Goal: Information Seeking & Learning: Learn about a topic

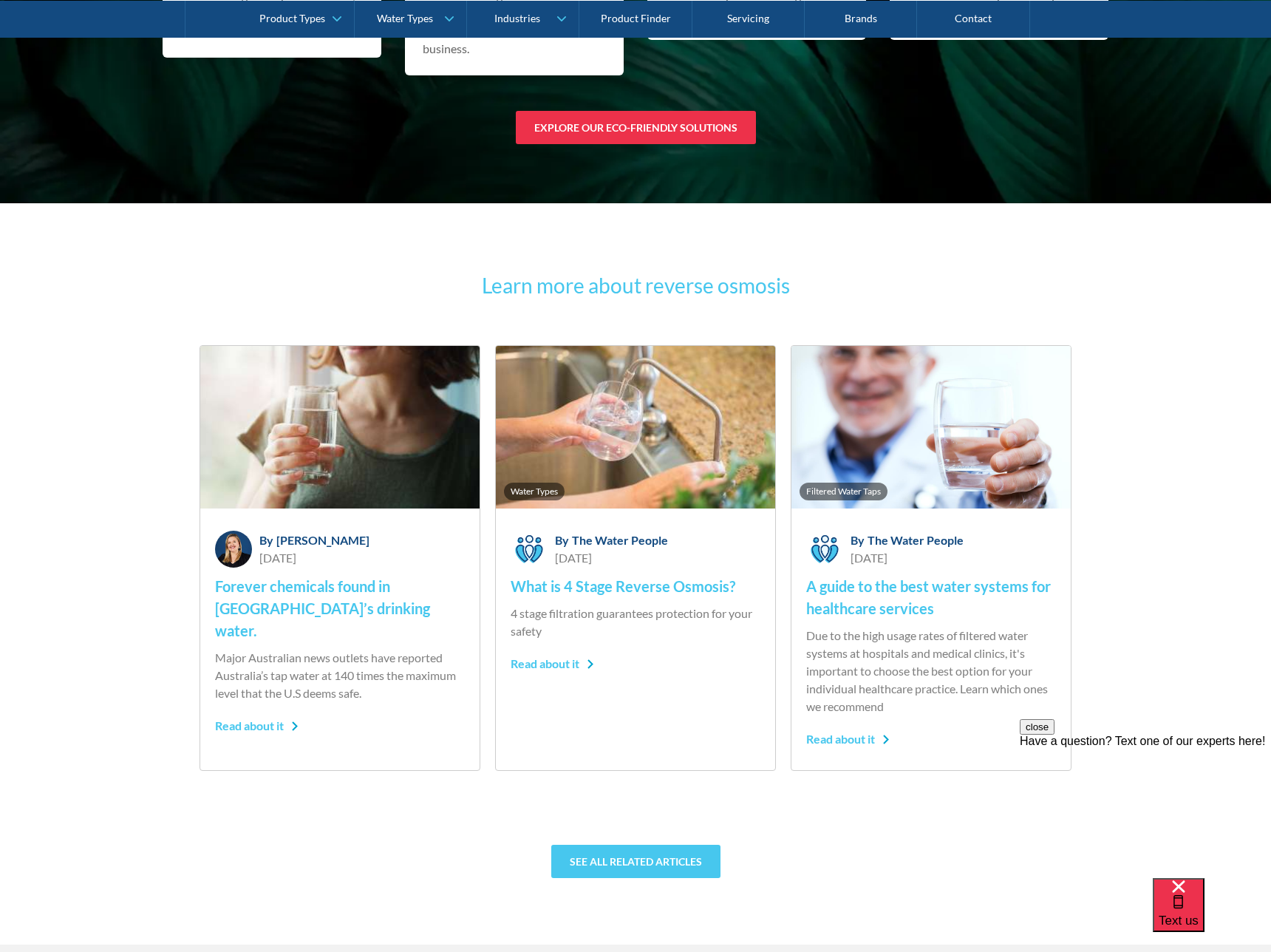
scroll to position [9578, 0]
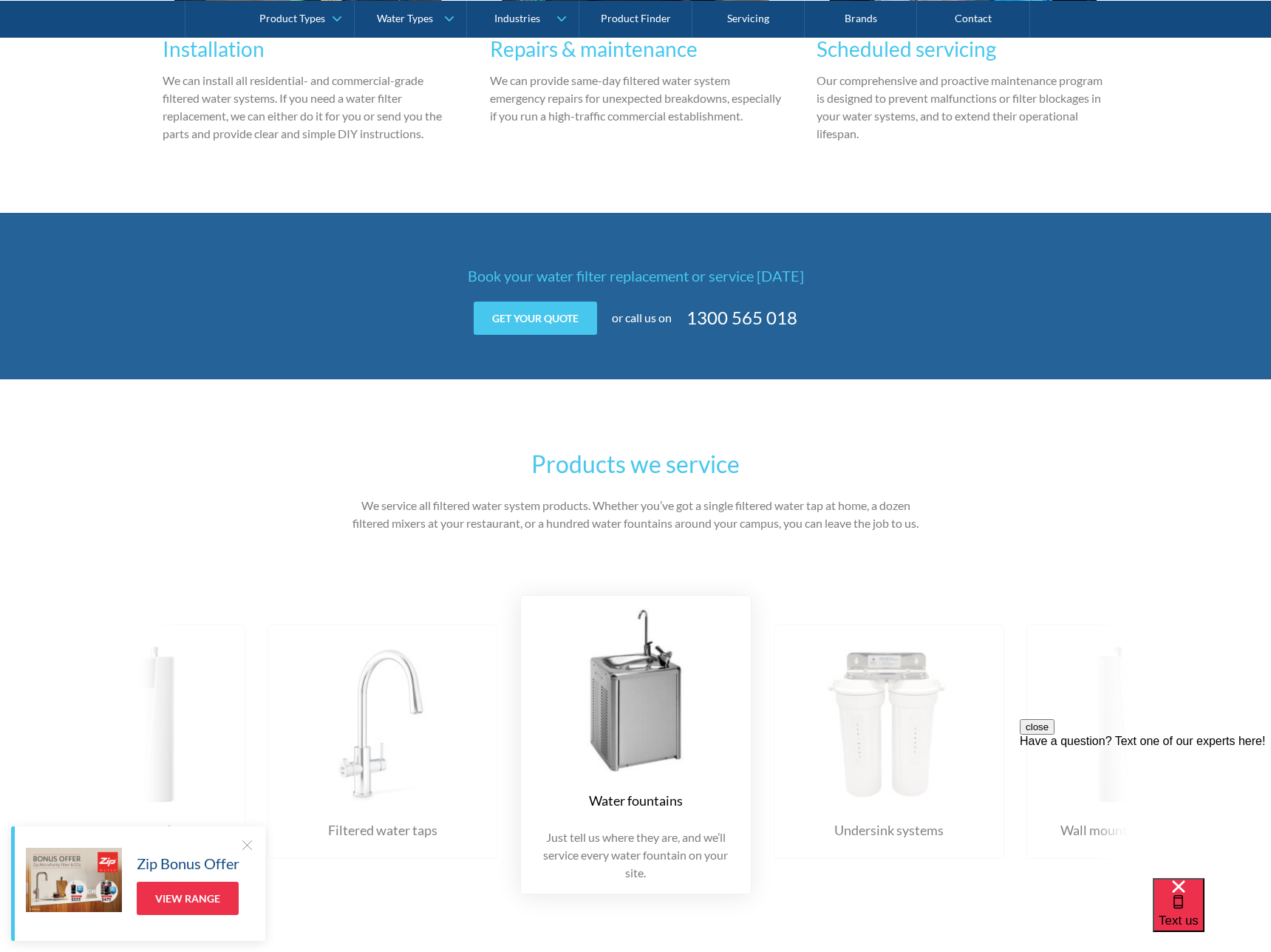
scroll to position [1464, 0]
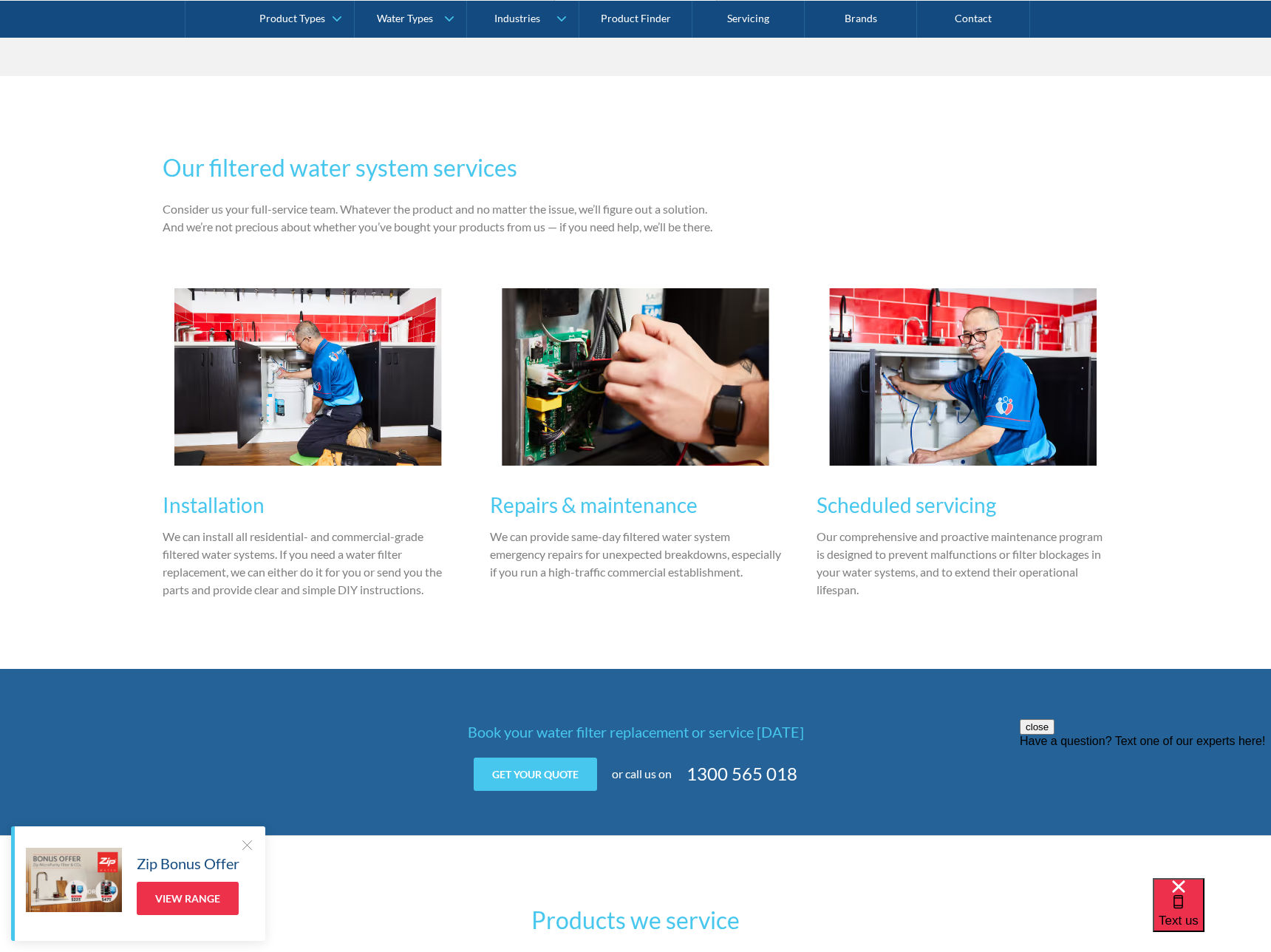
click at [885, 451] on img at bounding box center [963, 377] width 267 height 178
click at [526, 430] on img at bounding box center [636, 377] width 267 height 178
click at [321, 433] on img at bounding box center [308, 377] width 267 height 178
click at [744, 423] on img at bounding box center [636, 377] width 267 height 178
click at [1003, 428] on img at bounding box center [963, 377] width 267 height 178
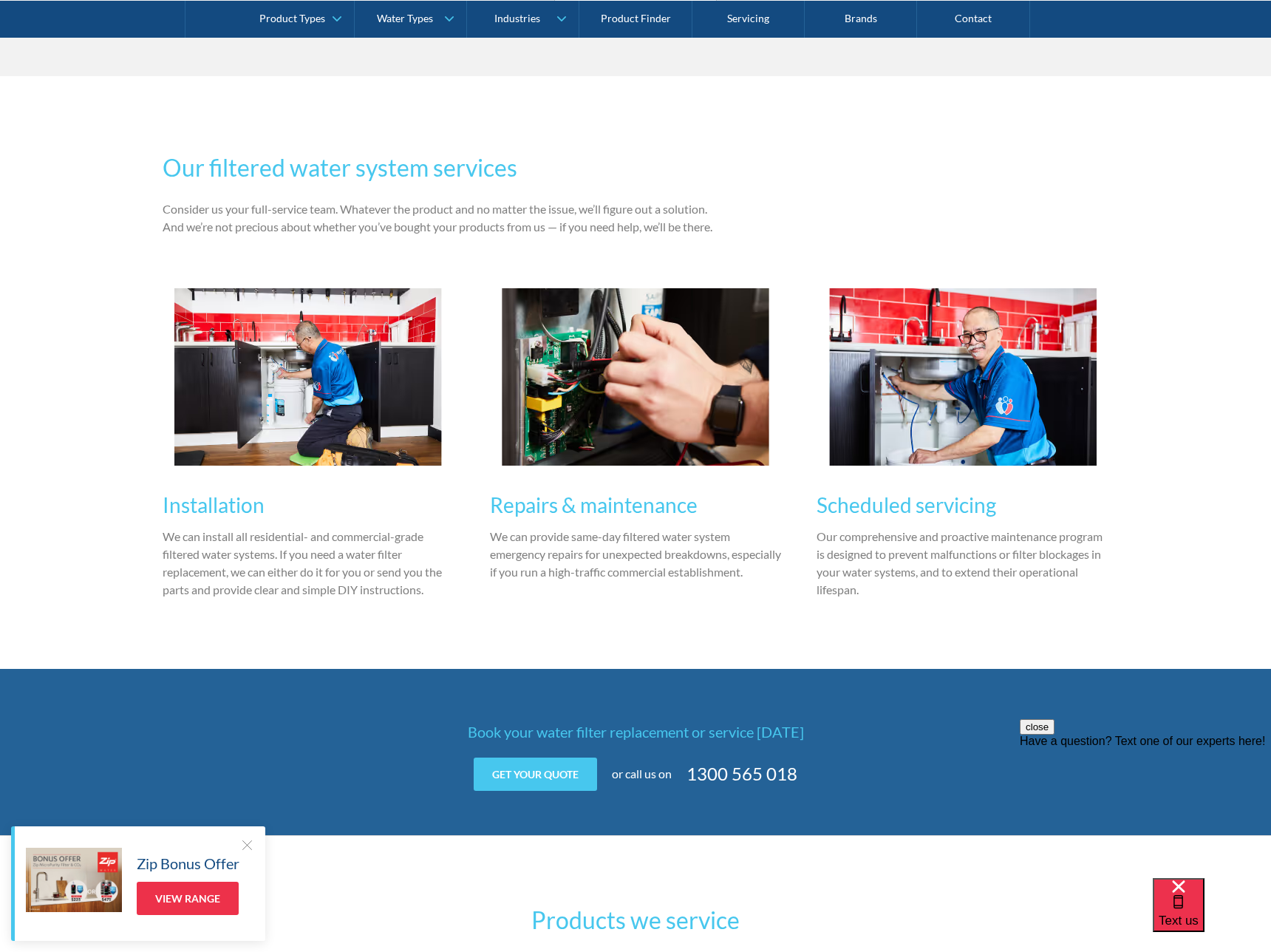
click at [543, 428] on img at bounding box center [636, 377] width 267 height 178
click at [233, 440] on img at bounding box center [308, 377] width 267 height 178
click at [754, 425] on img at bounding box center [636, 377] width 267 height 178
click at [918, 416] on img at bounding box center [963, 377] width 267 height 178
click at [452, 413] on div at bounding box center [308, 378] width 292 height 195
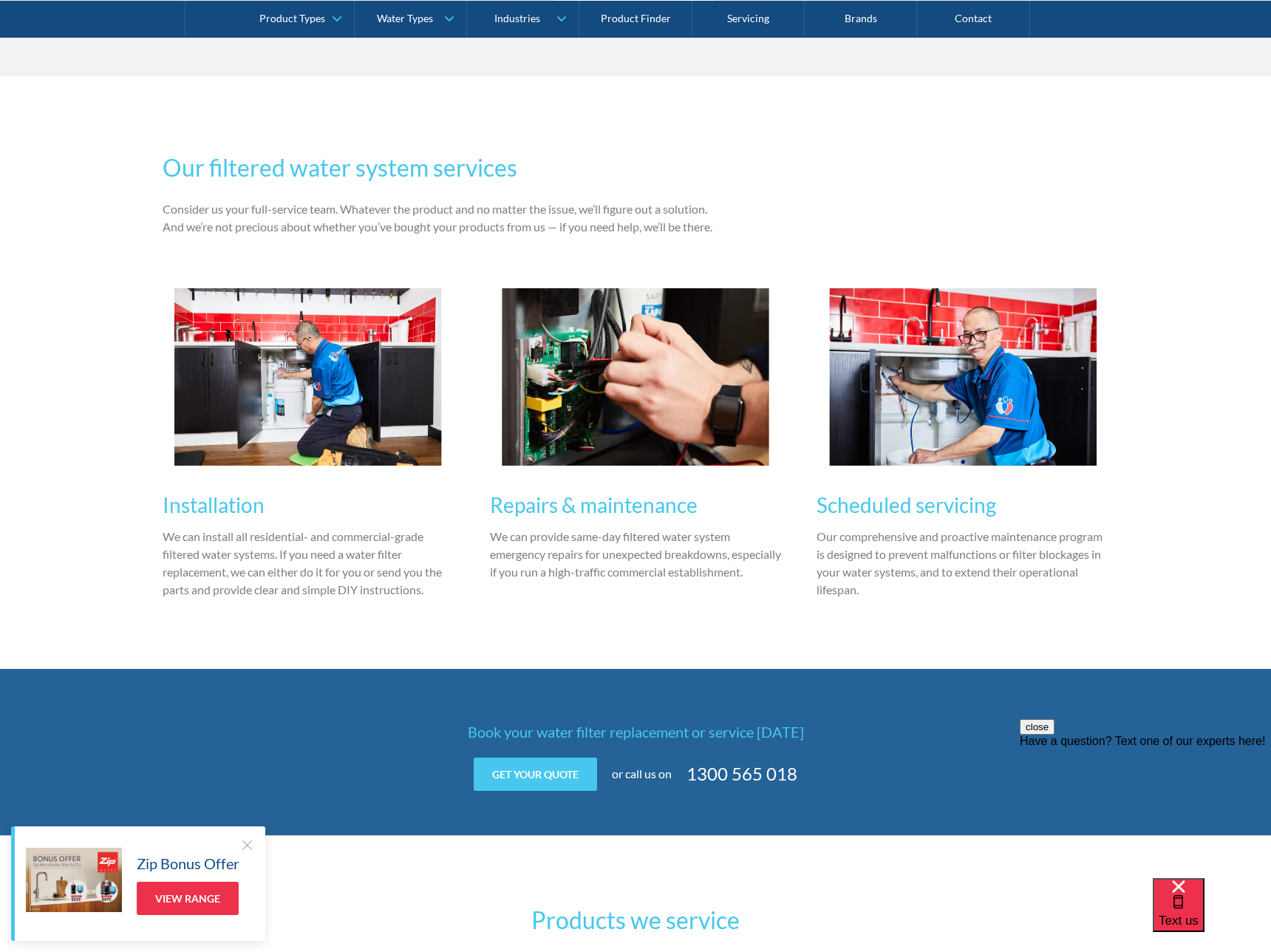
click at [232, 411] on img at bounding box center [308, 377] width 267 height 178
click at [798, 427] on div "Installation We can install all residential- and commercial-grade filtered wate…" at bounding box center [635, 445] width 946 height 330
click at [972, 412] on img at bounding box center [963, 377] width 267 height 178
click at [670, 410] on img at bounding box center [636, 377] width 267 height 178
click at [325, 385] on img at bounding box center [308, 377] width 267 height 178
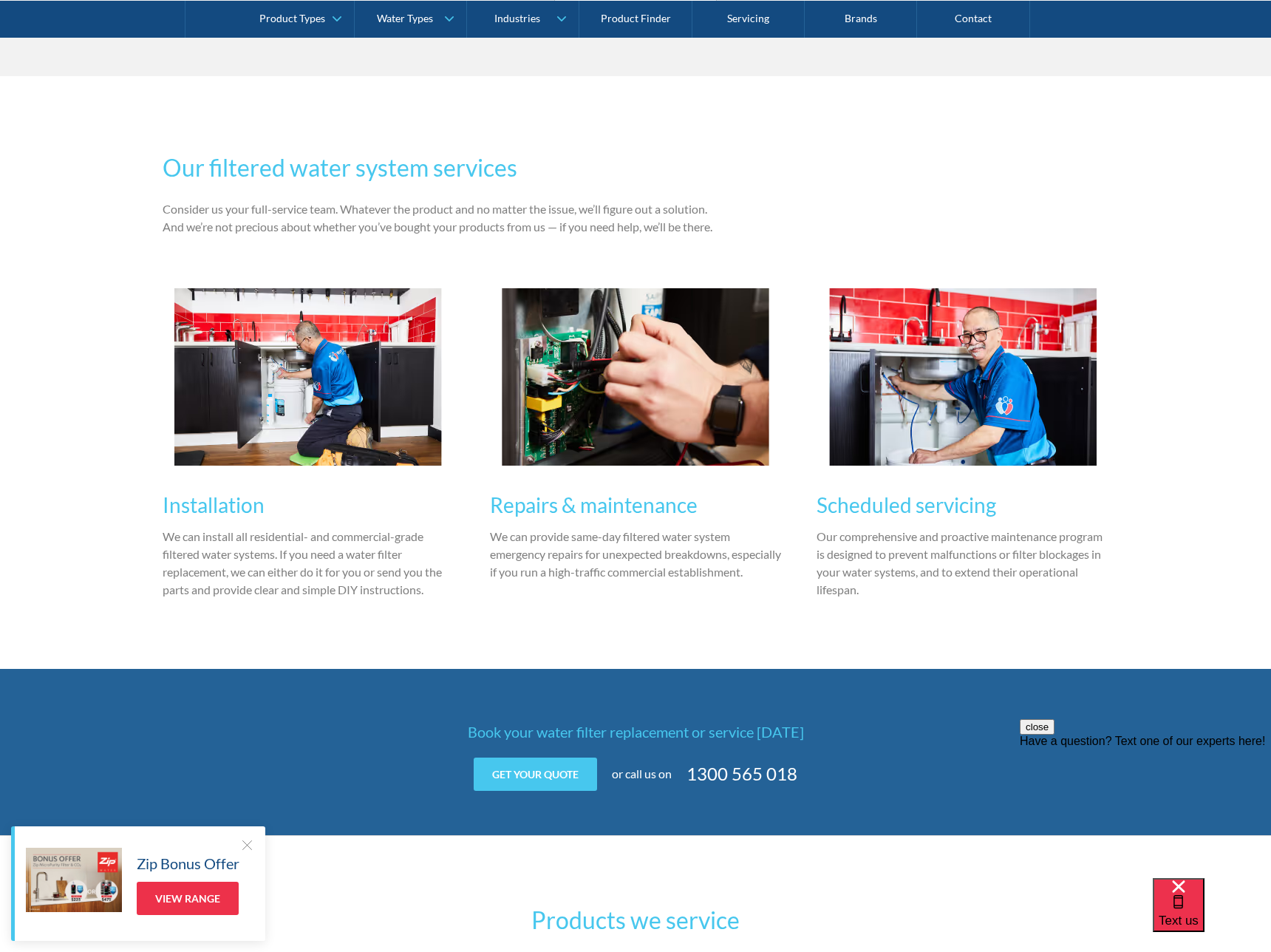
click at [677, 409] on img at bounding box center [636, 377] width 267 height 178
click at [933, 398] on img at bounding box center [963, 377] width 267 height 178
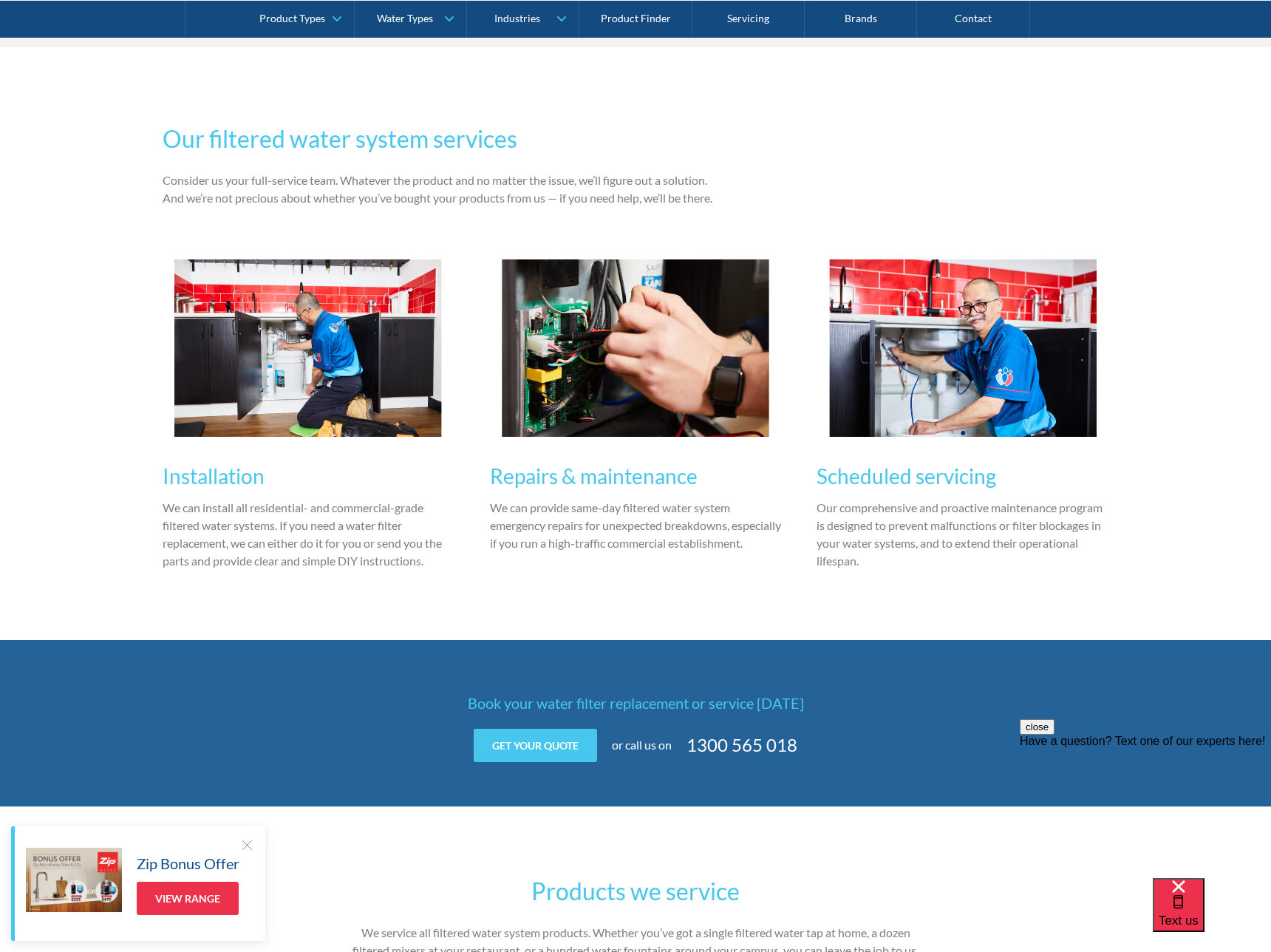
scroll to position [1475, 0]
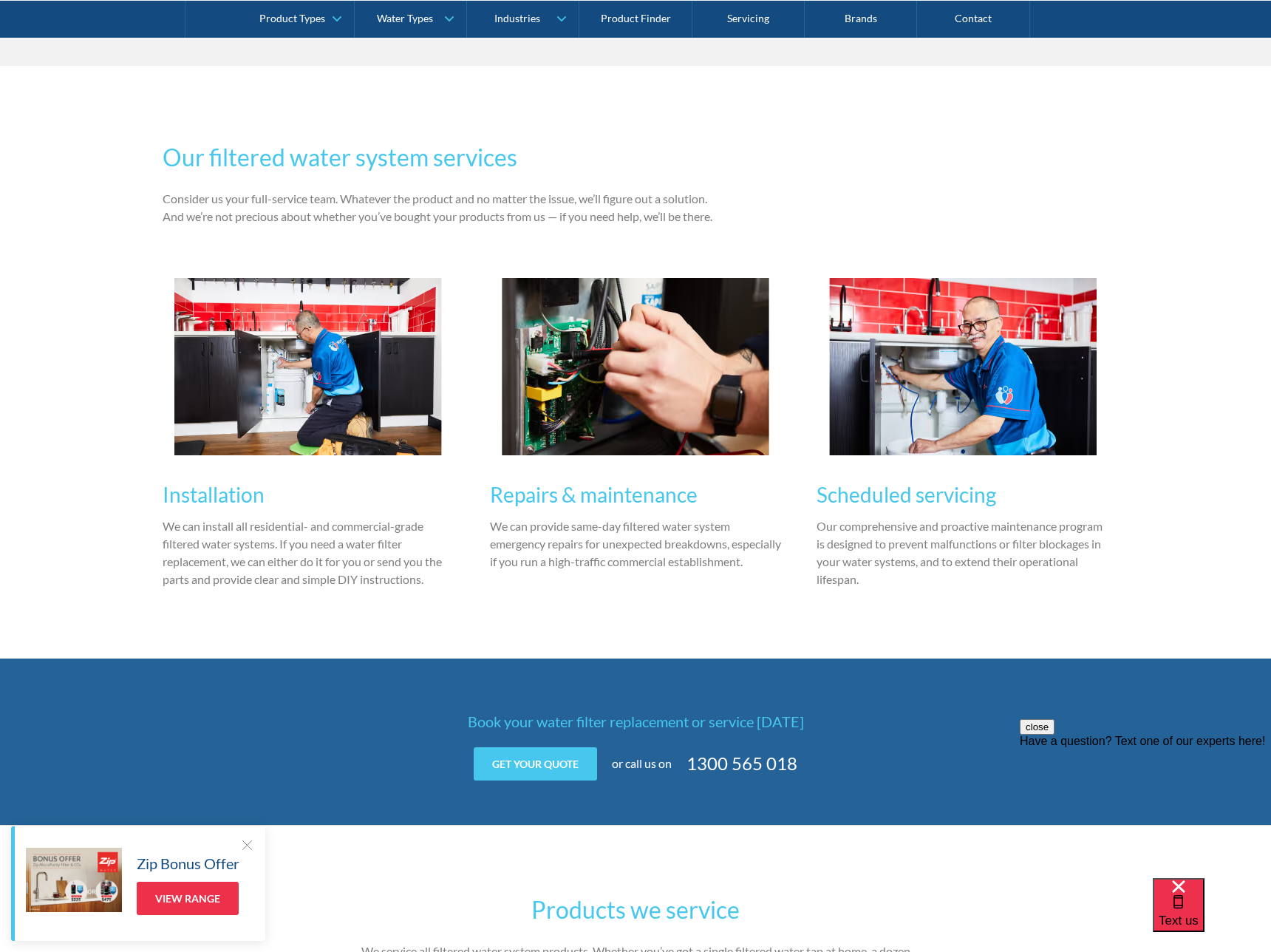
drag, startPoint x: 1060, startPoint y: 425, endPoint x: 1016, endPoint y: 410, distance: 46.5
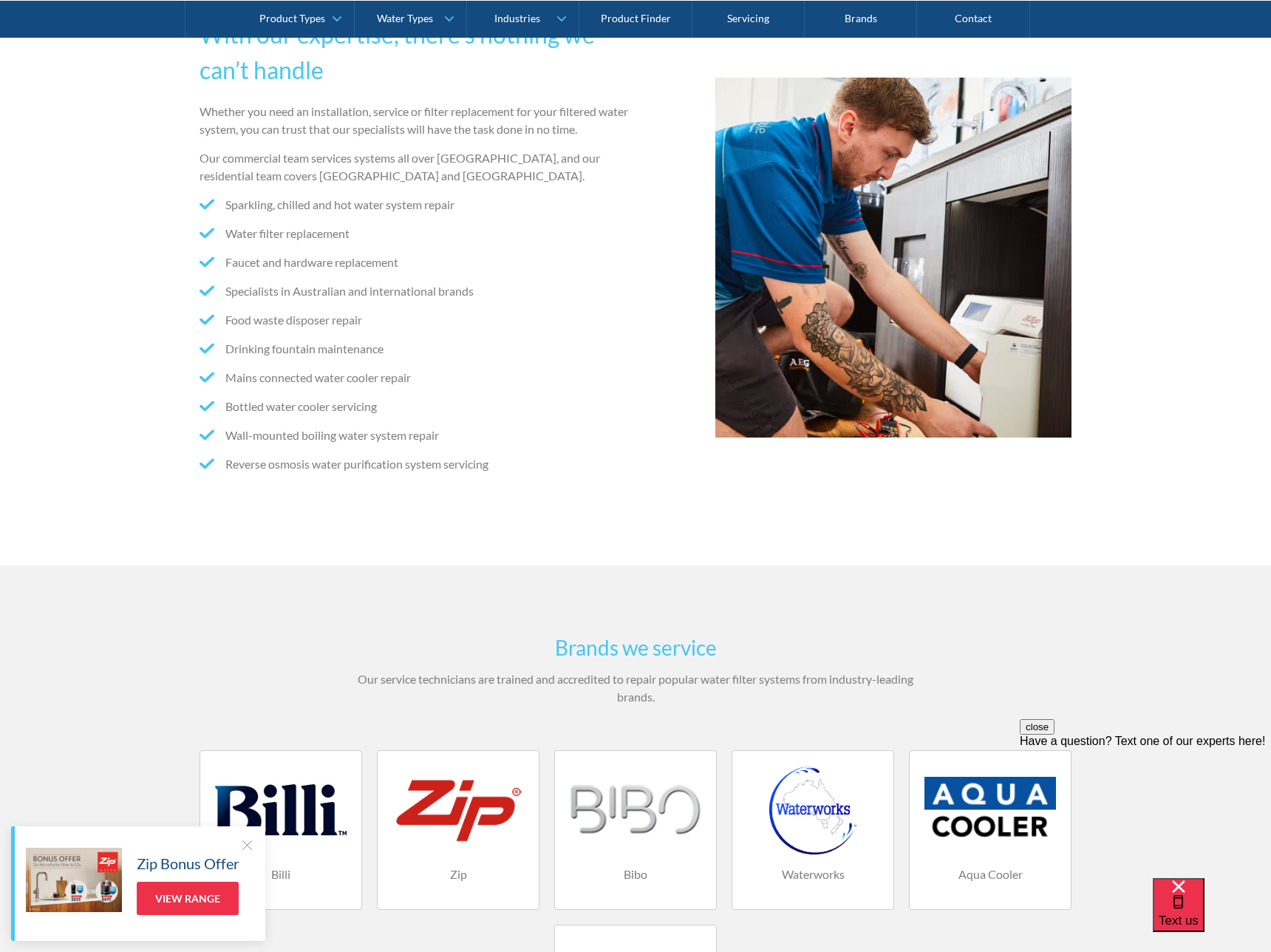
scroll to position [0, 0]
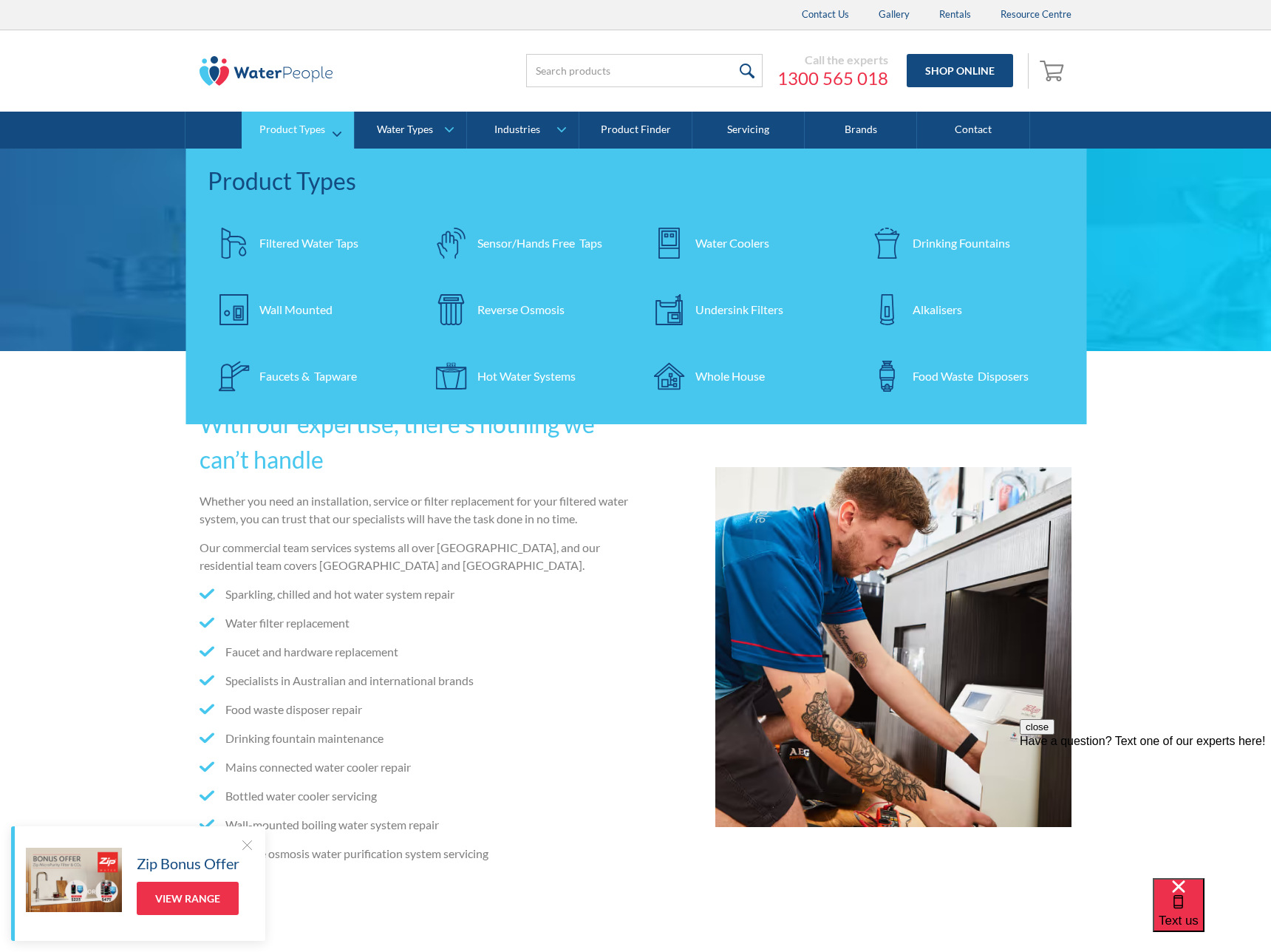
click at [283, 240] on div "Filtered Water Taps" at bounding box center [308, 242] width 99 height 17
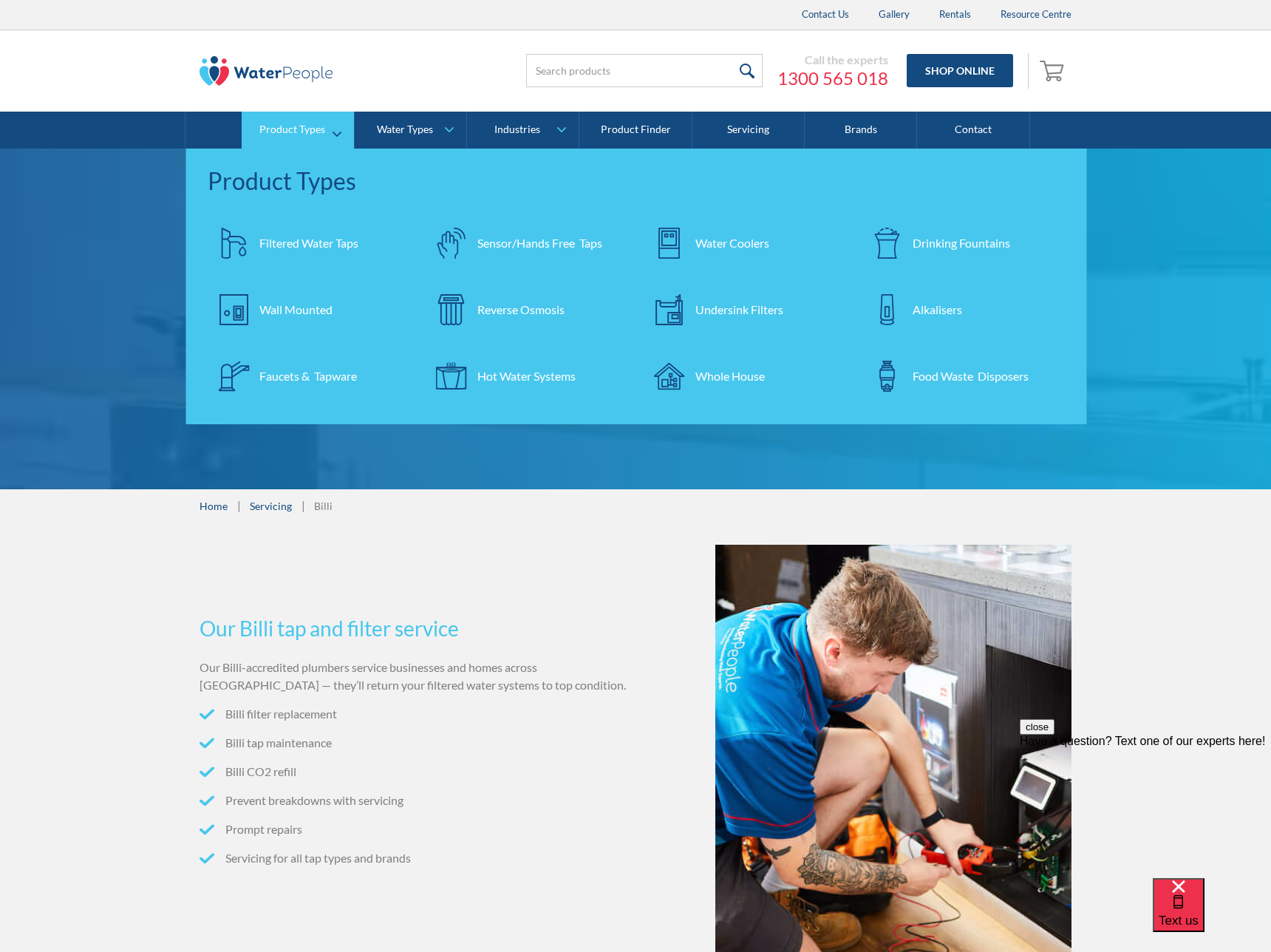
click at [286, 243] on div "Filtered Water Taps" at bounding box center [308, 242] width 99 height 17
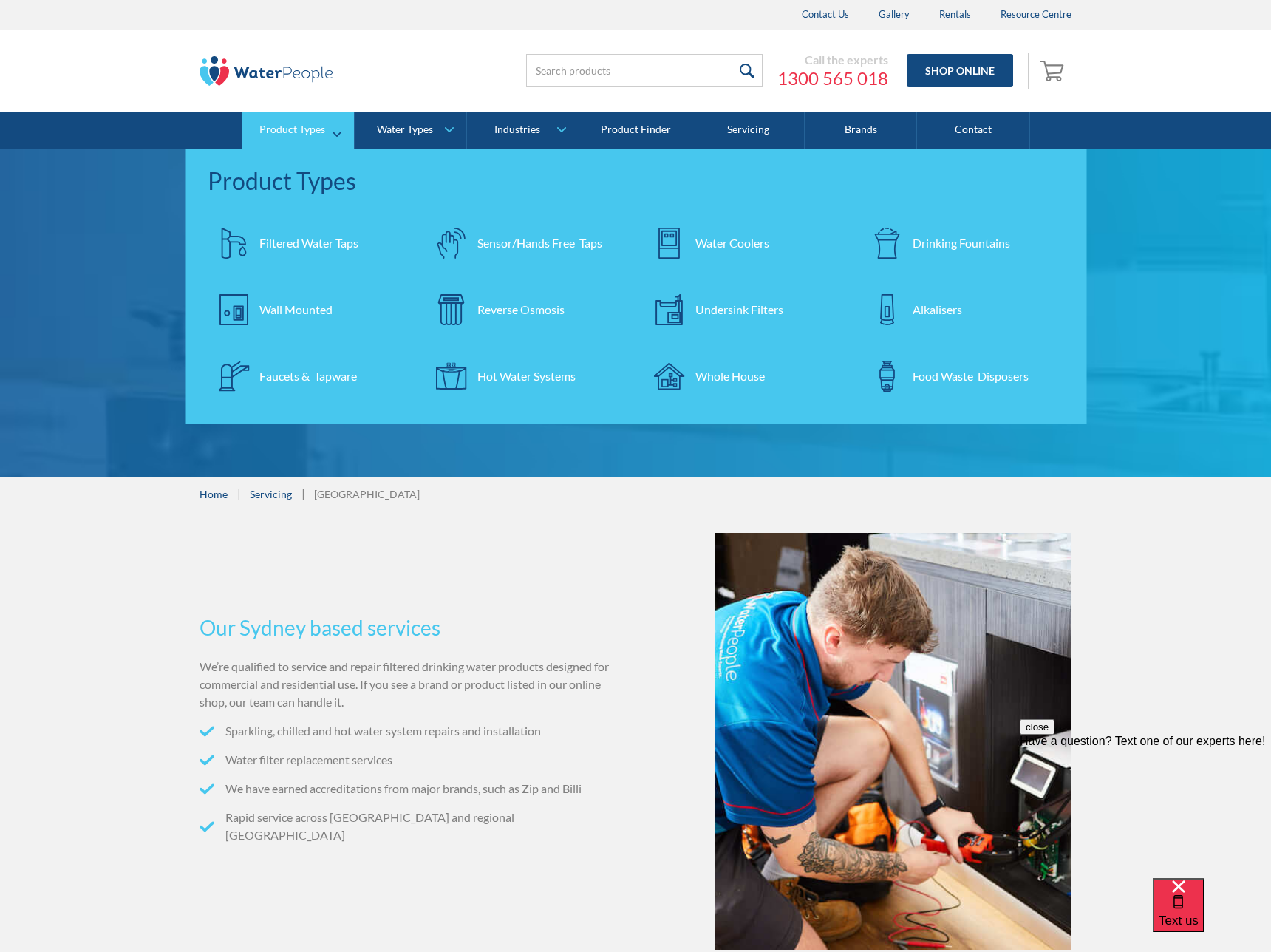
click at [293, 236] on div "Filtered Water Taps" at bounding box center [308, 242] width 99 height 17
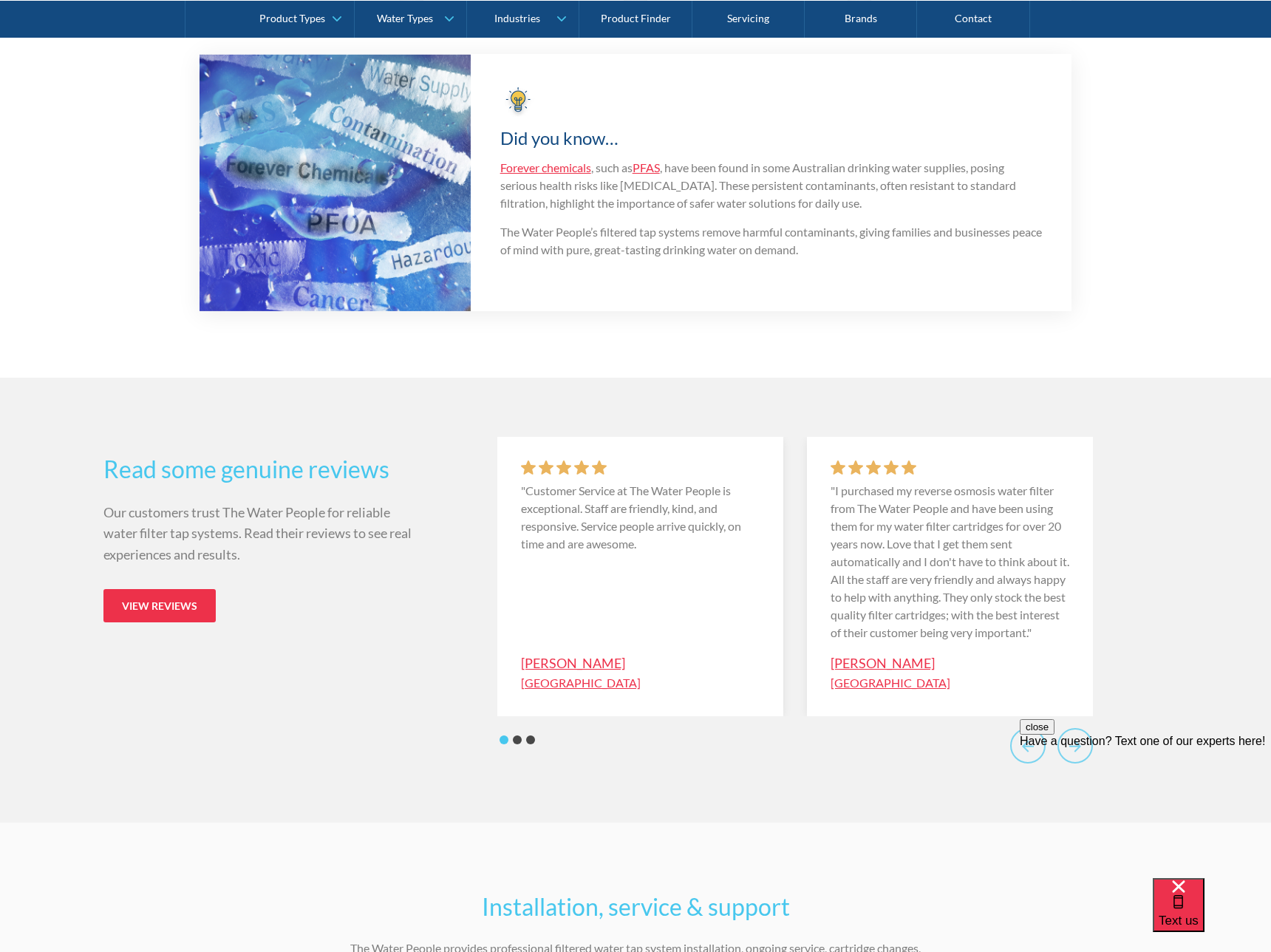
scroll to position [5688, 0]
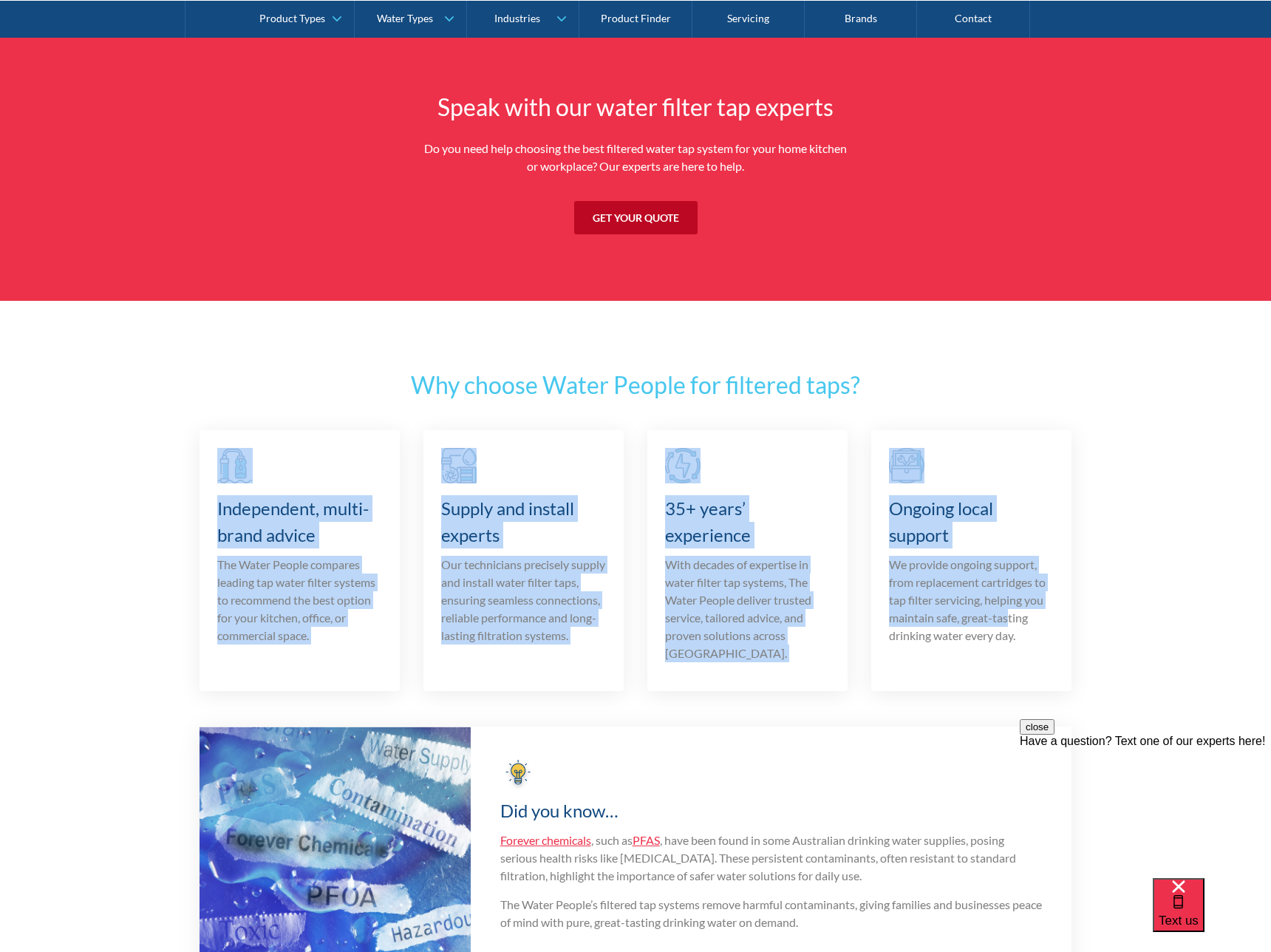
drag, startPoint x: 353, startPoint y: 495, endPoint x: 1009, endPoint y: 614, distance: 666.7
click at [1009, 614] on section "Why choose Water People for filtered taps? Independent, multi-brand advice The …" at bounding box center [635, 675] width 1271 height 750
click at [1009, 614] on p "We provide ongoing support, from replacement cartridges to tap filter servicing…" at bounding box center [971, 600] width 165 height 89
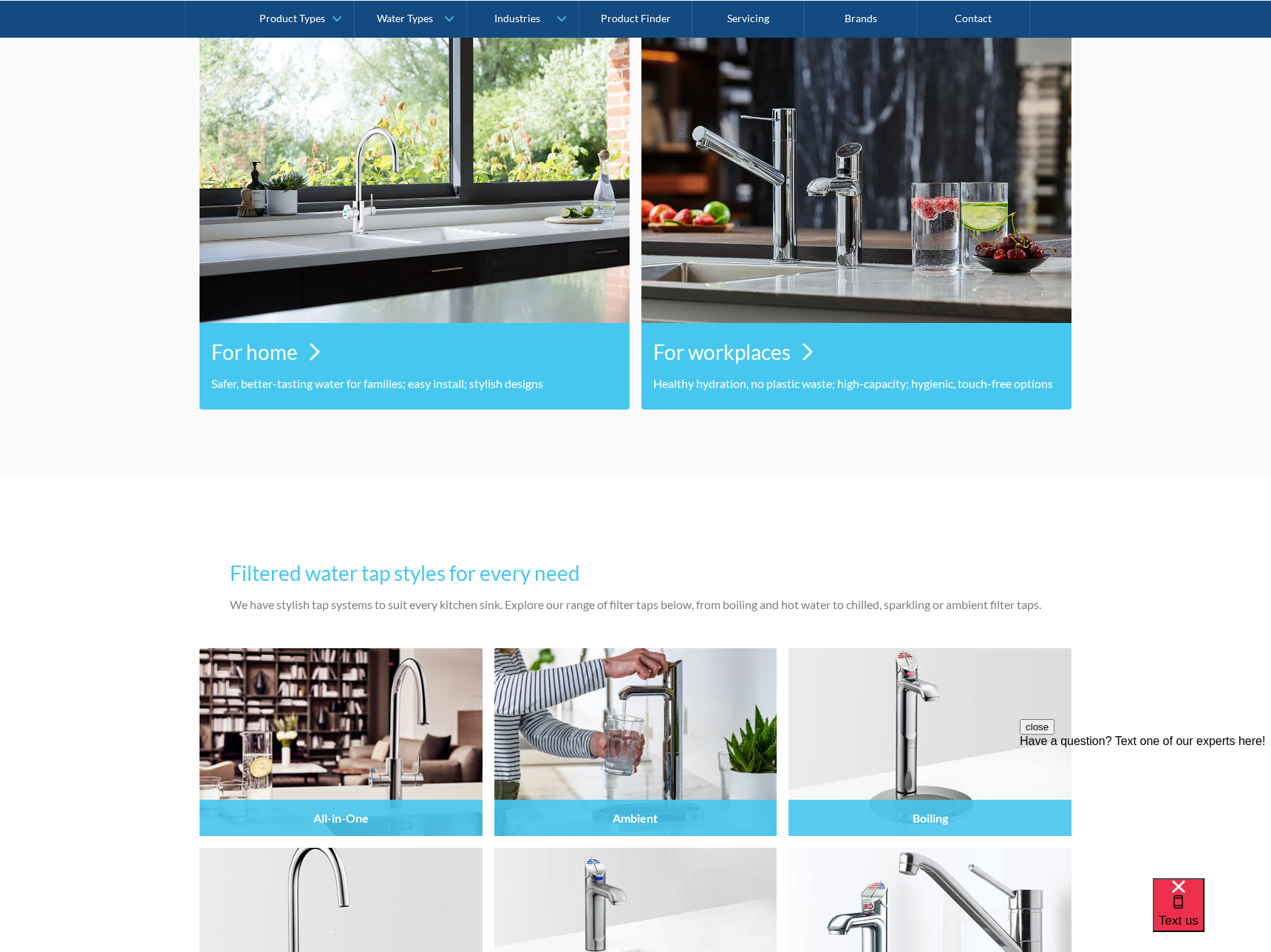
scroll to position [0, 0]
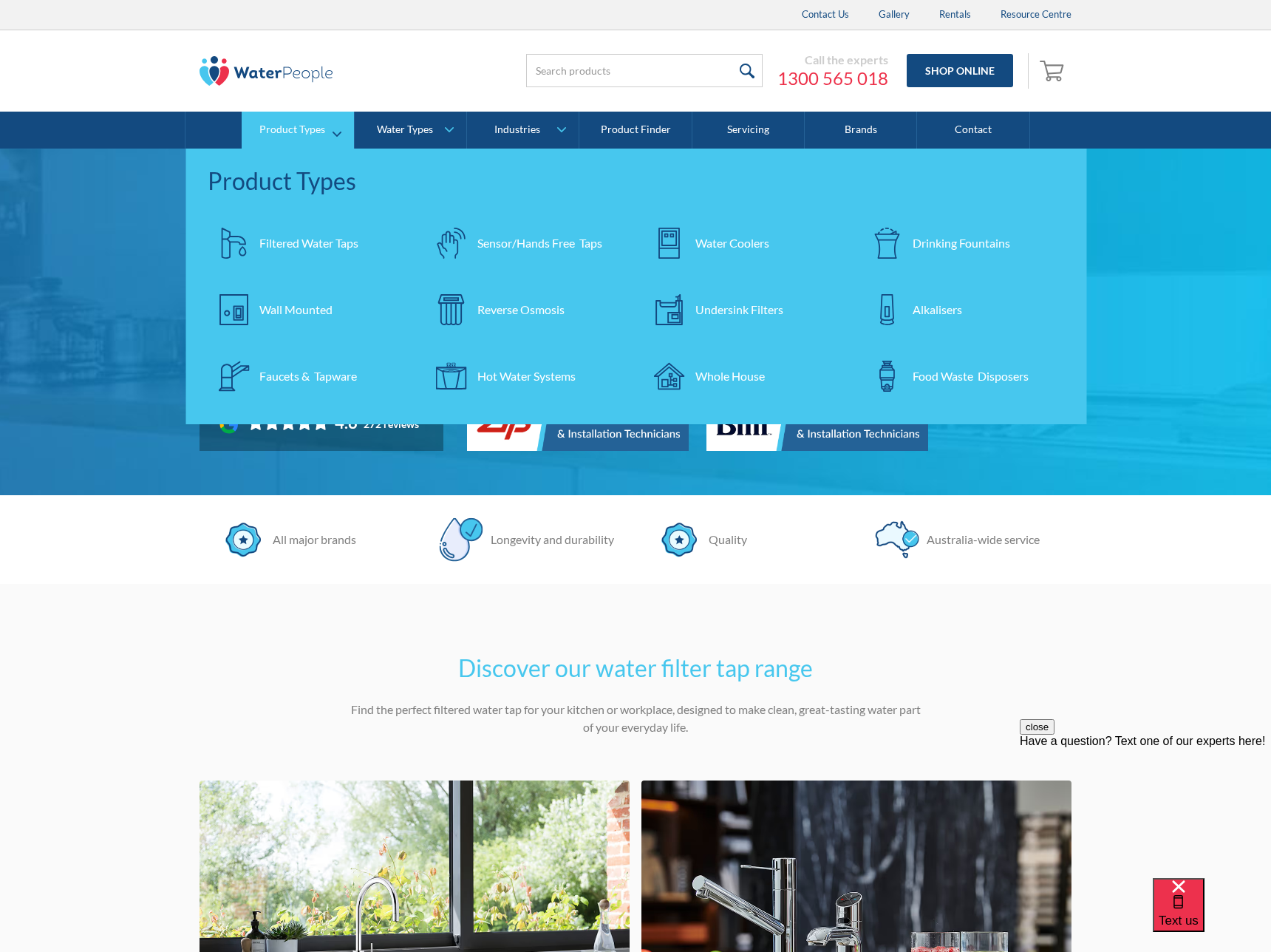
click at [512, 312] on div "Reverse Osmosis" at bounding box center [521, 309] width 87 height 17
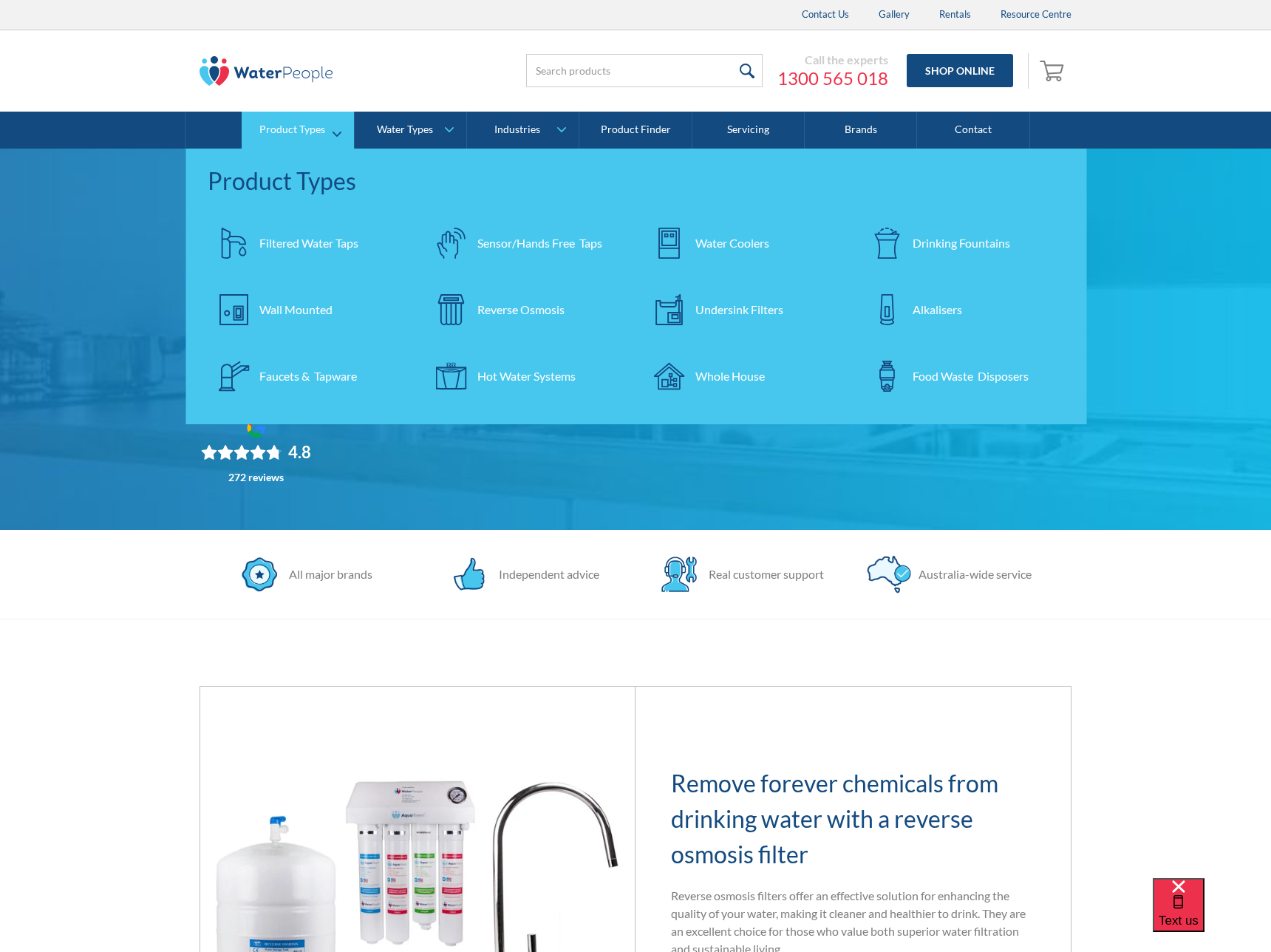
click at [276, 247] on div "Filtered Water Taps" at bounding box center [308, 242] width 99 height 17
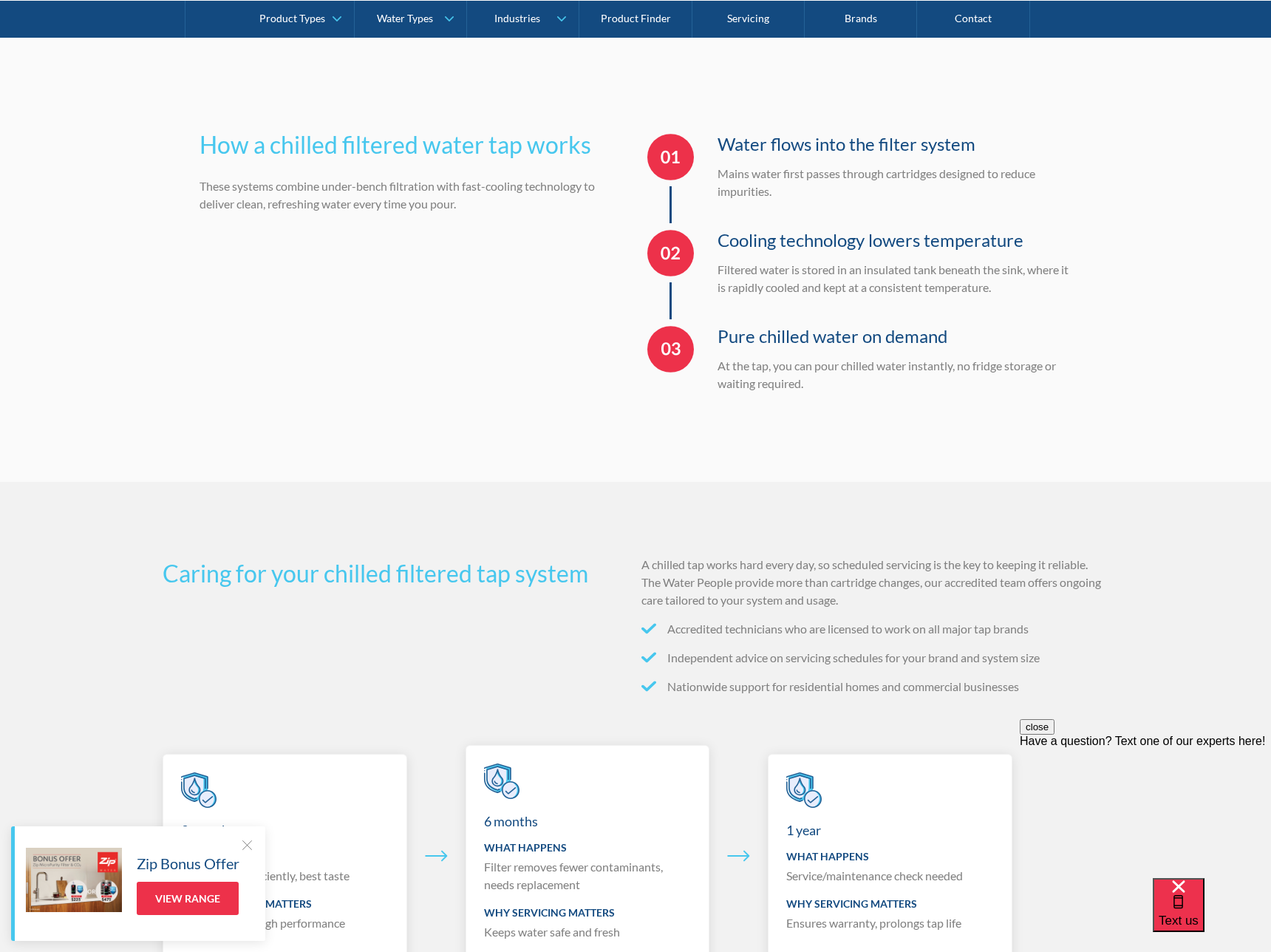
scroll to position [5951, 0]
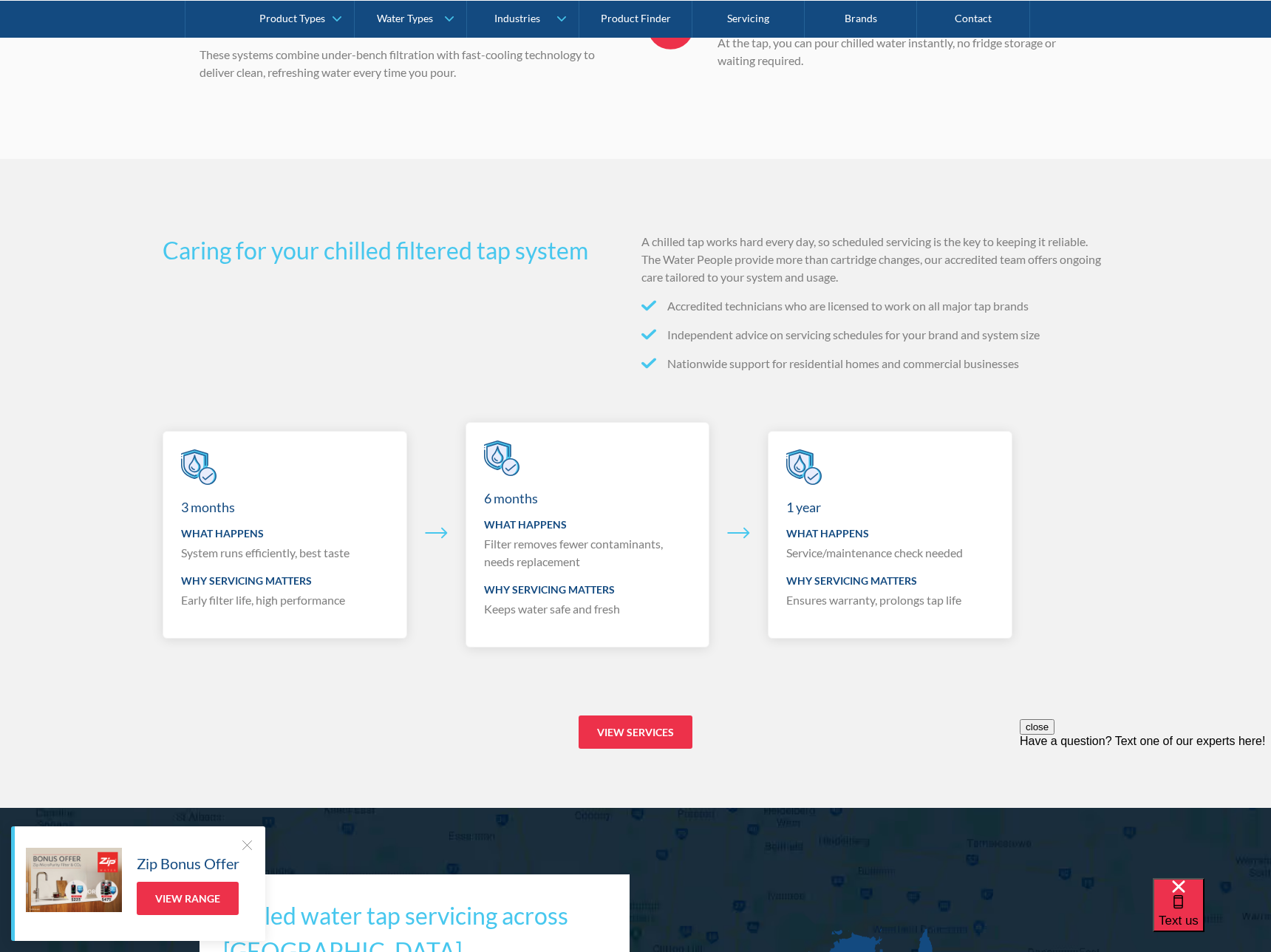
click at [314, 258] on h2 "Caring for your chilled filtered tap system" at bounding box center [396, 308] width 467 height 150
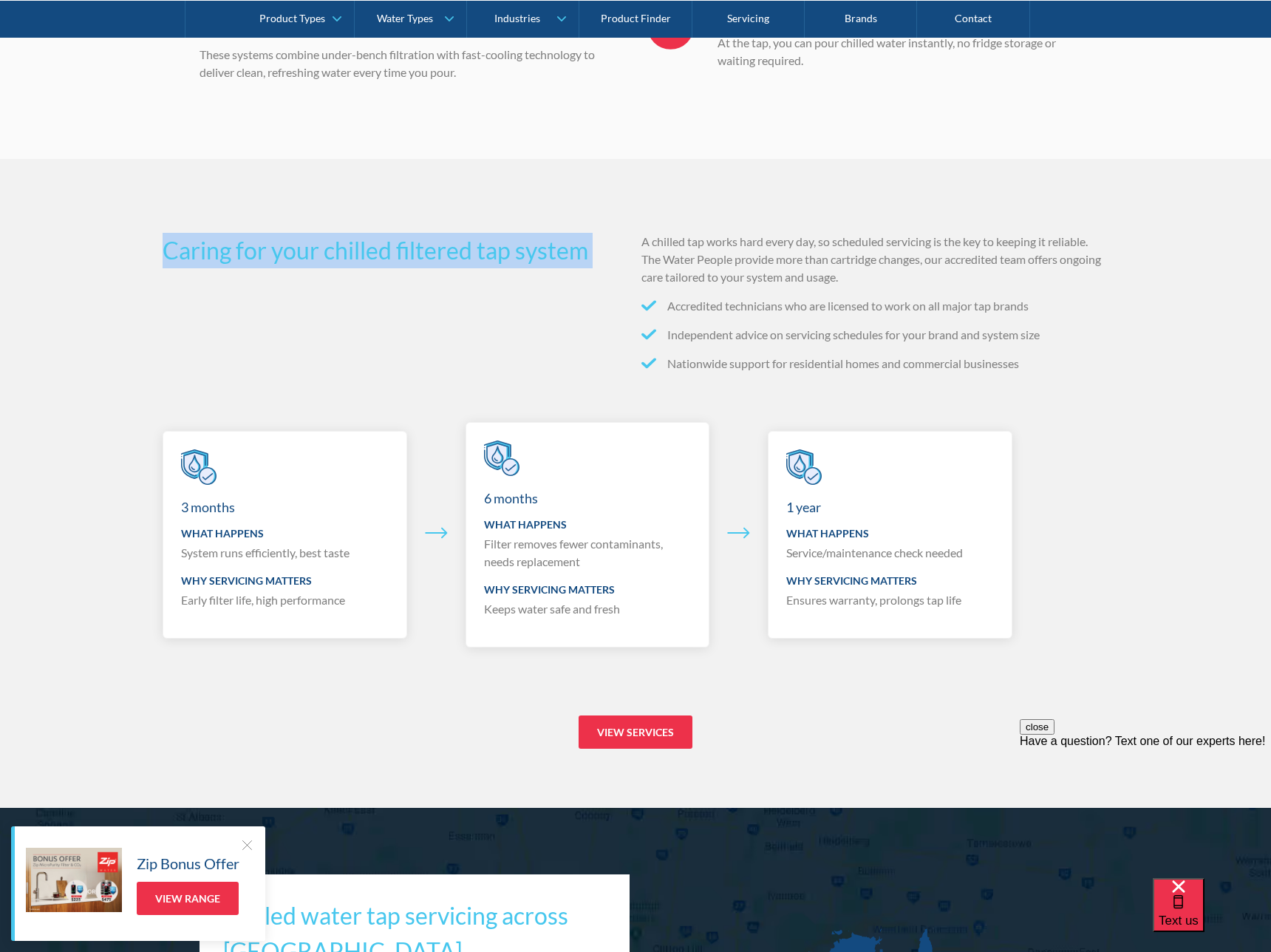
click at [314, 258] on h2 "Caring for your chilled filtered tap system" at bounding box center [396, 308] width 467 height 150
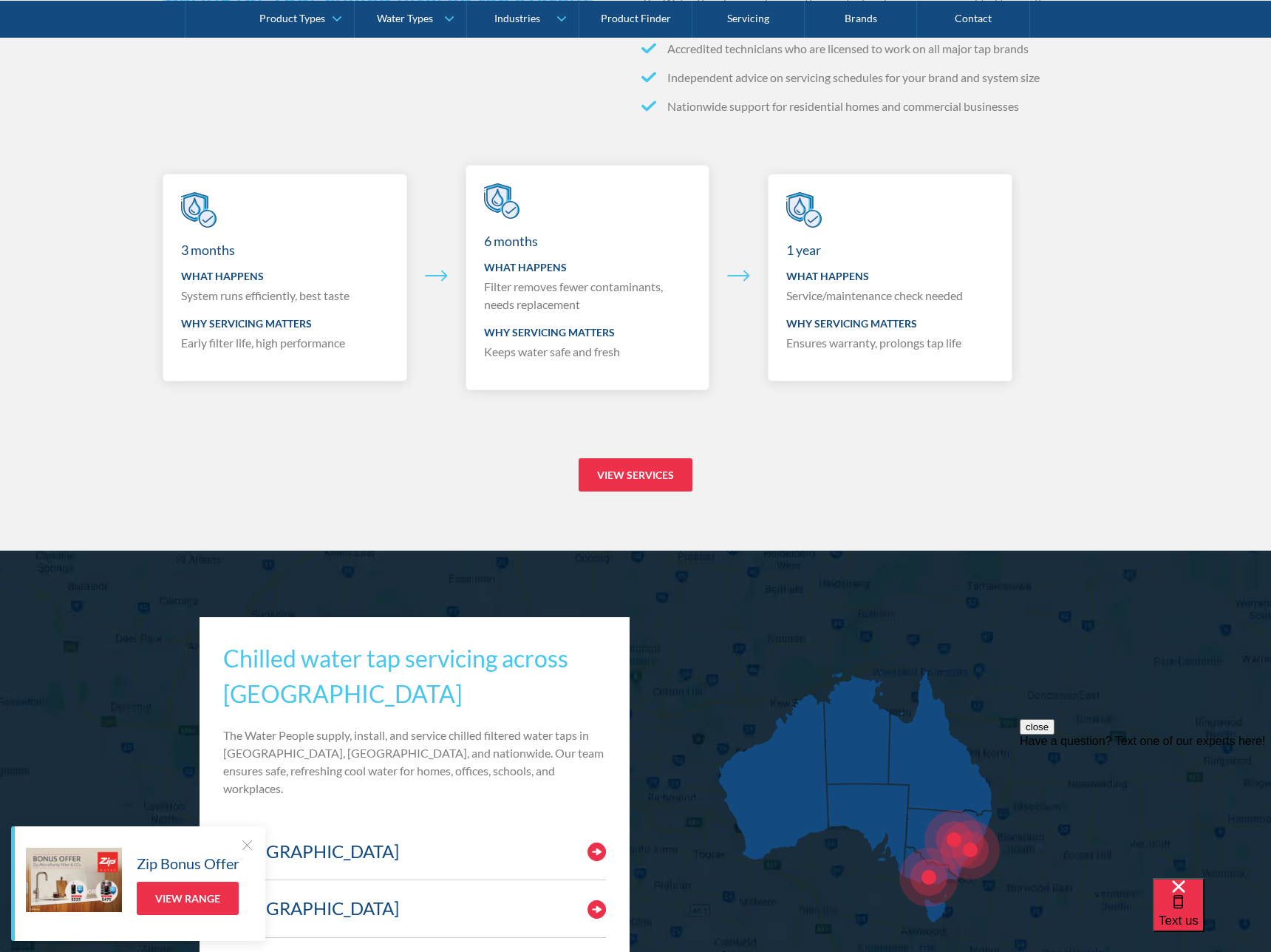
scroll to position [6132, 0]
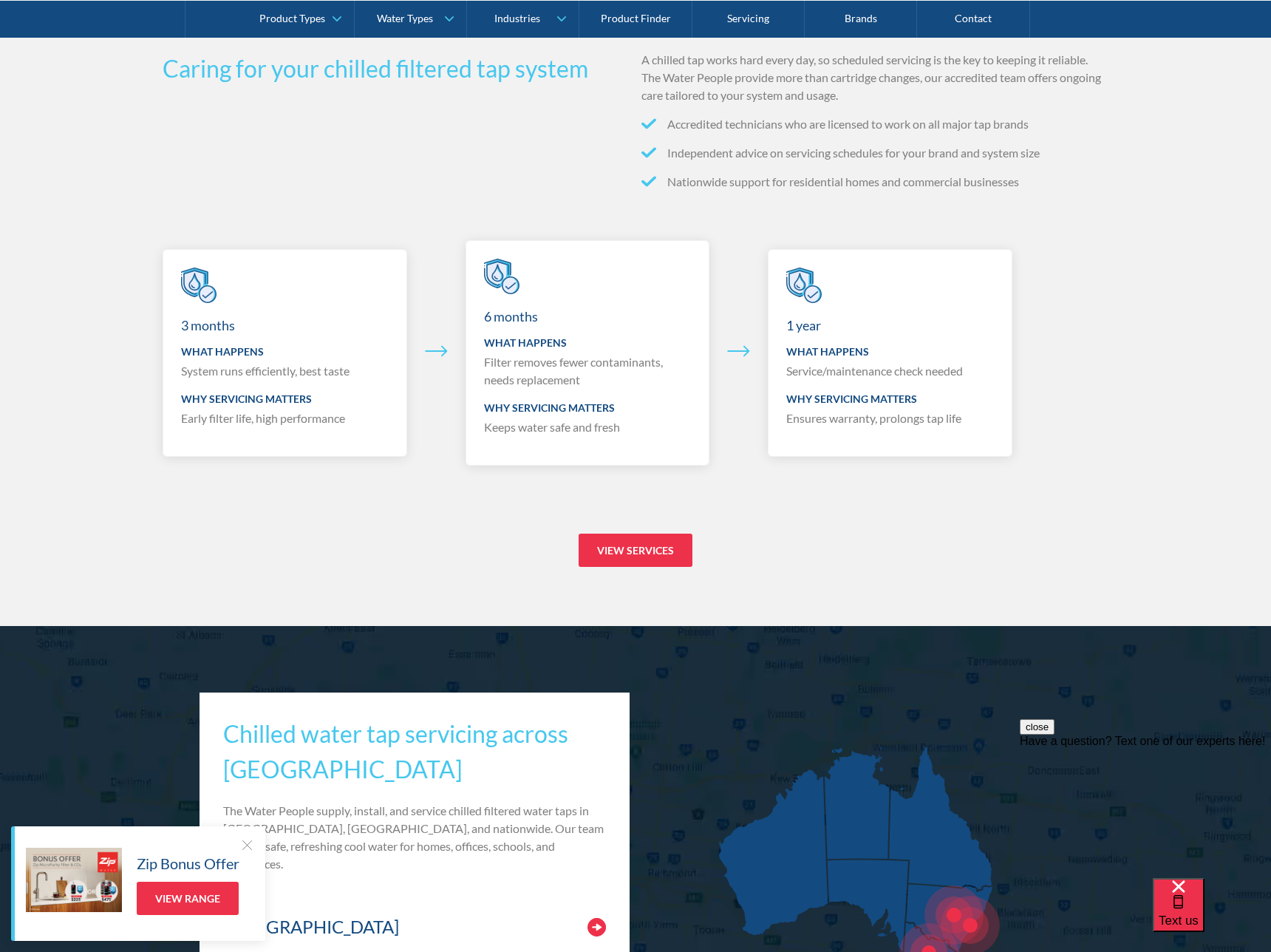
click at [997, 372] on div "1 year What happens Service/maintenance check needed Why servicing matters Ensu…" at bounding box center [890, 353] width 245 height 207
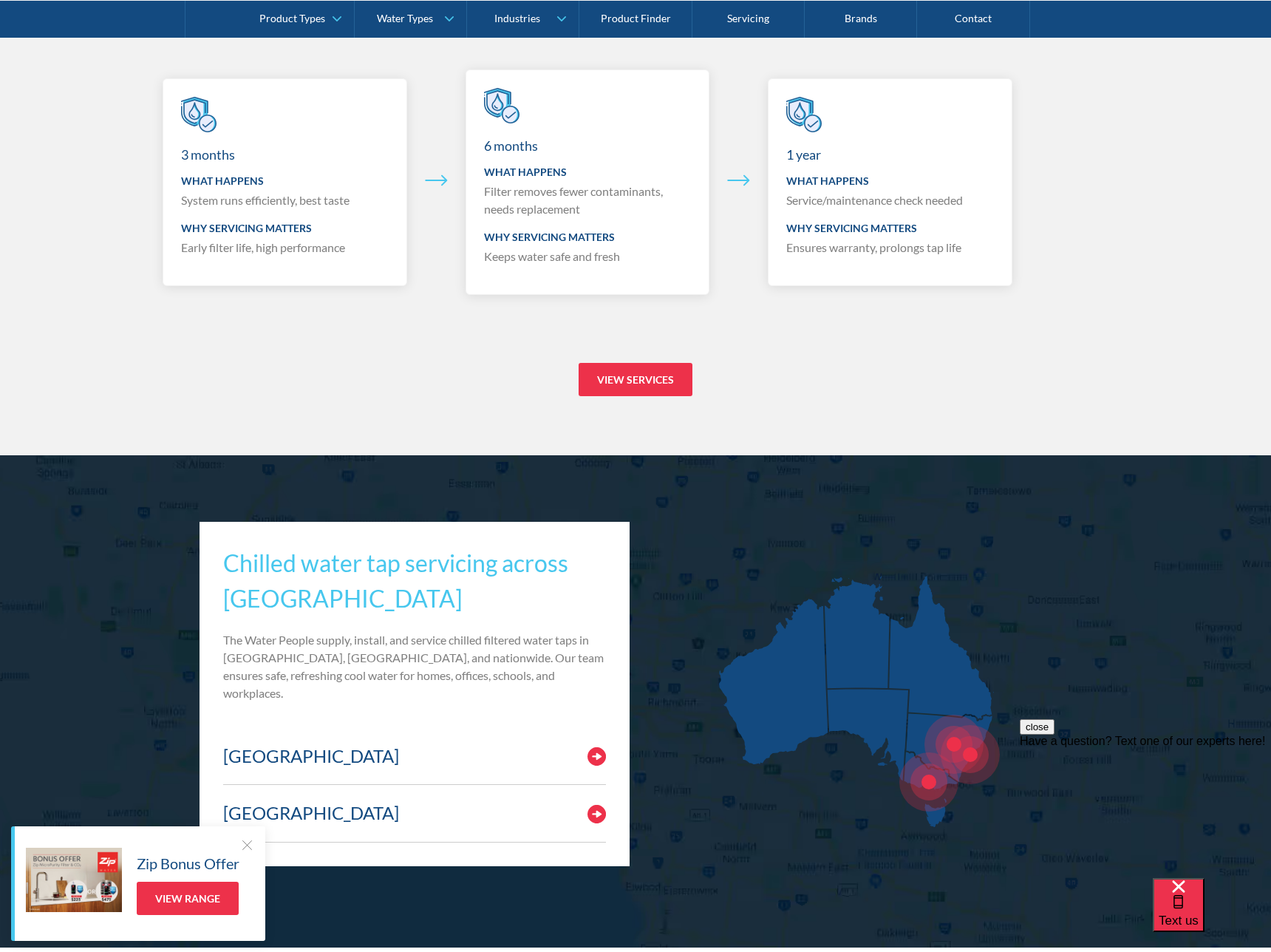
scroll to position [6166, 0]
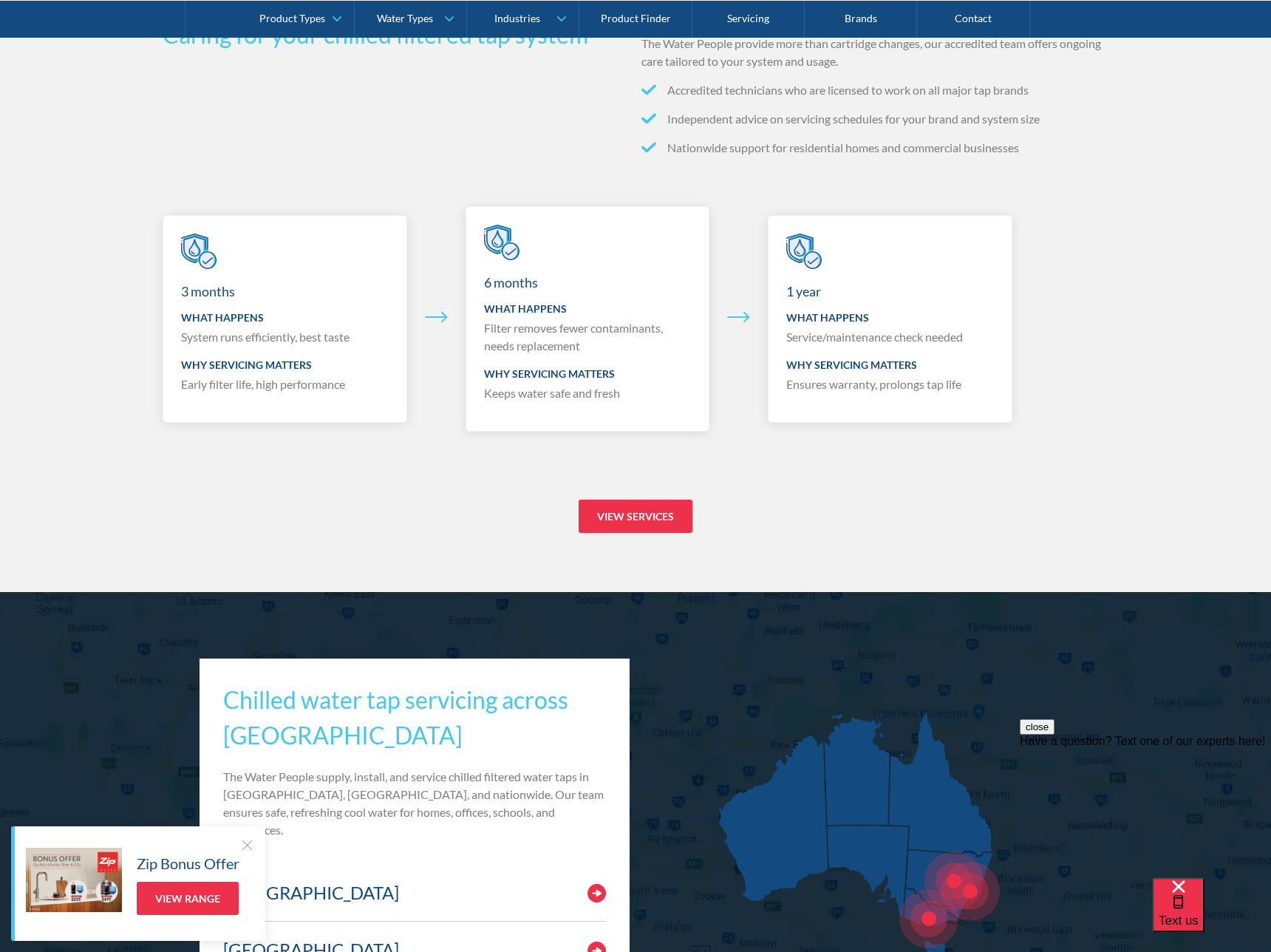
click at [204, 279] on div "3 months What happens System runs efficiently, best taste Why servicing matters…" at bounding box center [285, 318] width 245 height 207
click at [209, 288] on h3 "3 months" at bounding box center [265, 292] width 169 height 21
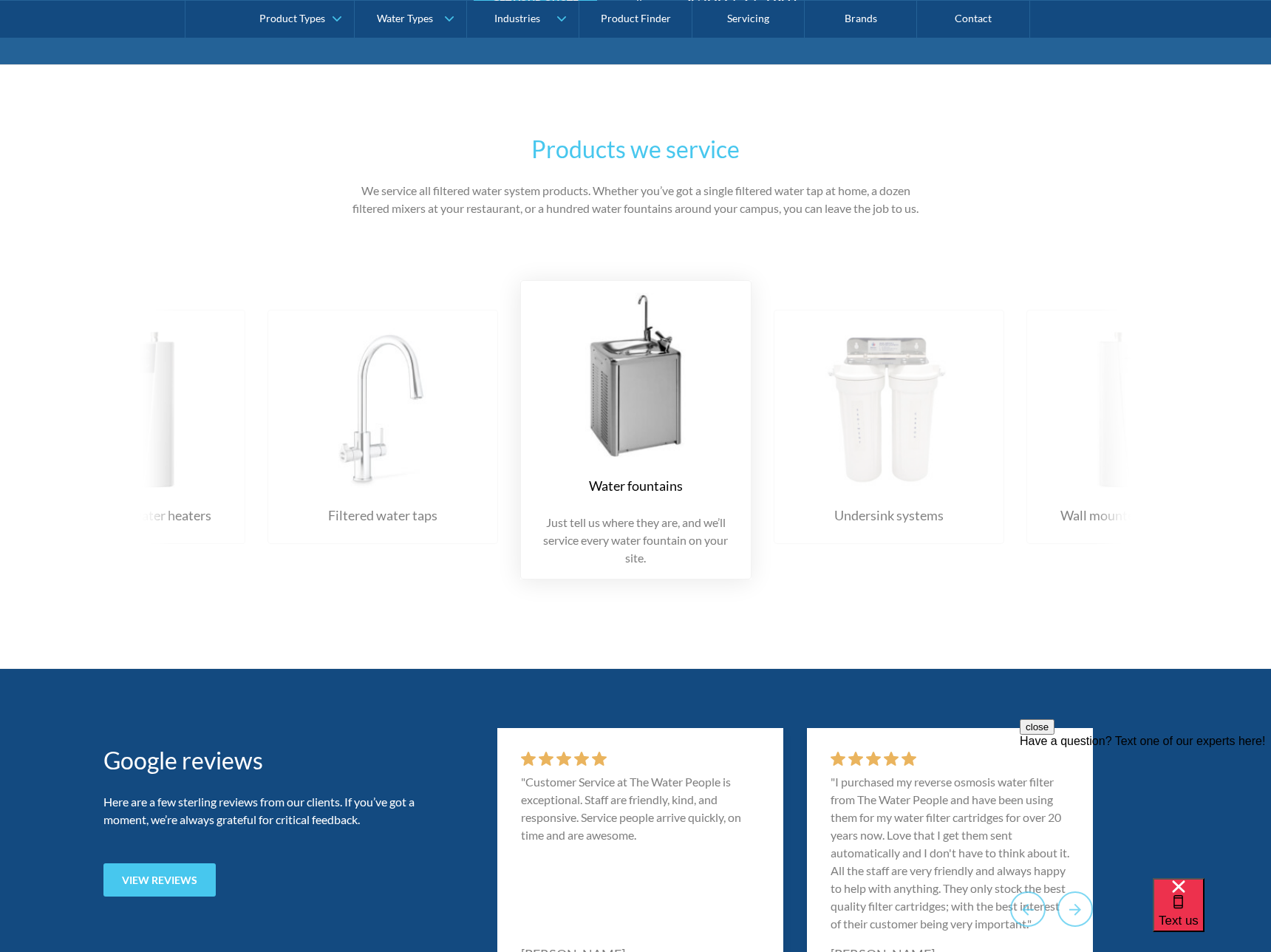
click at [286, 413] on img at bounding box center [383, 405] width 201 height 166
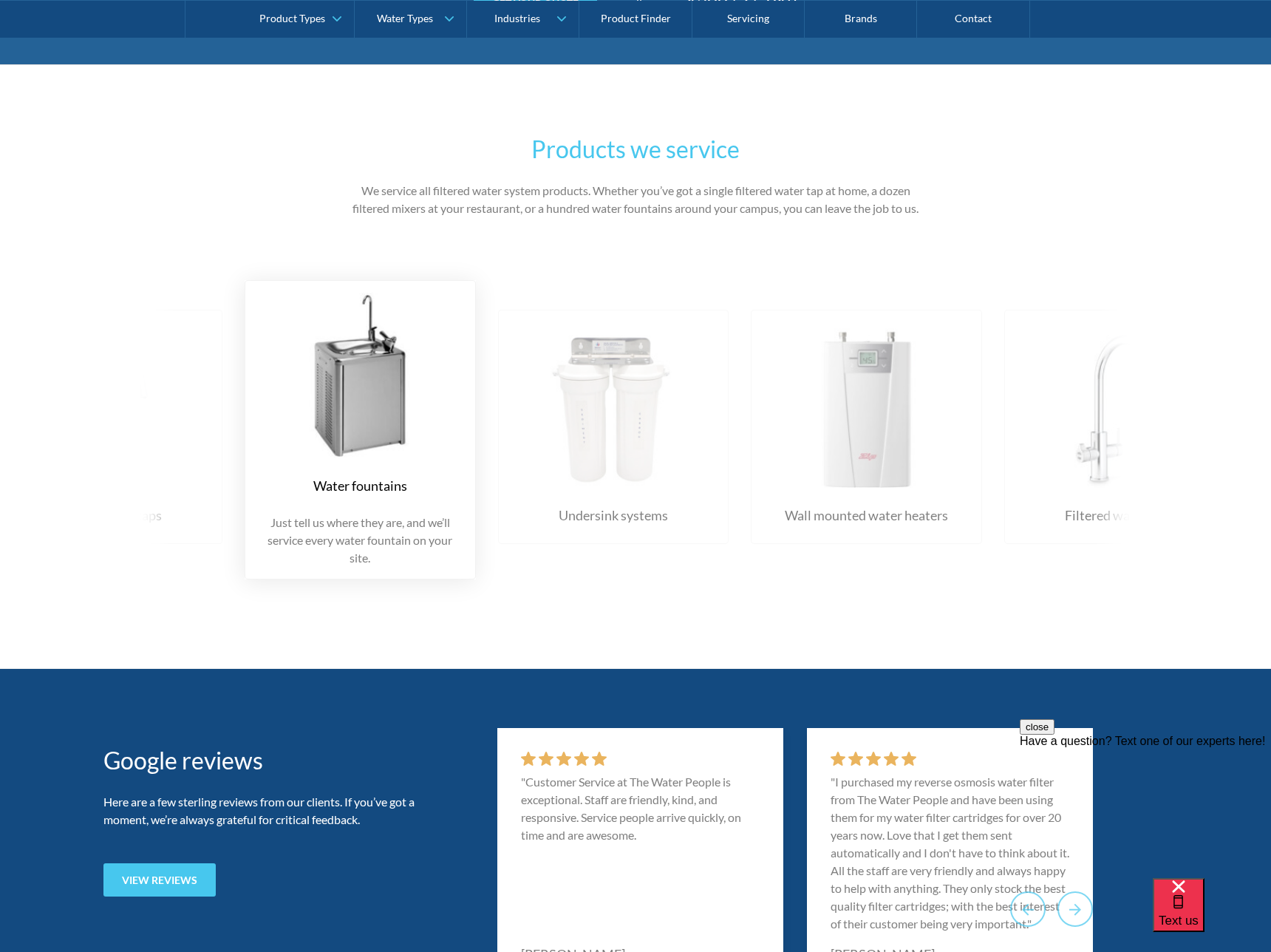
drag, startPoint x: 647, startPoint y: 424, endPoint x: 326, endPoint y: 412, distance: 321.2
click at [311, 415] on img at bounding box center [359, 375] width 201 height 166
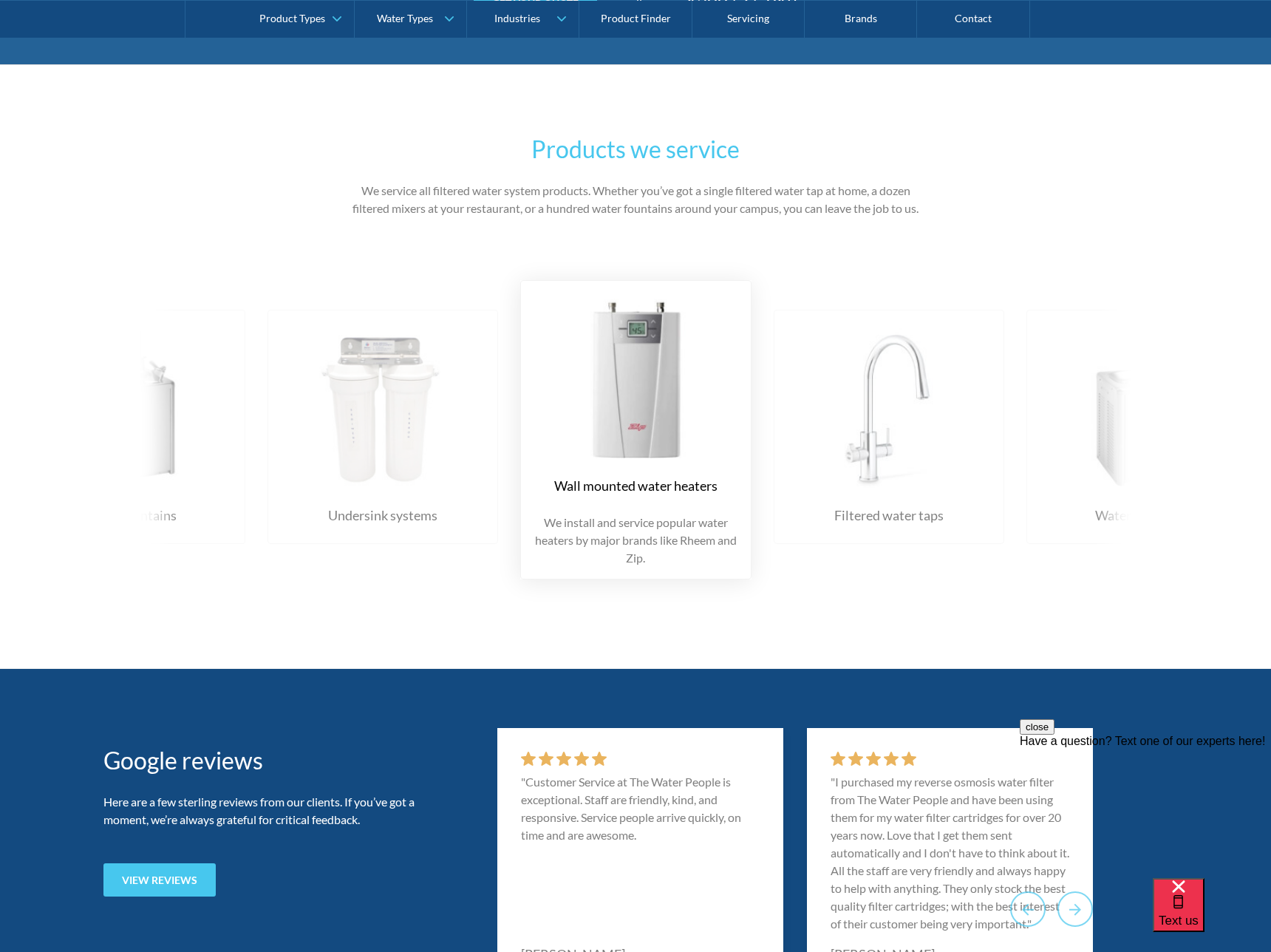
click at [435, 422] on img at bounding box center [383, 405] width 201 height 166
click at [392, 422] on img at bounding box center [383, 405] width 201 height 166
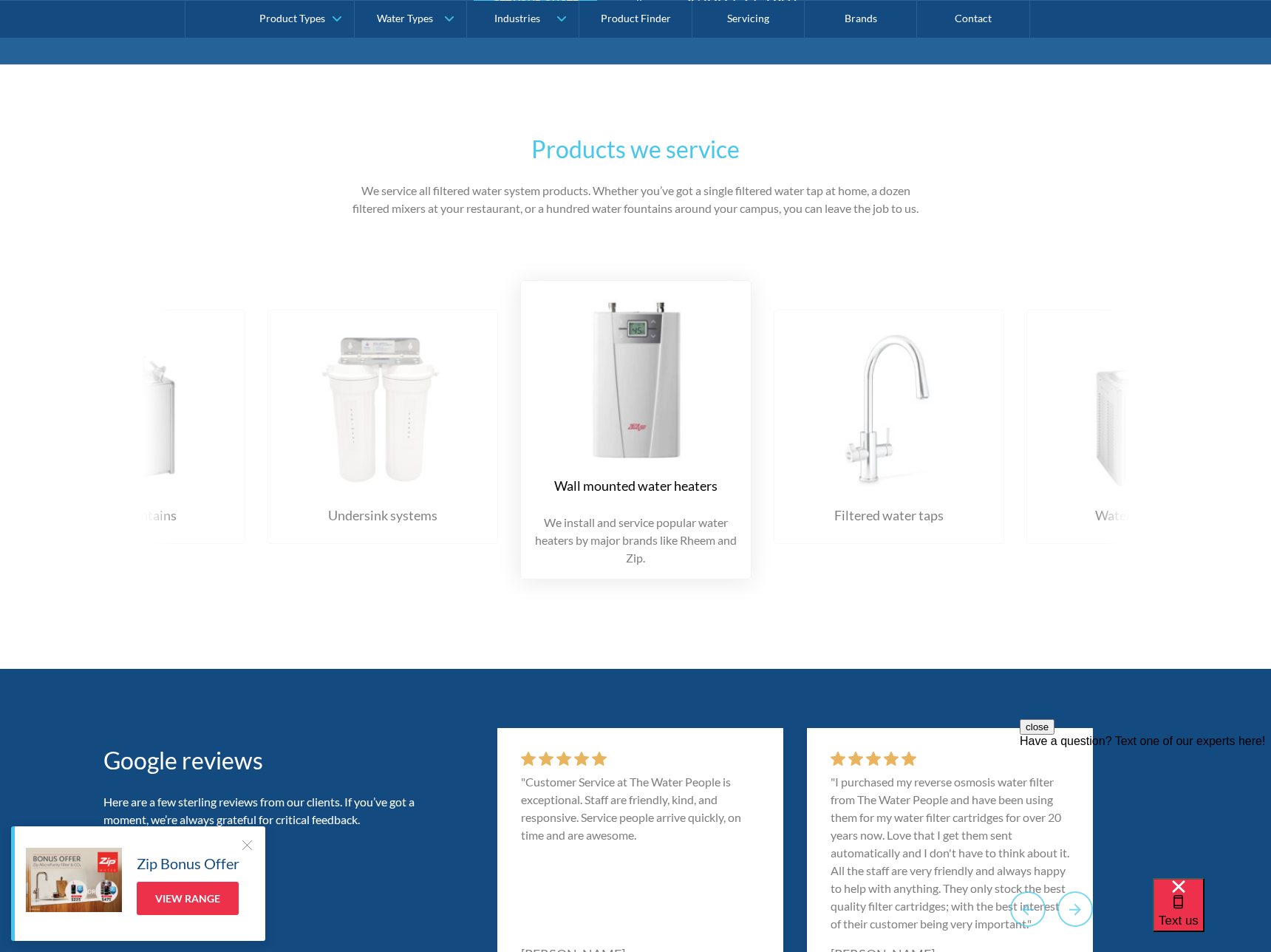
click at [392, 422] on img at bounding box center [383, 405] width 201 height 166
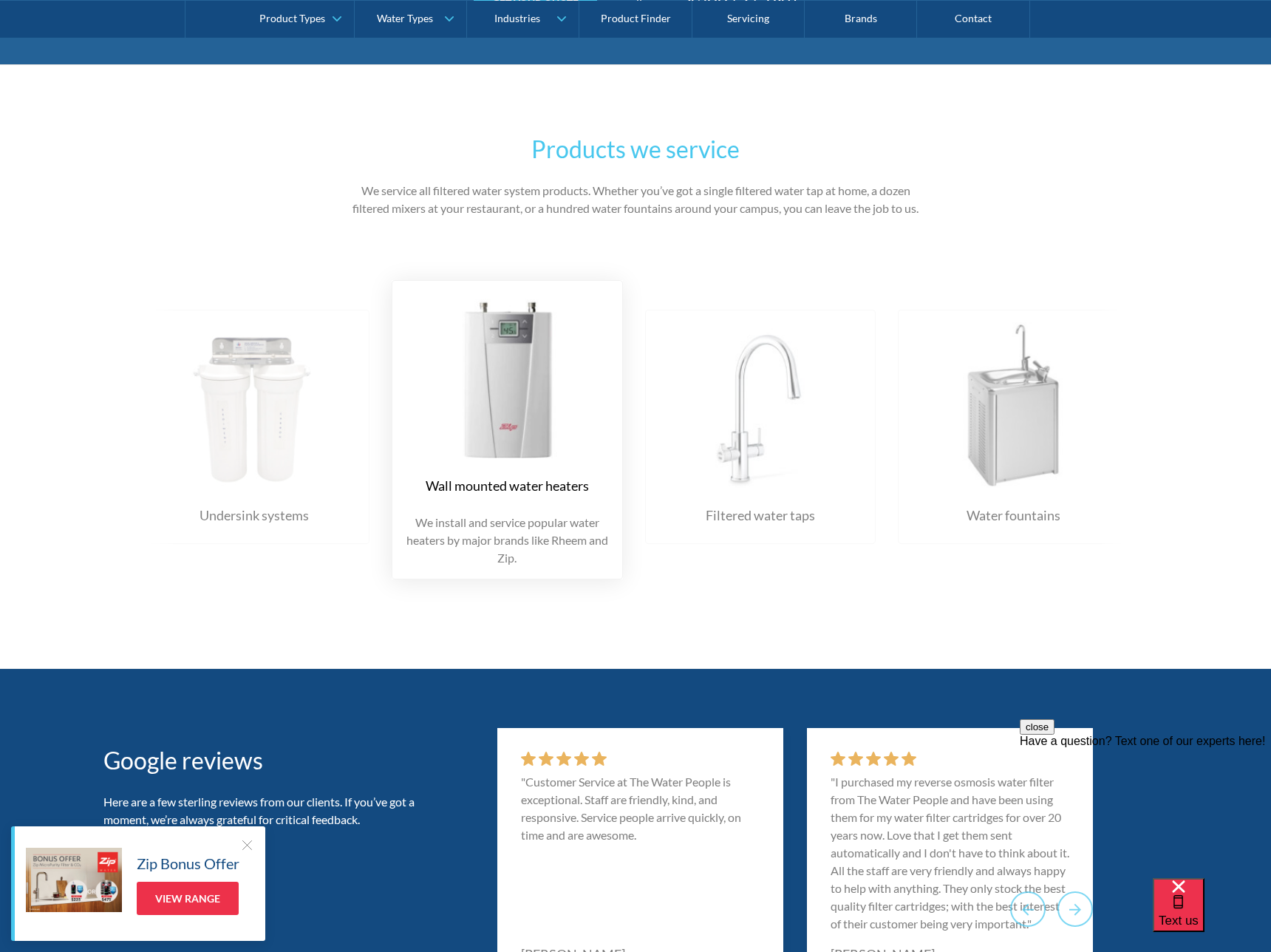
drag, startPoint x: 637, startPoint y: 441, endPoint x: 533, endPoint y: 448, distance: 104.2
click at [533, 448] on img at bounding box center [507, 375] width 201 height 166
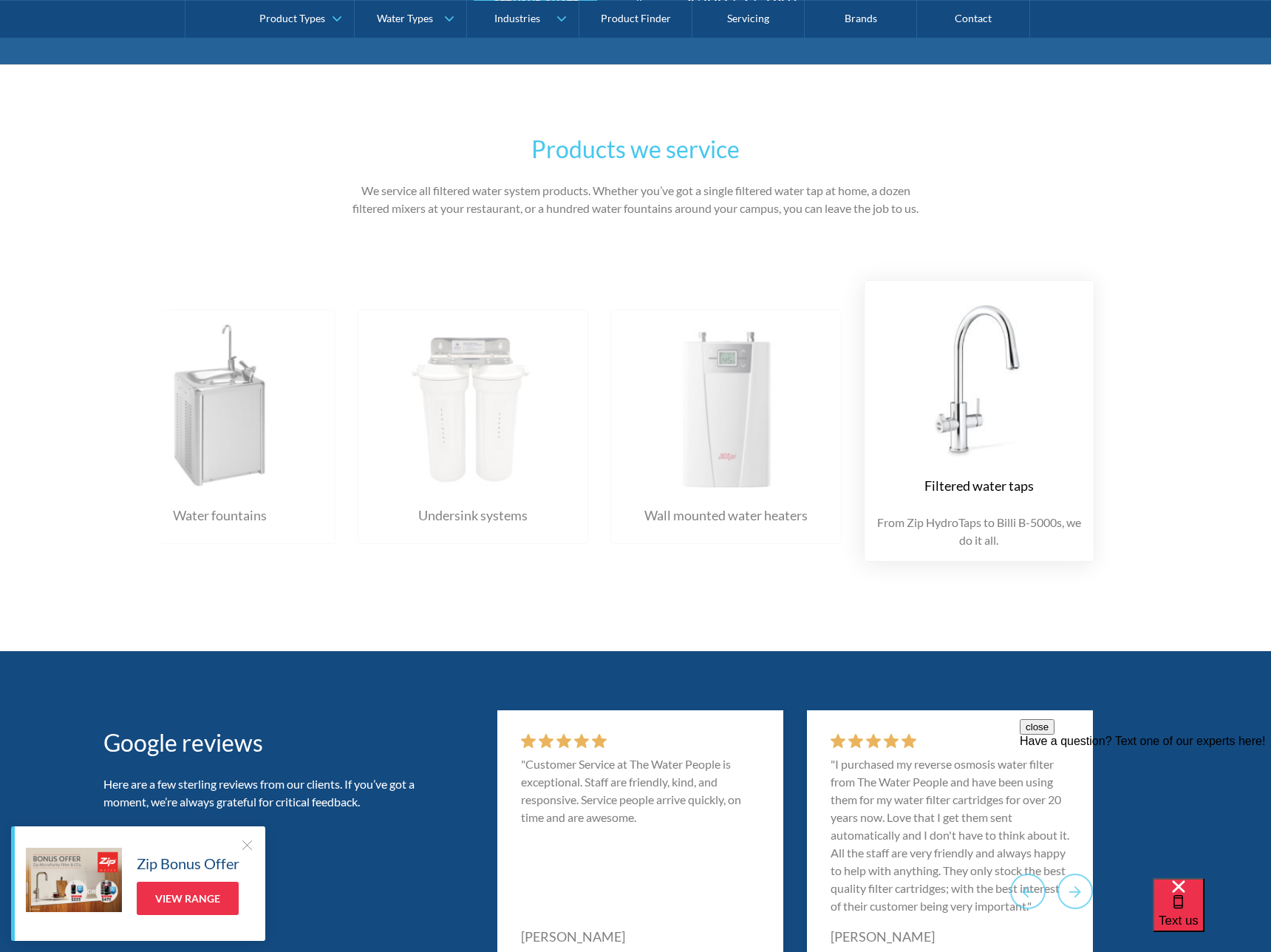
drag, startPoint x: 443, startPoint y: 423, endPoint x: 786, endPoint y: 454, distance: 344.4
click at [786, 454] on img at bounding box center [726, 405] width 201 height 166
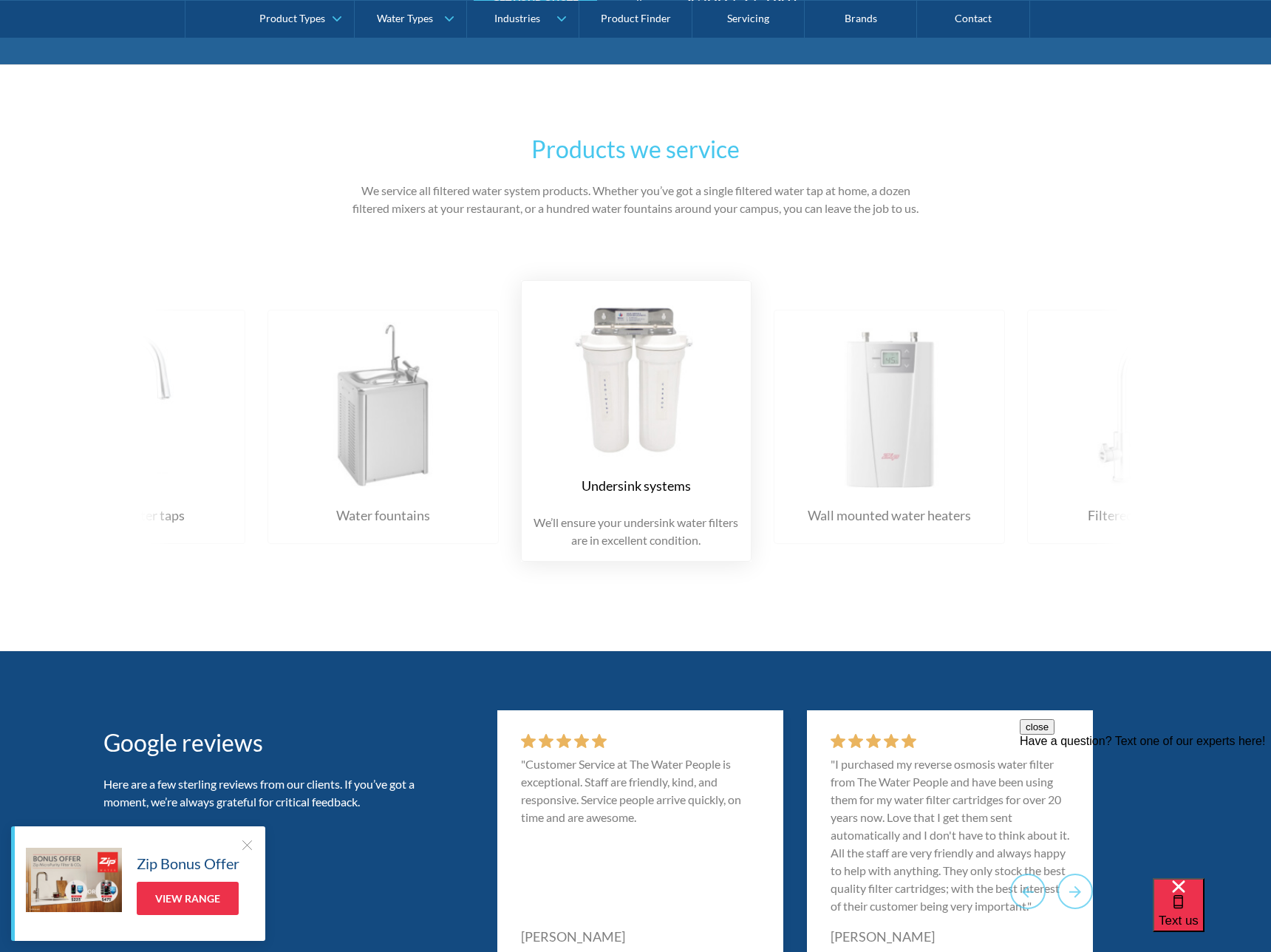
scroll to position [2254, 0]
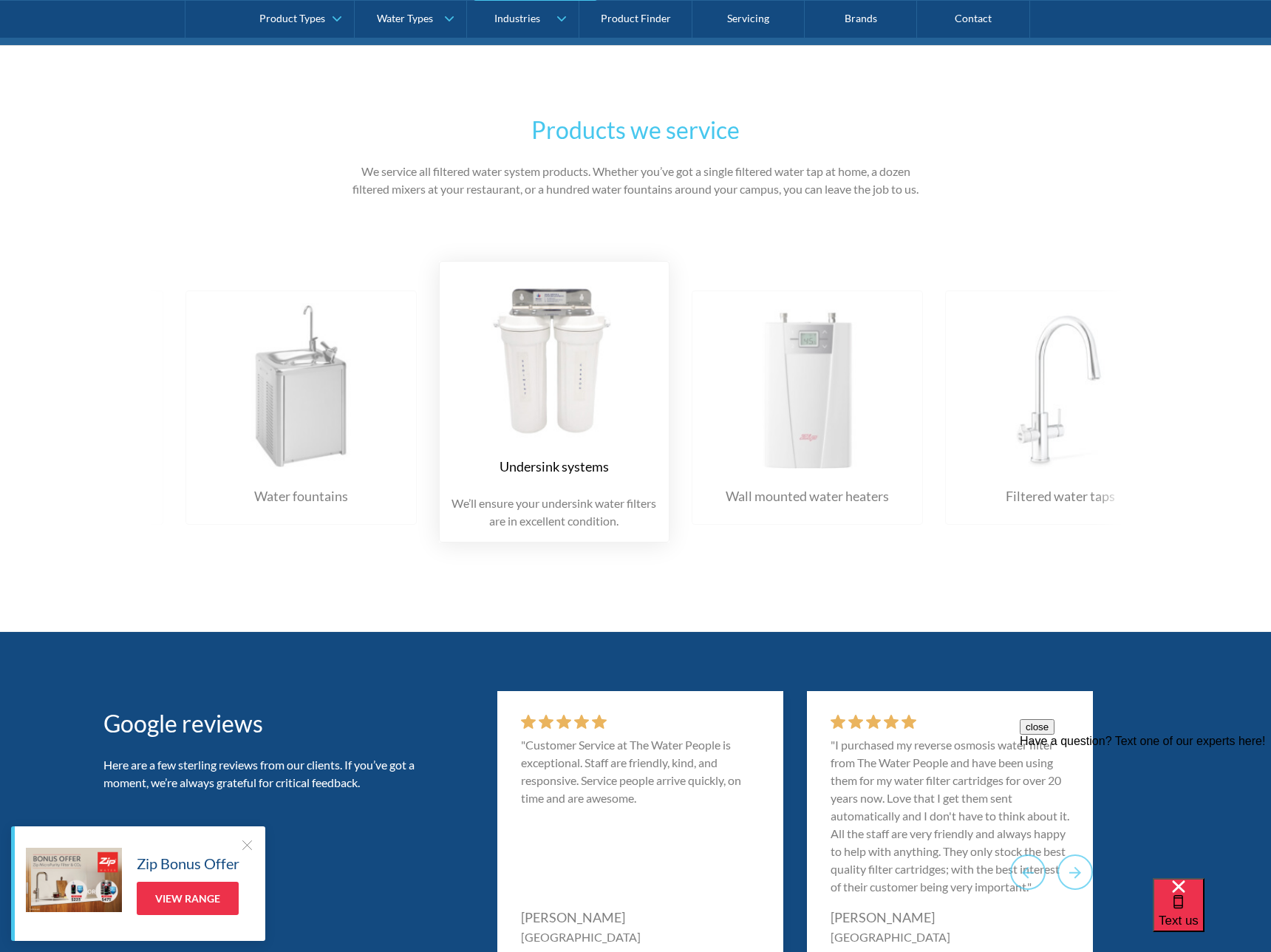
drag, startPoint x: 890, startPoint y: 369, endPoint x: 603, endPoint y: 344, distance: 288.1
click at [707, 346] on img at bounding box center [807, 386] width 201 height 166
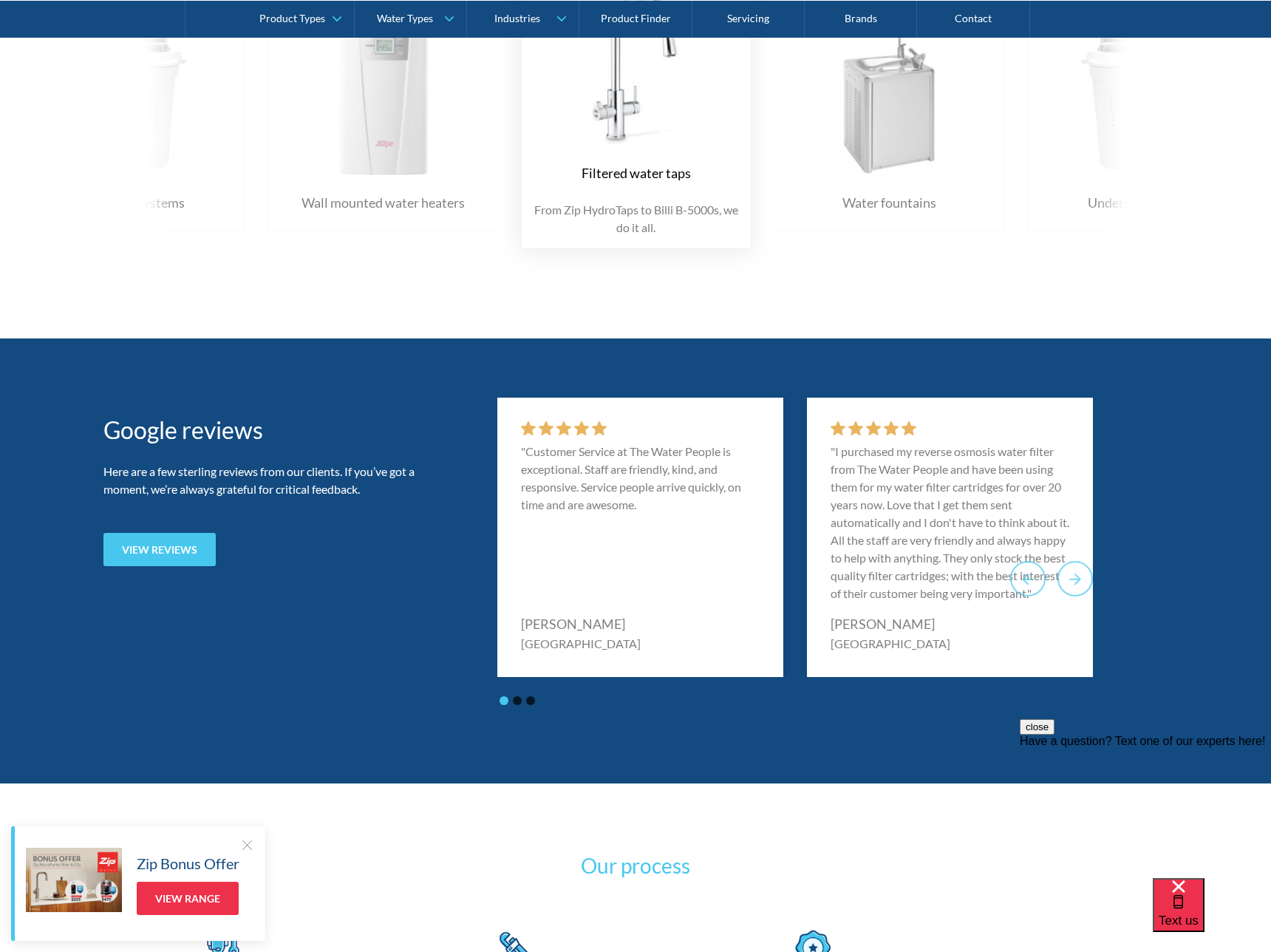
scroll to position [2653, 0]
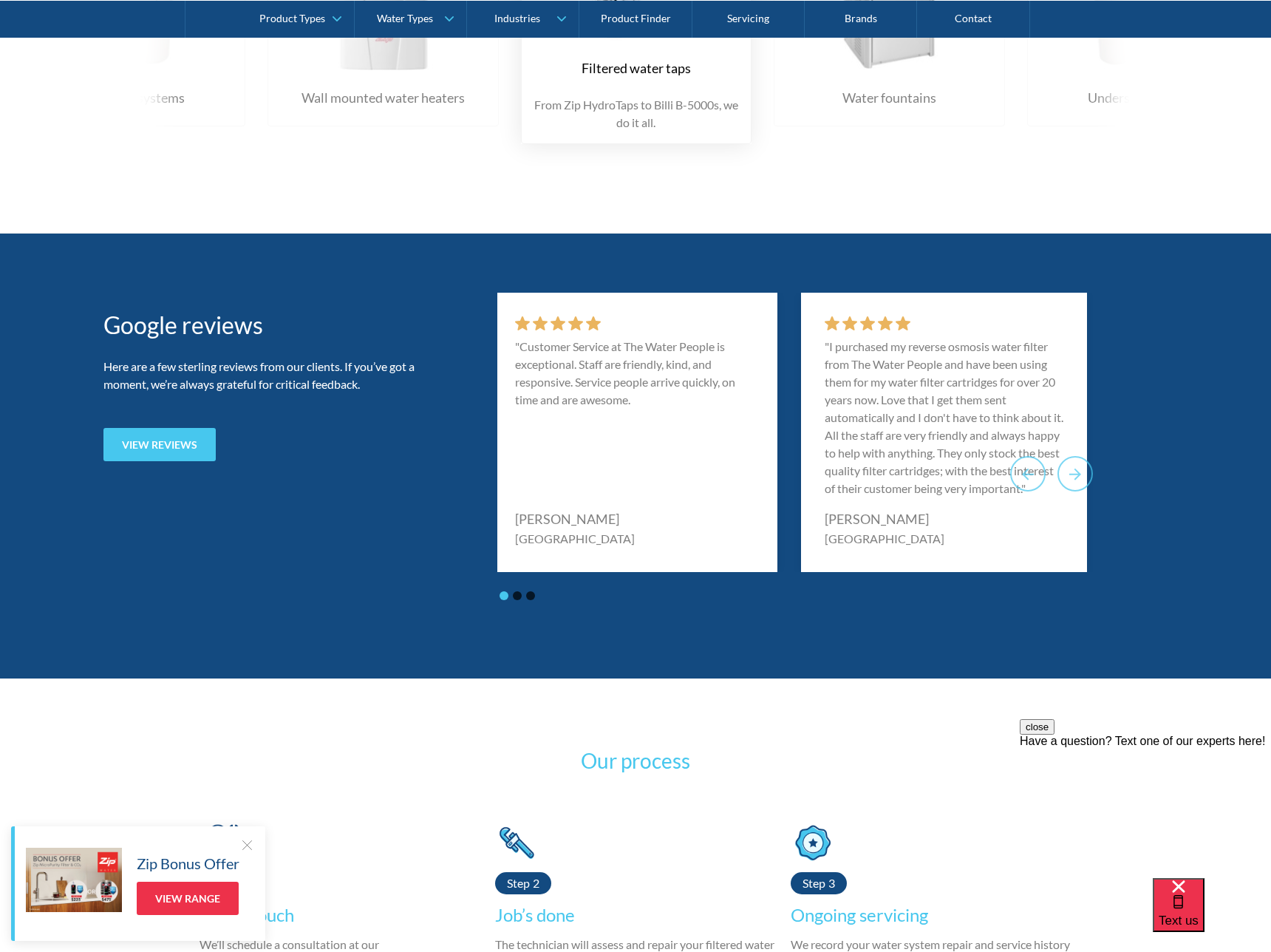
drag, startPoint x: 914, startPoint y: 386, endPoint x: 581, endPoint y: 372, distance: 333.3
click at [825, 372] on p ""I purchased my reverse osmosis water filter from The Water People and have bee…" at bounding box center [944, 418] width 239 height 160
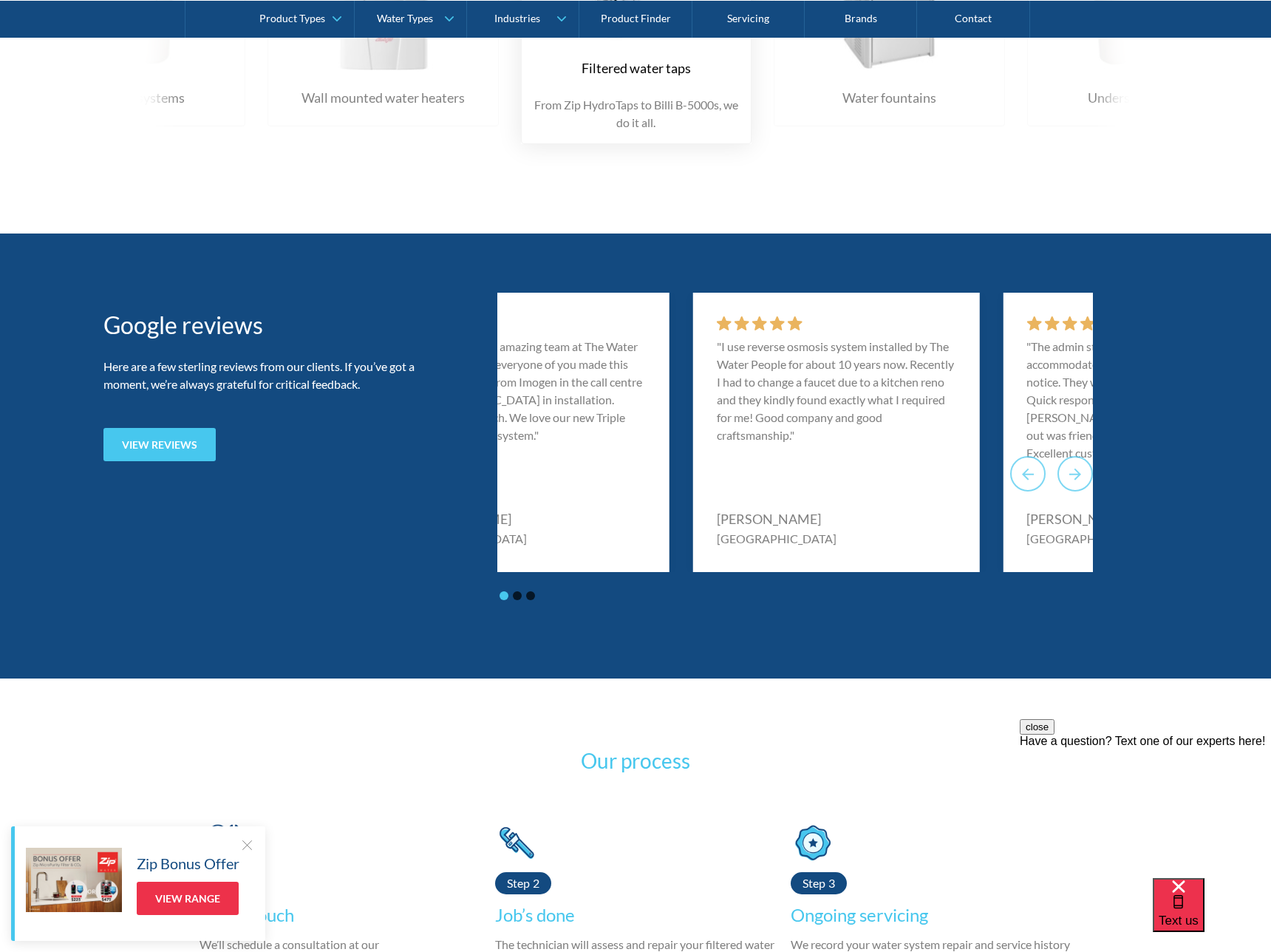
drag, startPoint x: 888, startPoint y: 401, endPoint x: 465, endPoint y: 383, distance: 423.4
click at [465, 383] on div "Google reviews Here are a few sterling reviews from our clients. If you’ve got …" at bounding box center [635, 456] width 1064 height 327
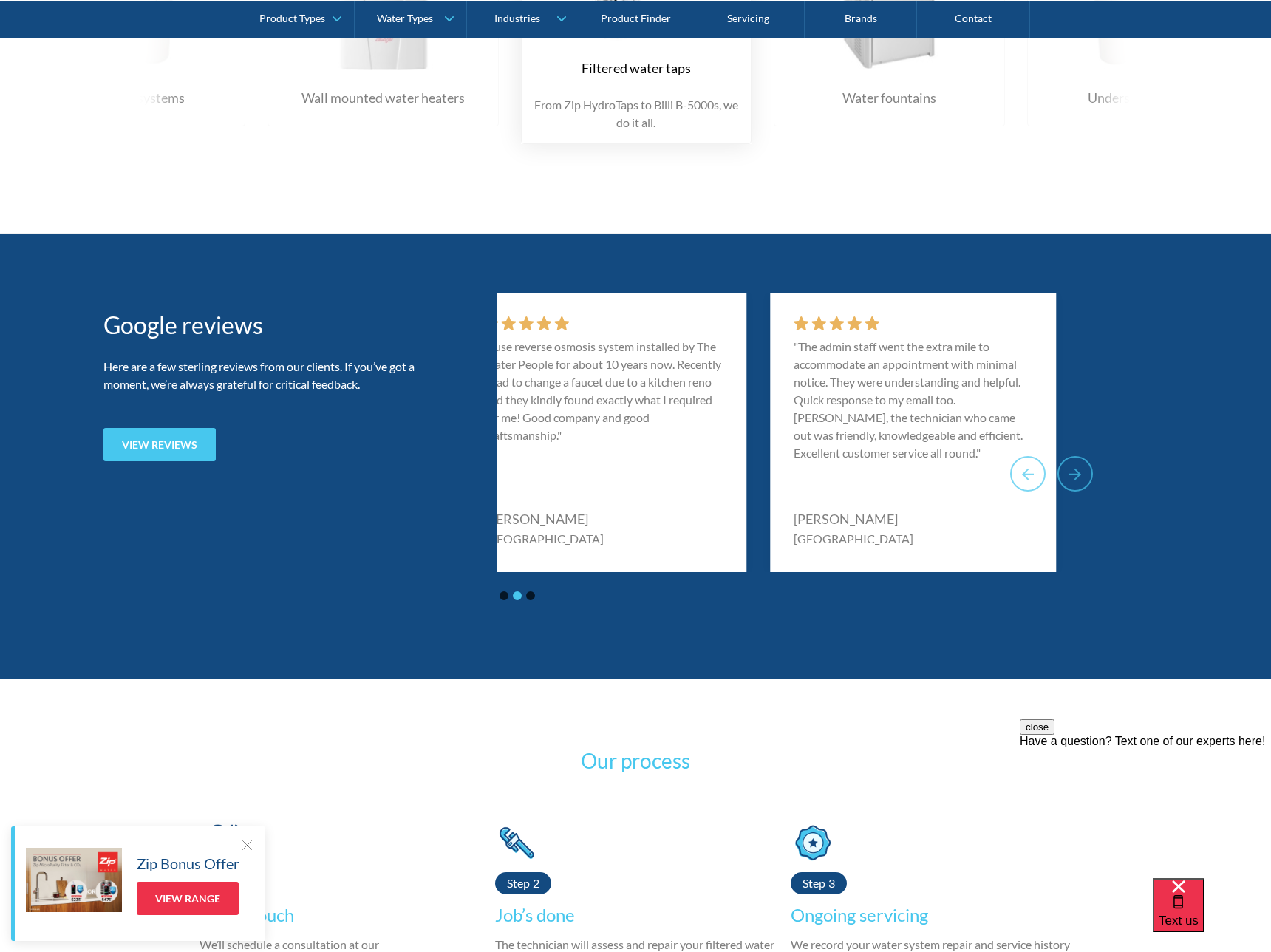
drag, startPoint x: 715, startPoint y: 425, endPoint x: 414, endPoint y: 399, distance: 302.1
click at [422, 403] on div "Google reviews Here are a few sterling reviews from our clients. If you’ve got …" at bounding box center [635, 456] width 1064 height 327
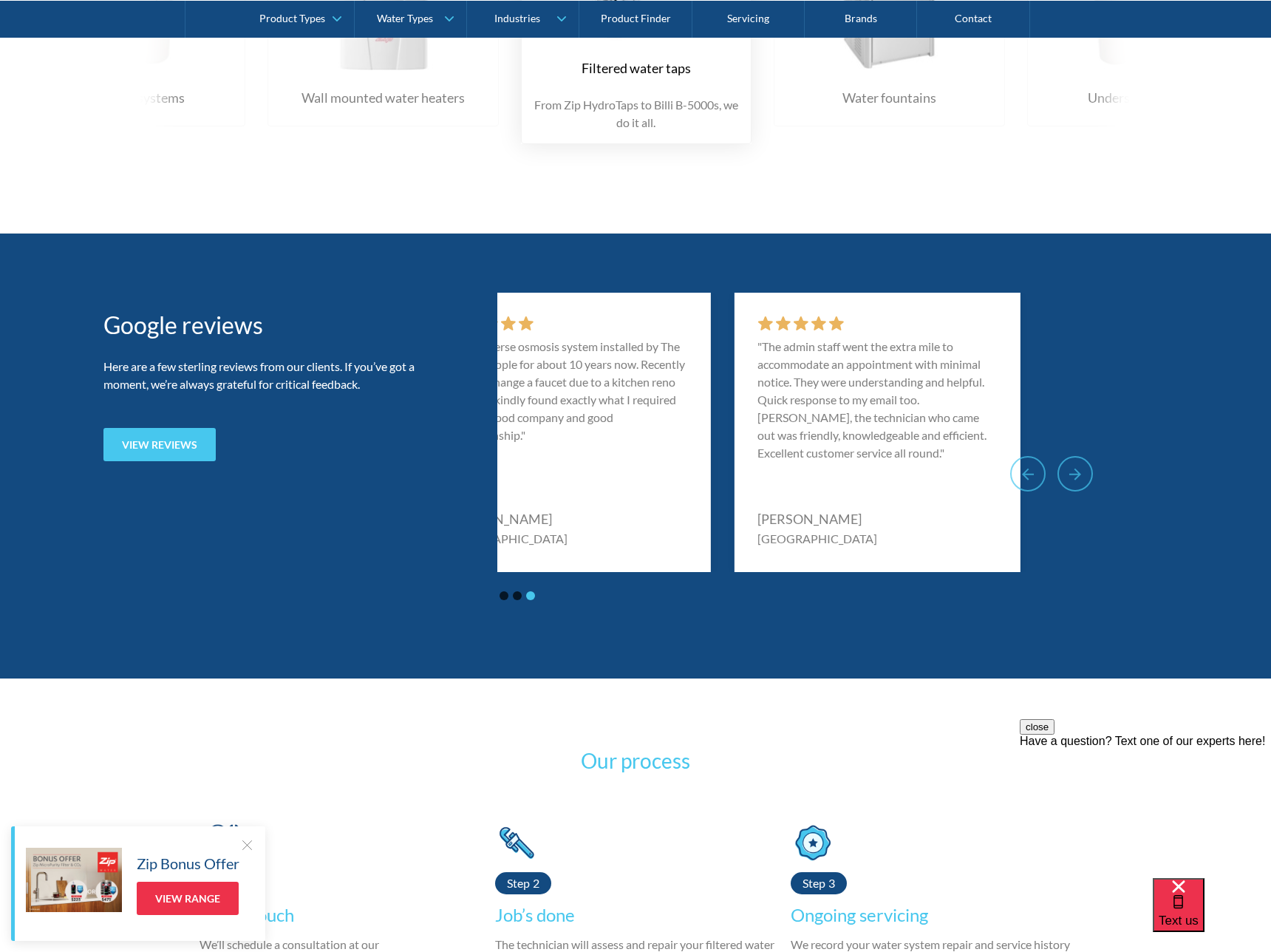
drag, startPoint x: 868, startPoint y: 435, endPoint x: 409, endPoint y: 405, distance: 460.0
click at [413, 406] on div "Google reviews Here are a few sterling reviews from our clients. If you’ve got …" at bounding box center [635, 456] width 1064 height 327
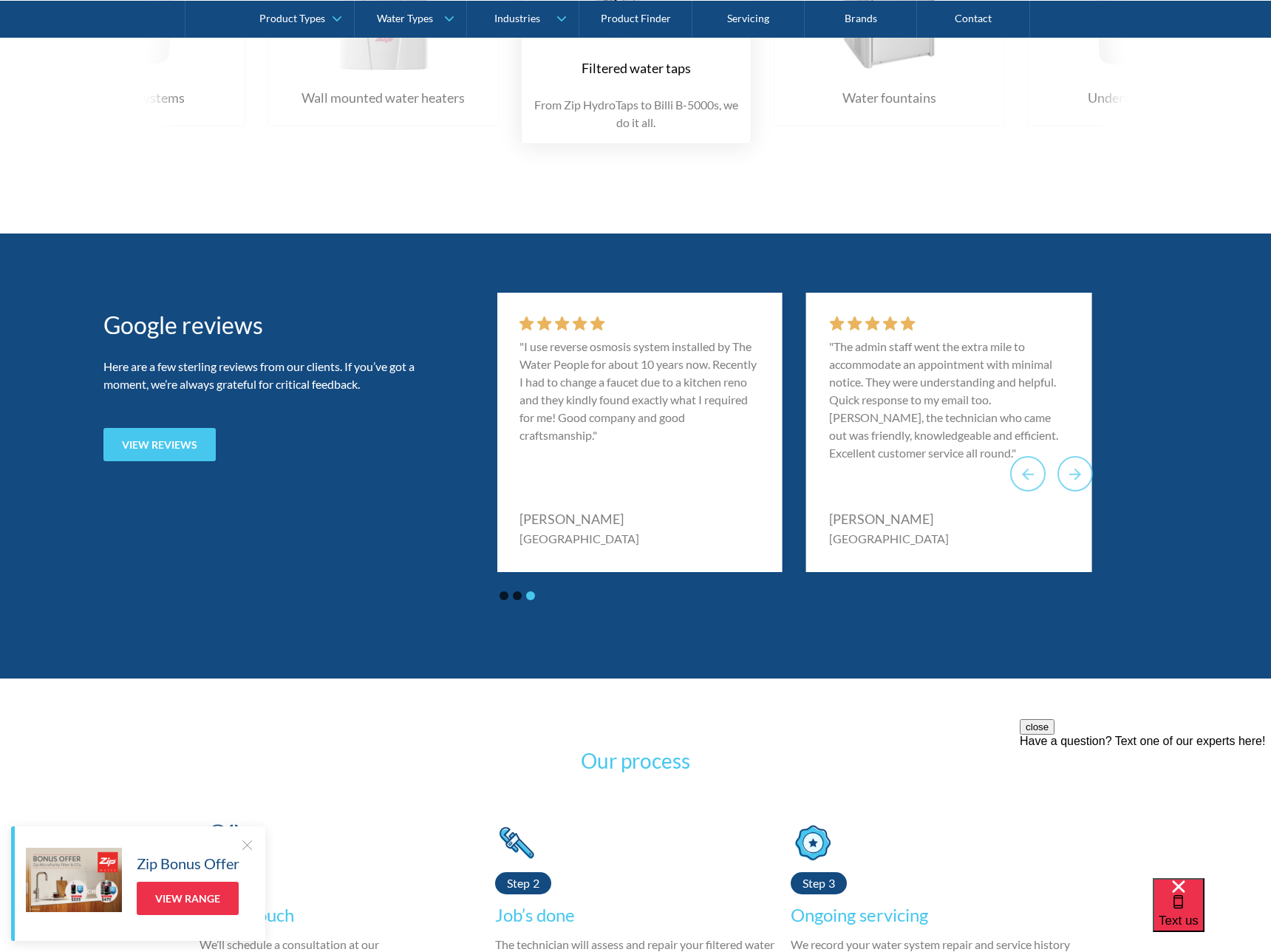
drag, startPoint x: 937, startPoint y: 427, endPoint x: 476, endPoint y: 404, distance: 461.6
click at [476, 404] on div "Google reviews Here are a few sterling reviews from our clients. If you’ve got …" at bounding box center [635, 456] width 1064 height 327
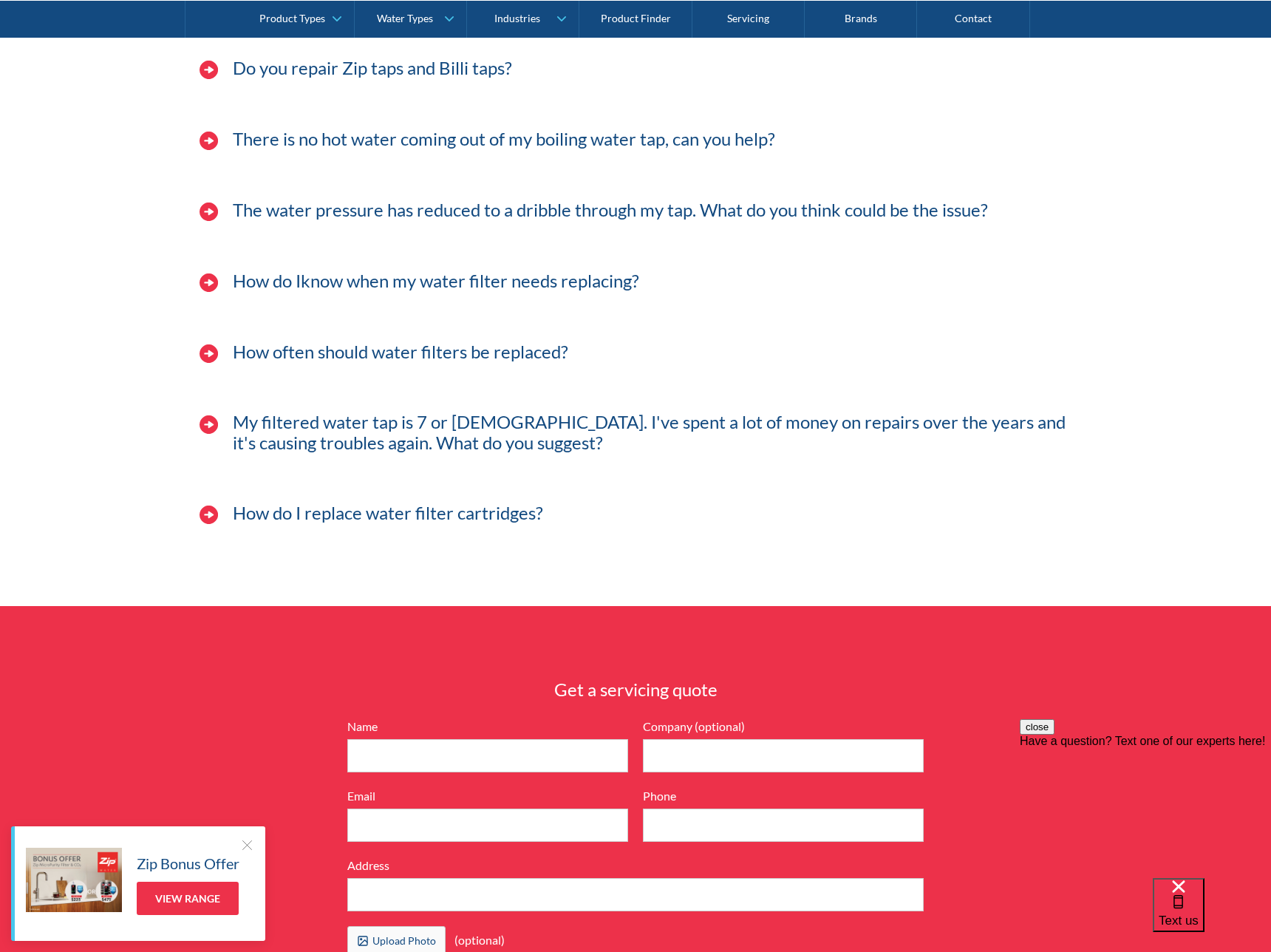
scroll to position [4072, 0]
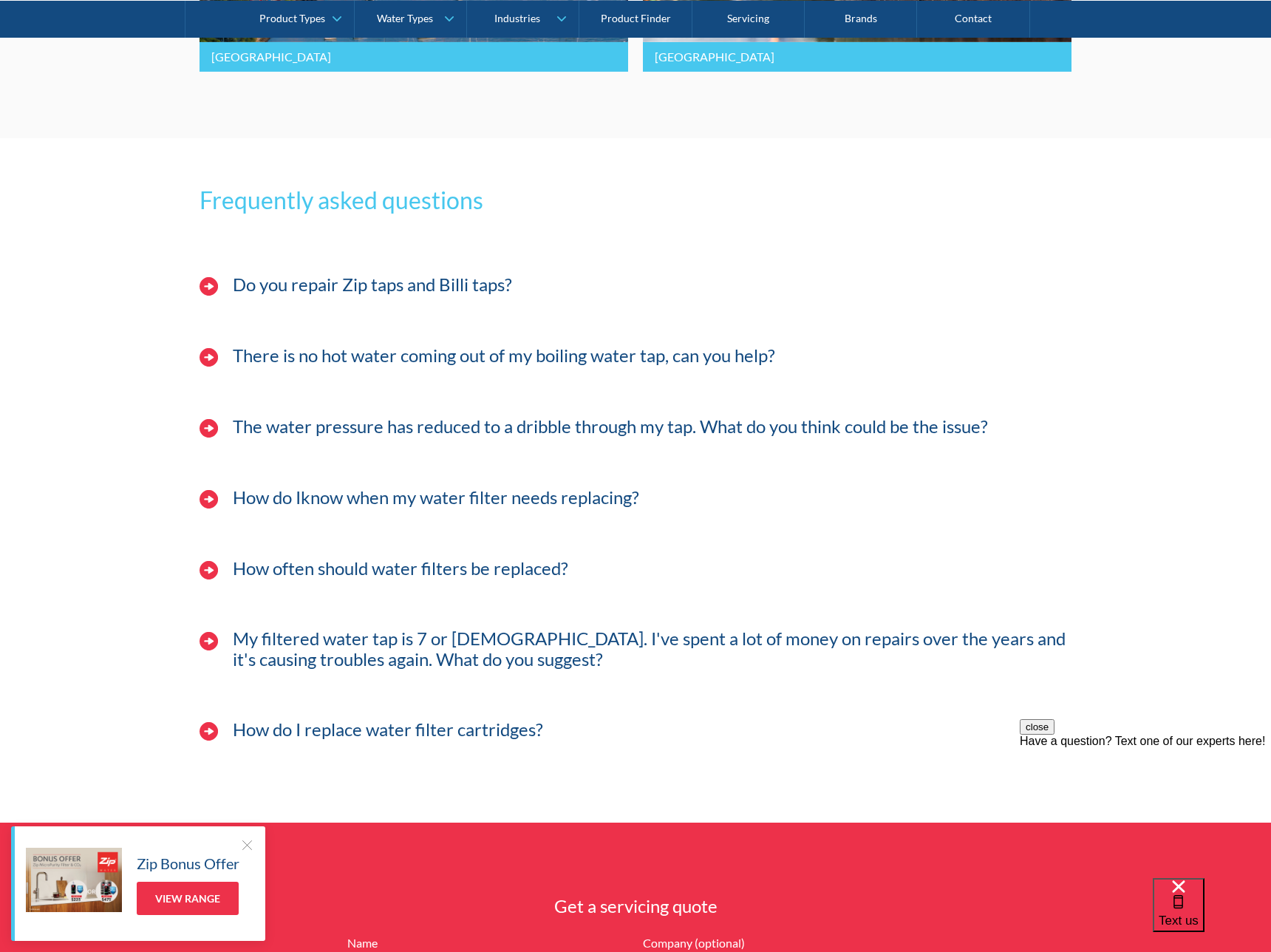
click at [693, 288] on div "Do you repair Zip taps and Billi taps?" at bounding box center [636, 292] width 887 height 60
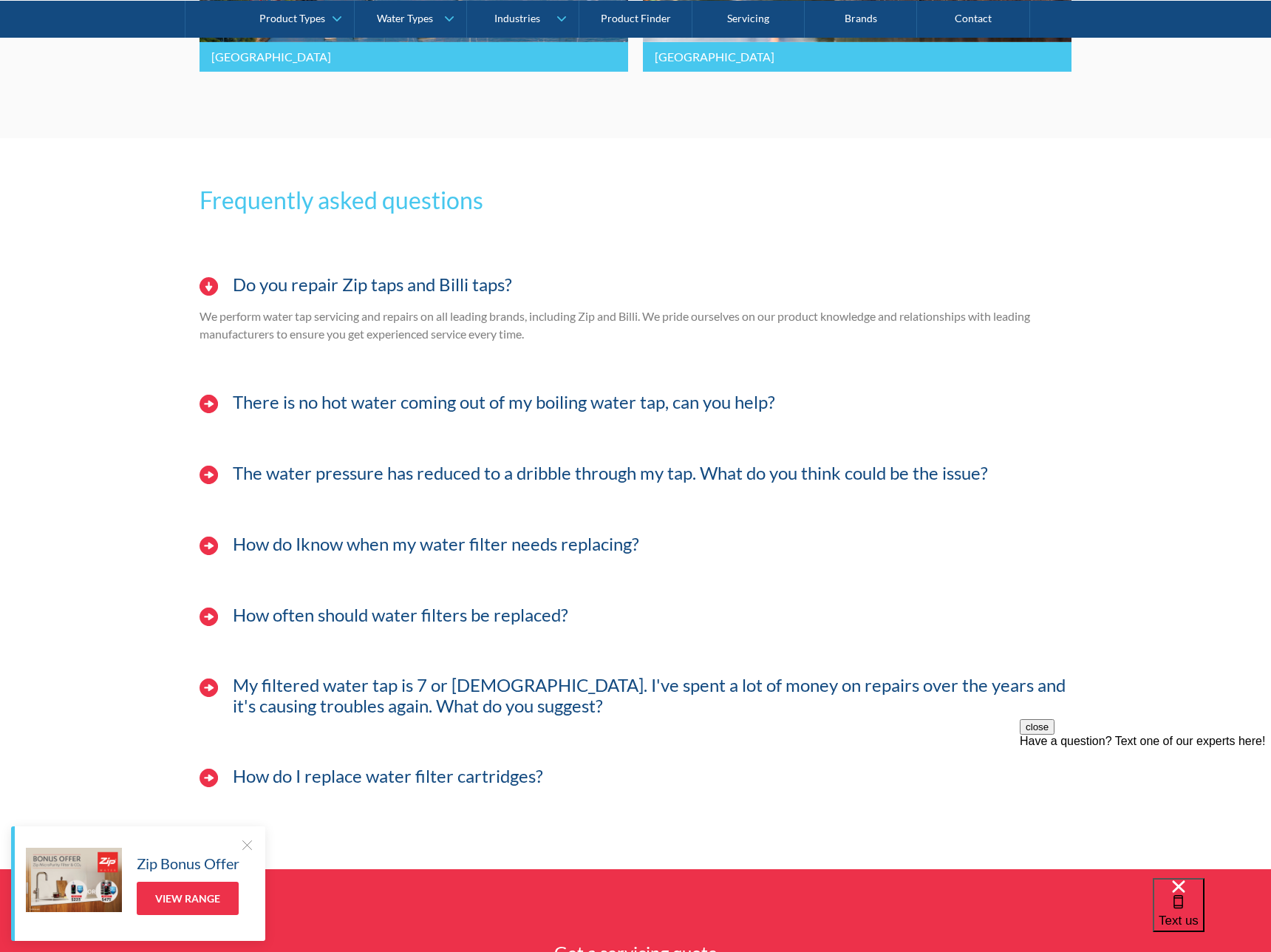
click at [286, 343] on p "We perform water tap servicing and repairs on all leading brands, including Zip…" at bounding box center [636, 325] width 872 height 36
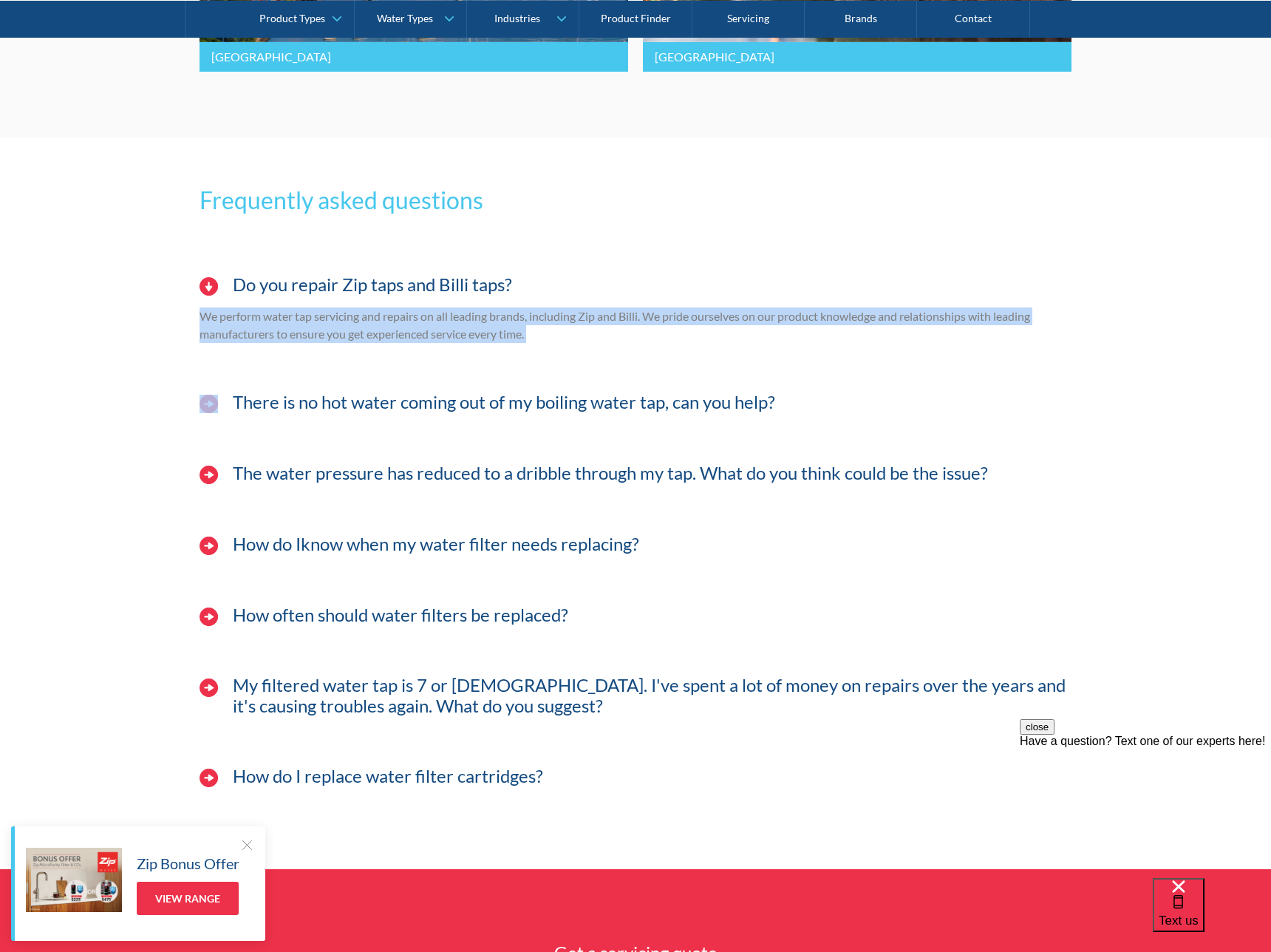
click at [286, 343] on p "We perform water tap servicing and repairs on all leading brands, including Zip…" at bounding box center [636, 325] width 872 height 36
click at [284, 336] on p "We perform water tap servicing and repairs on all leading brands, including Zip…" at bounding box center [636, 325] width 872 height 36
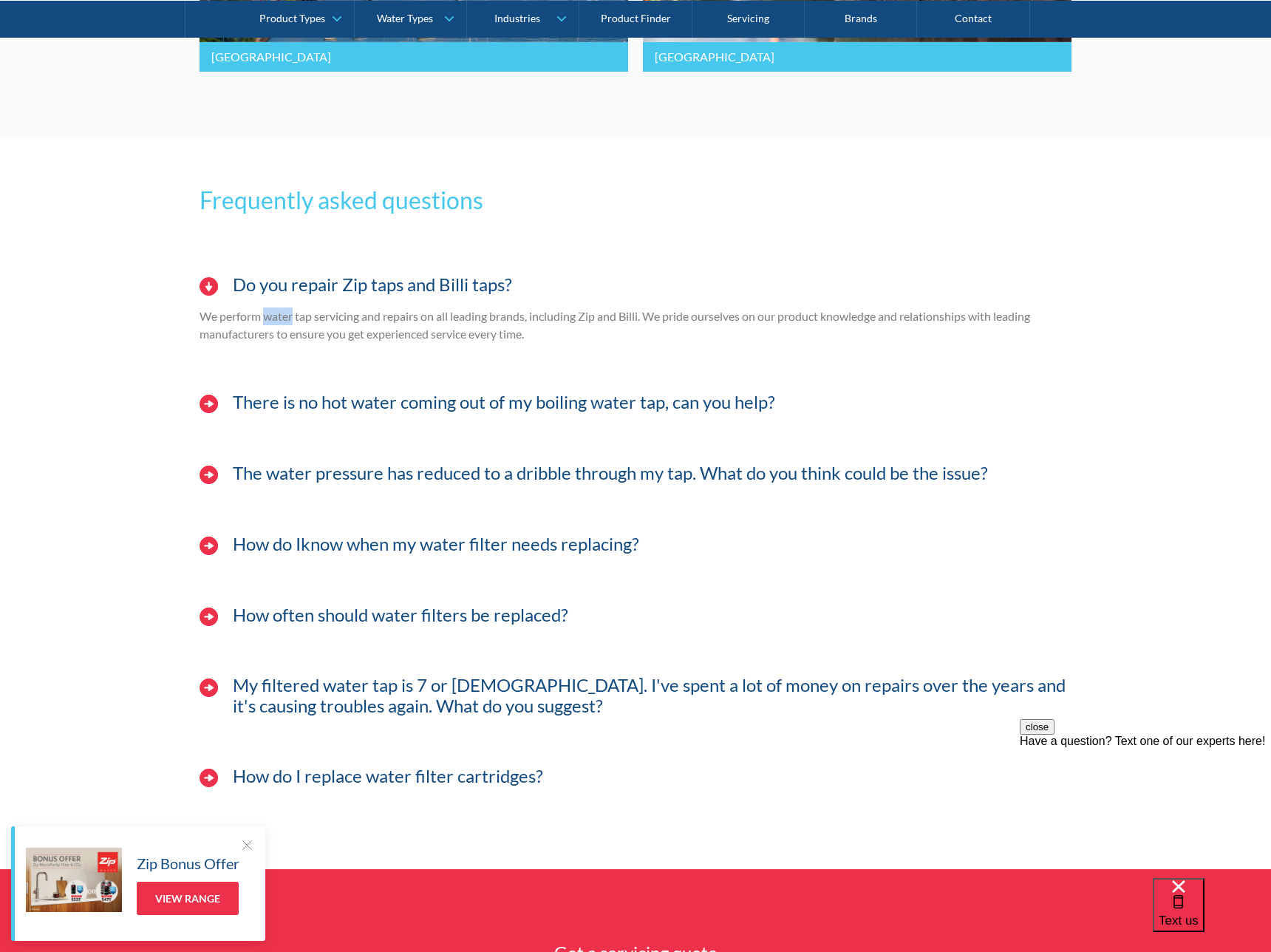
click at [284, 336] on p "We perform water tap servicing and repairs on all leading brands, including Zip…" at bounding box center [636, 325] width 872 height 36
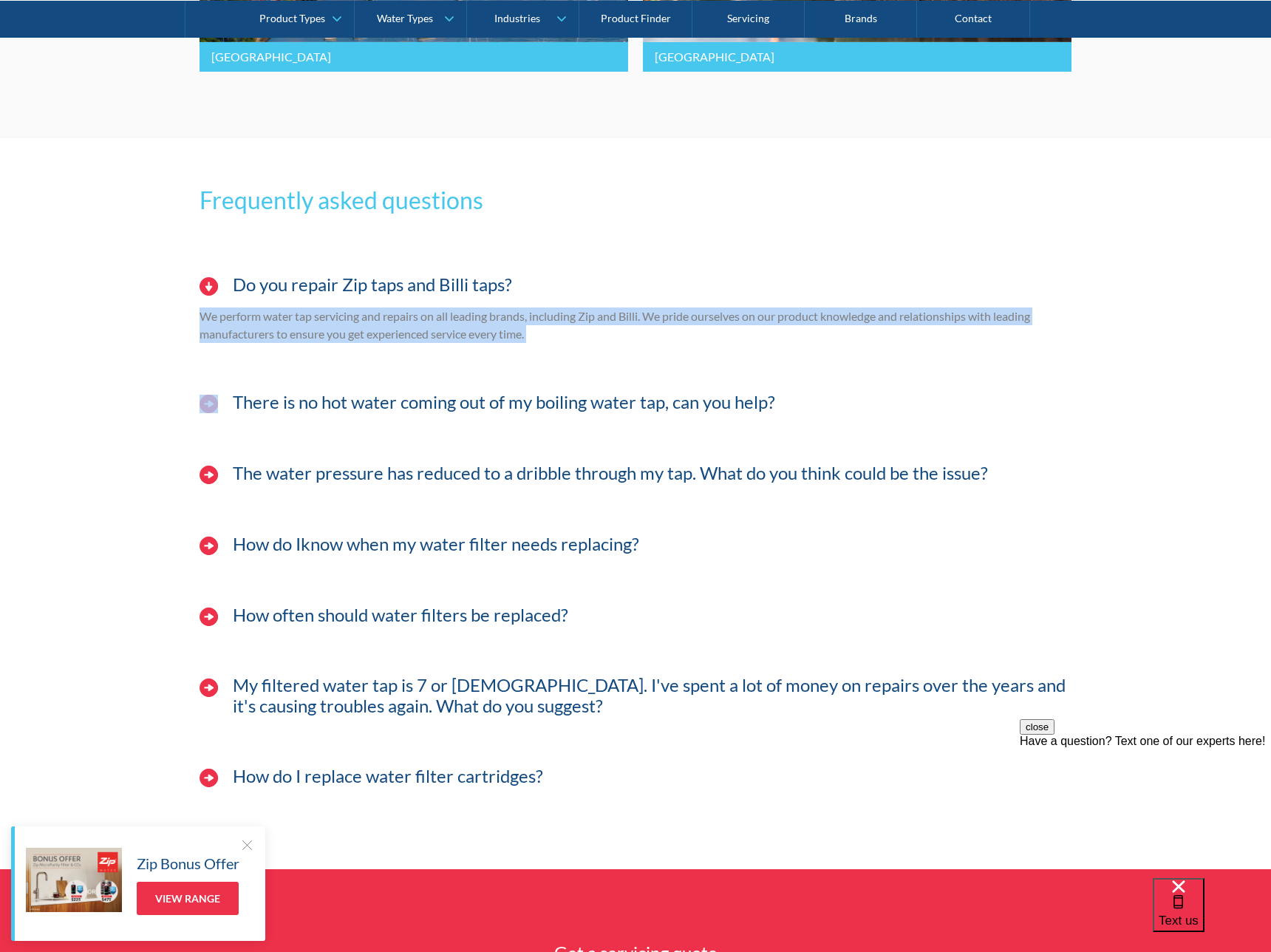
click at [284, 336] on p "We perform water tap servicing and repairs on all leading brands, including Zip…" at bounding box center [636, 325] width 872 height 36
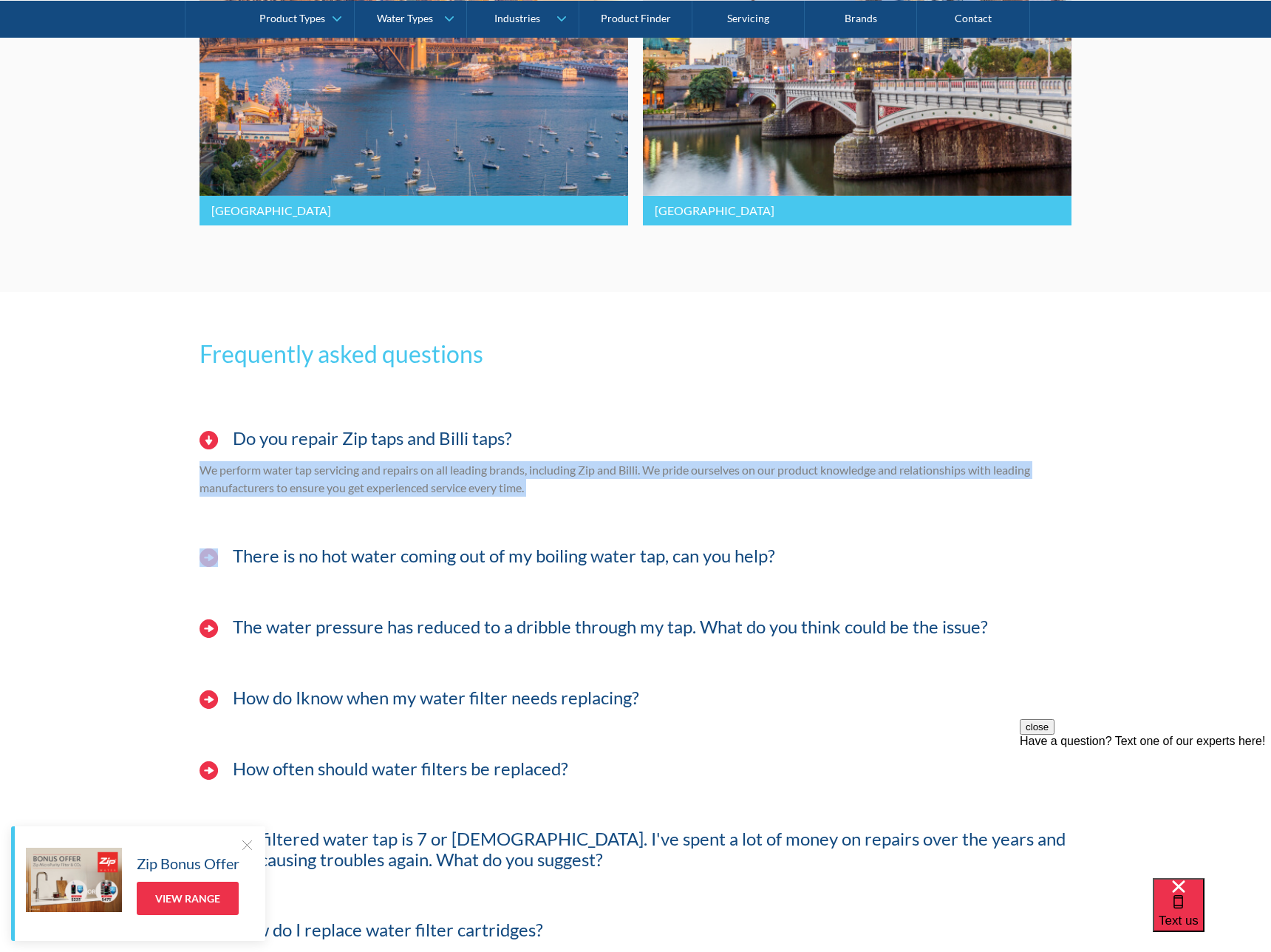
scroll to position [3927, 0]
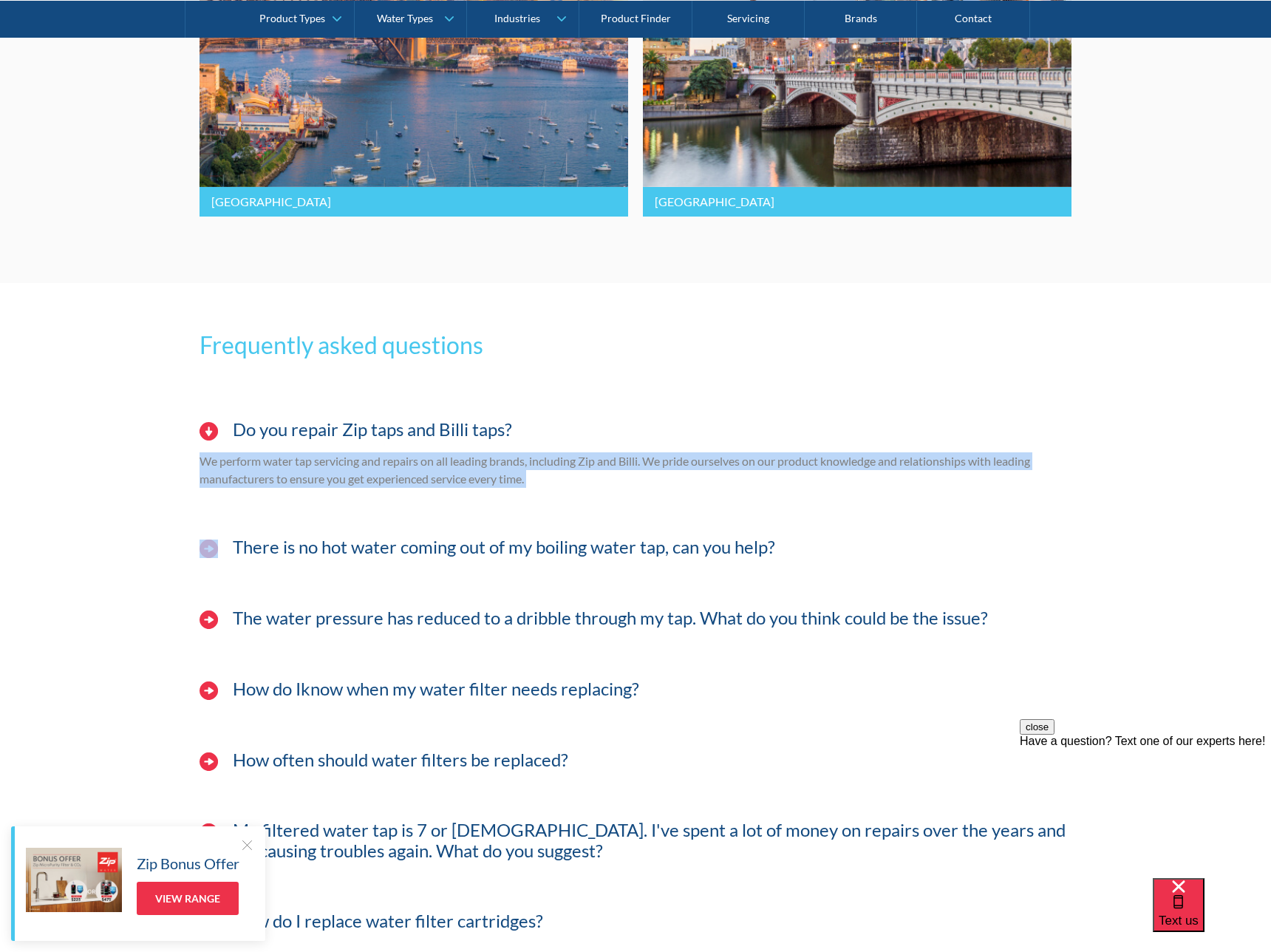
click at [511, 482] on p "We perform water tap servicing and repairs on all leading brands, including Zip…" at bounding box center [636, 470] width 872 height 36
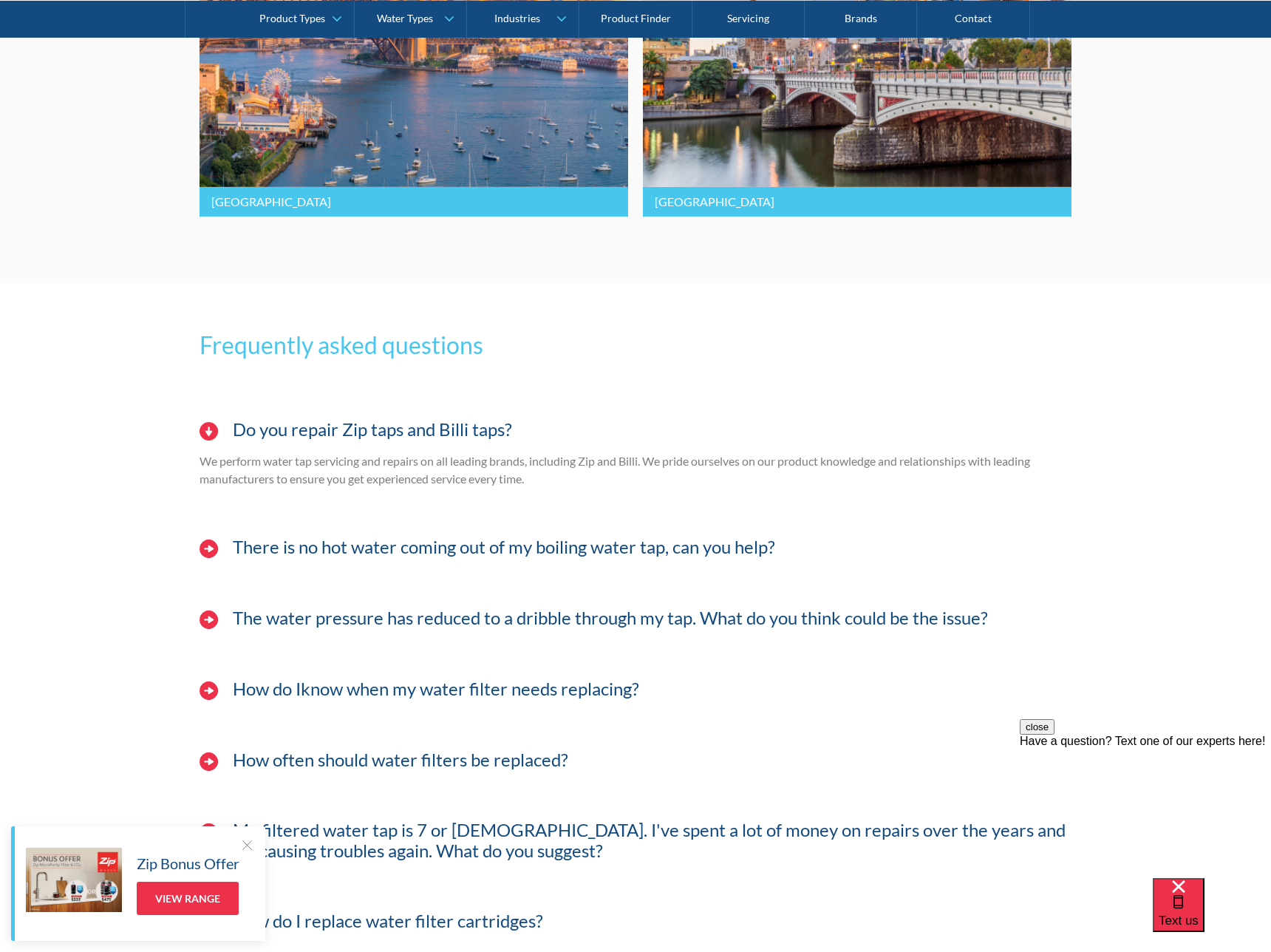
click at [511, 482] on p "We perform water tap servicing and repairs on all leading brands, including Zip…" at bounding box center [636, 470] width 872 height 36
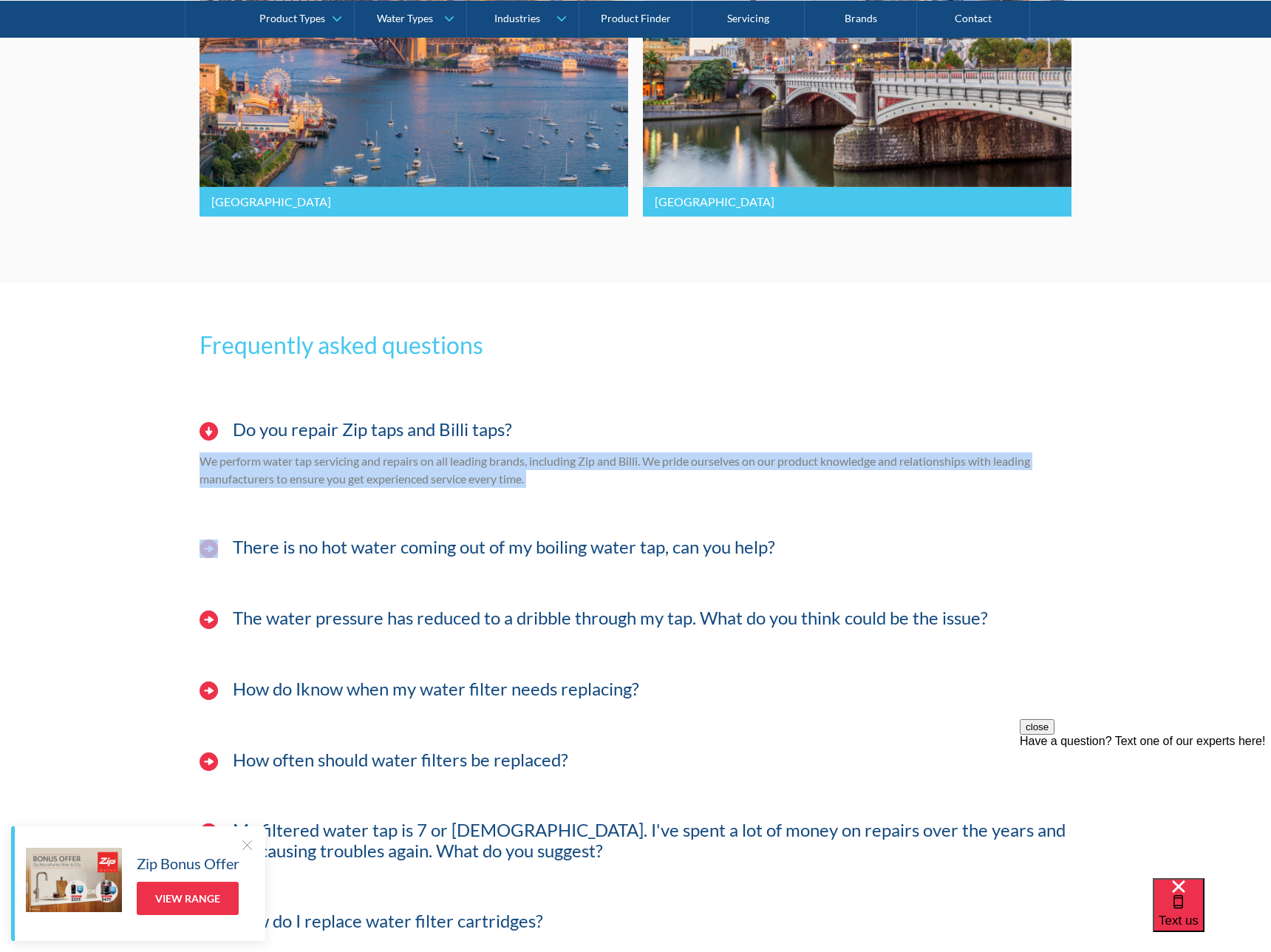
click at [511, 482] on p "We perform water tap servicing and repairs on all leading brands, including Zip…" at bounding box center [636, 470] width 872 height 36
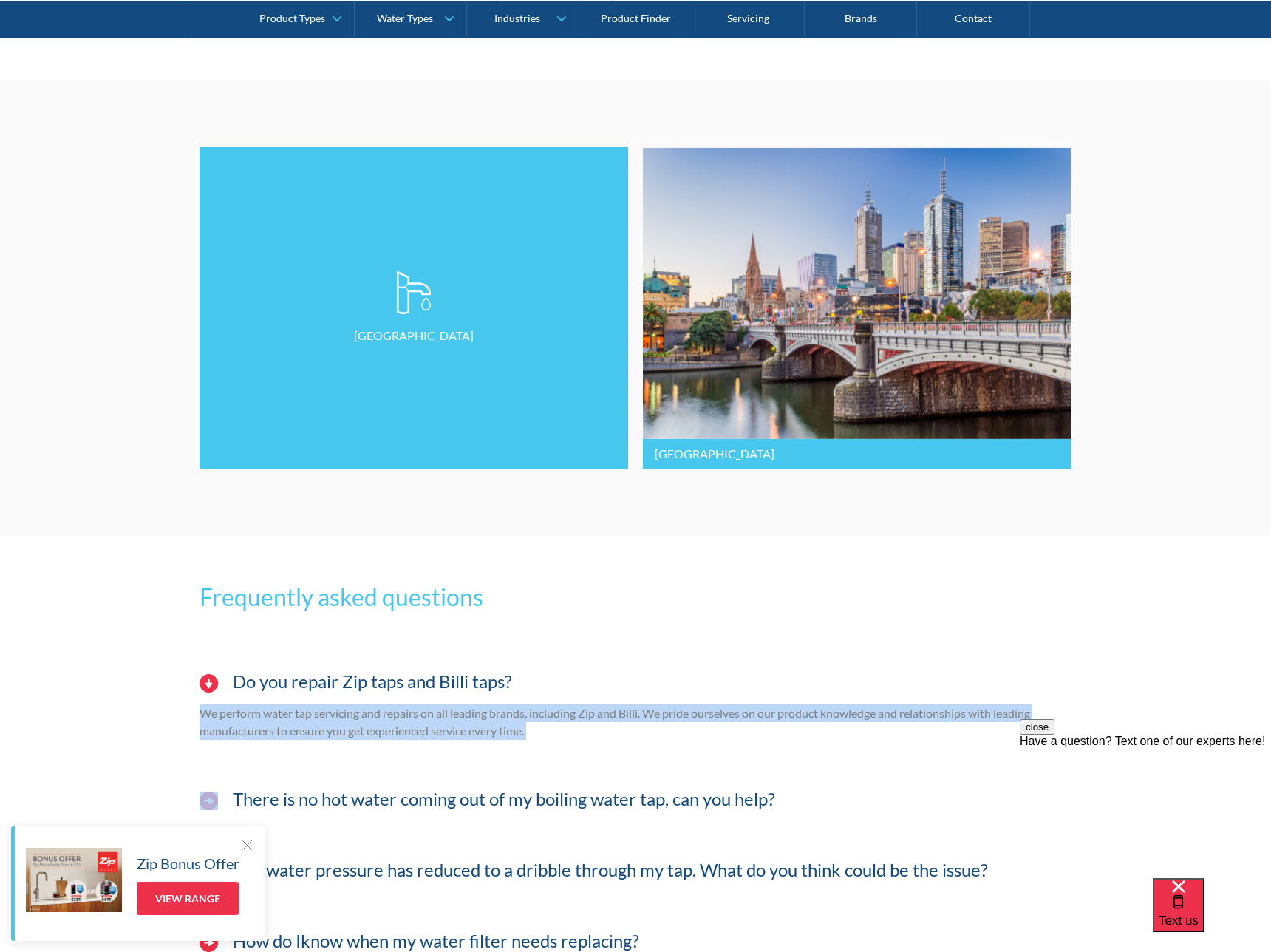
scroll to position [3379, 0]
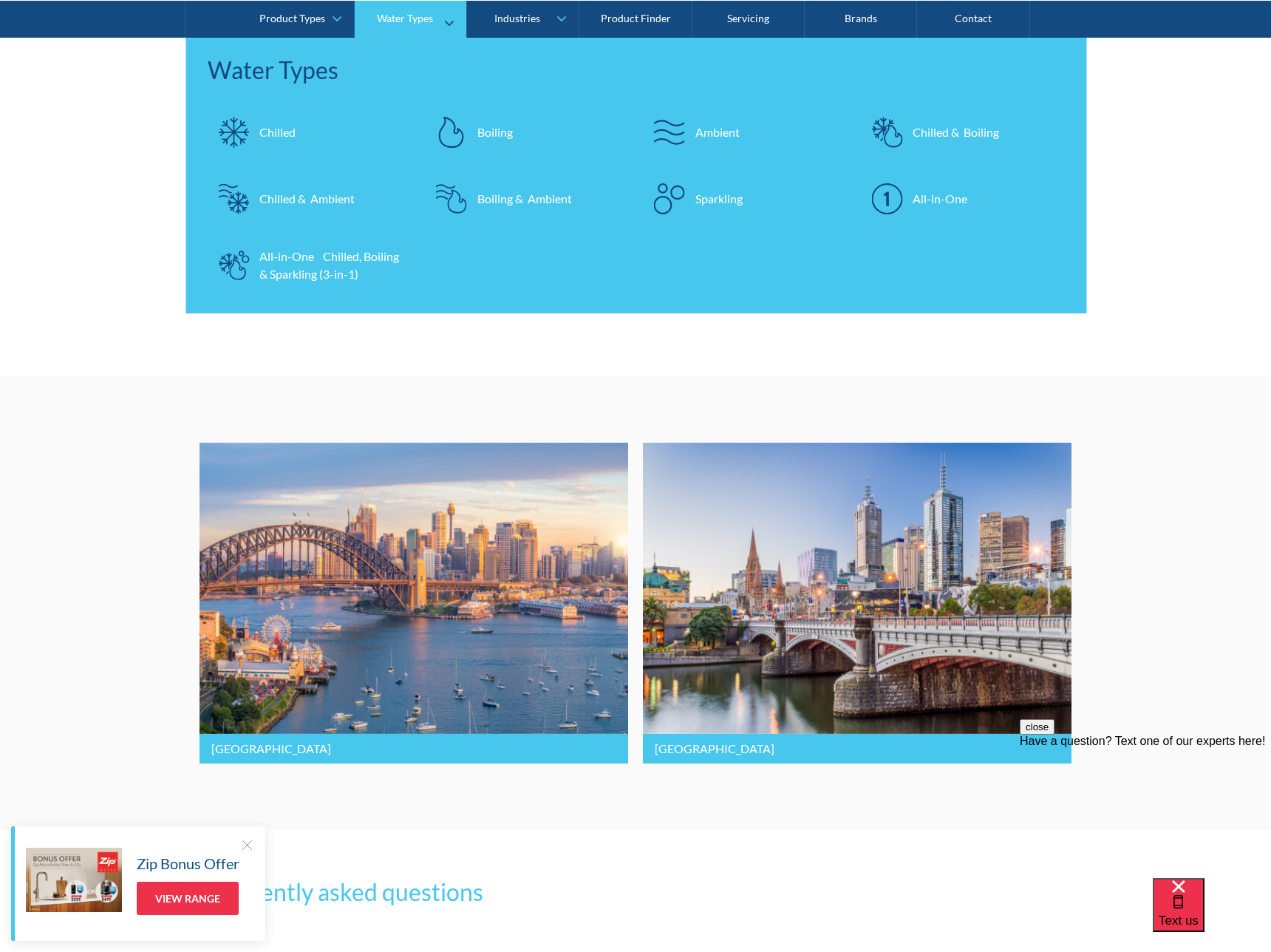
click at [459, 167] on div "Chilled Boiling Ambient Chilled & Boiling Chilled & Ambient Boiling & Ambient S…" at bounding box center [636, 205] width 871 height 200
click at [460, 133] on img at bounding box center [451, 131] width 31 height 31
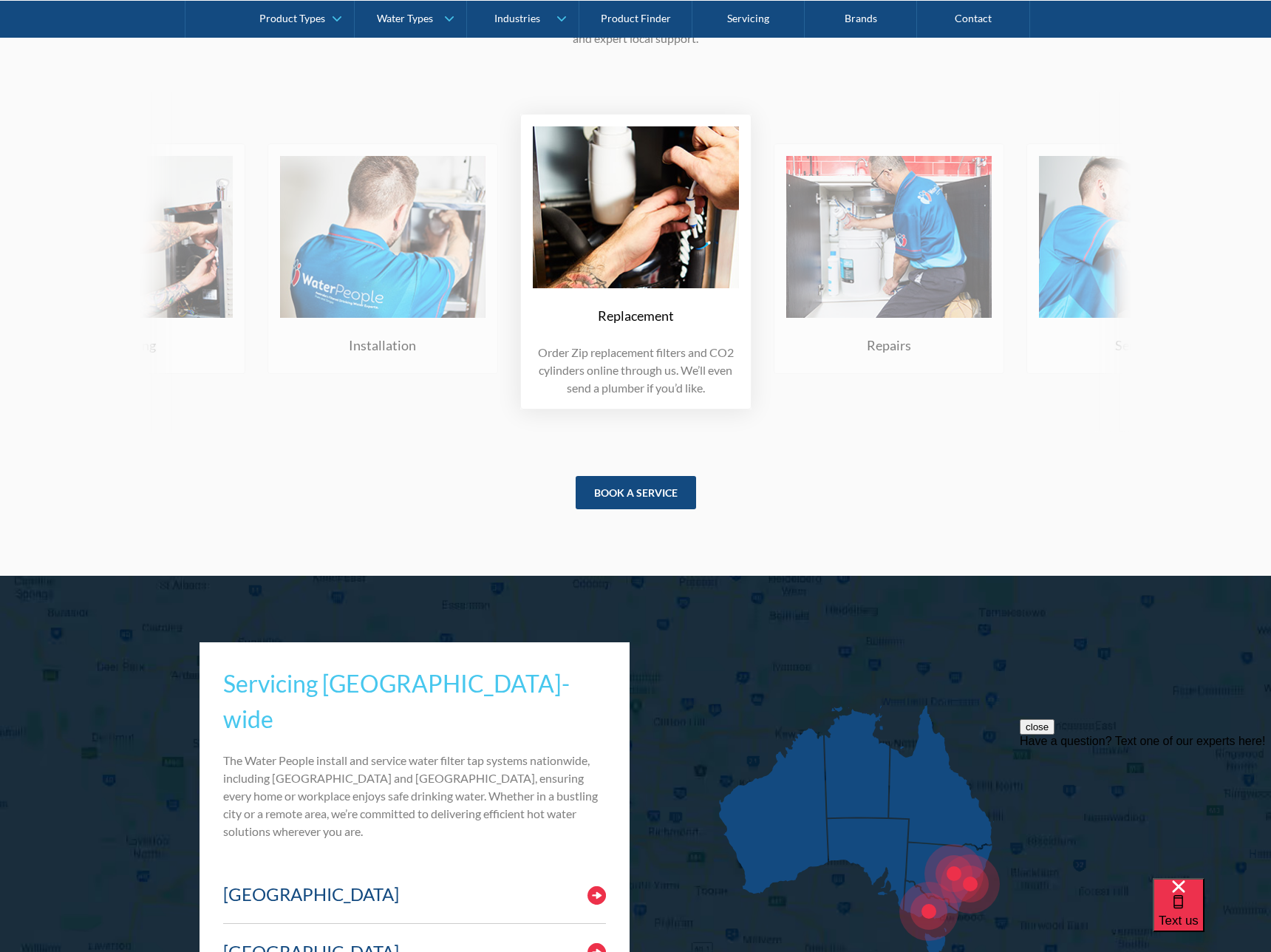
scroll to position [6846, 0]
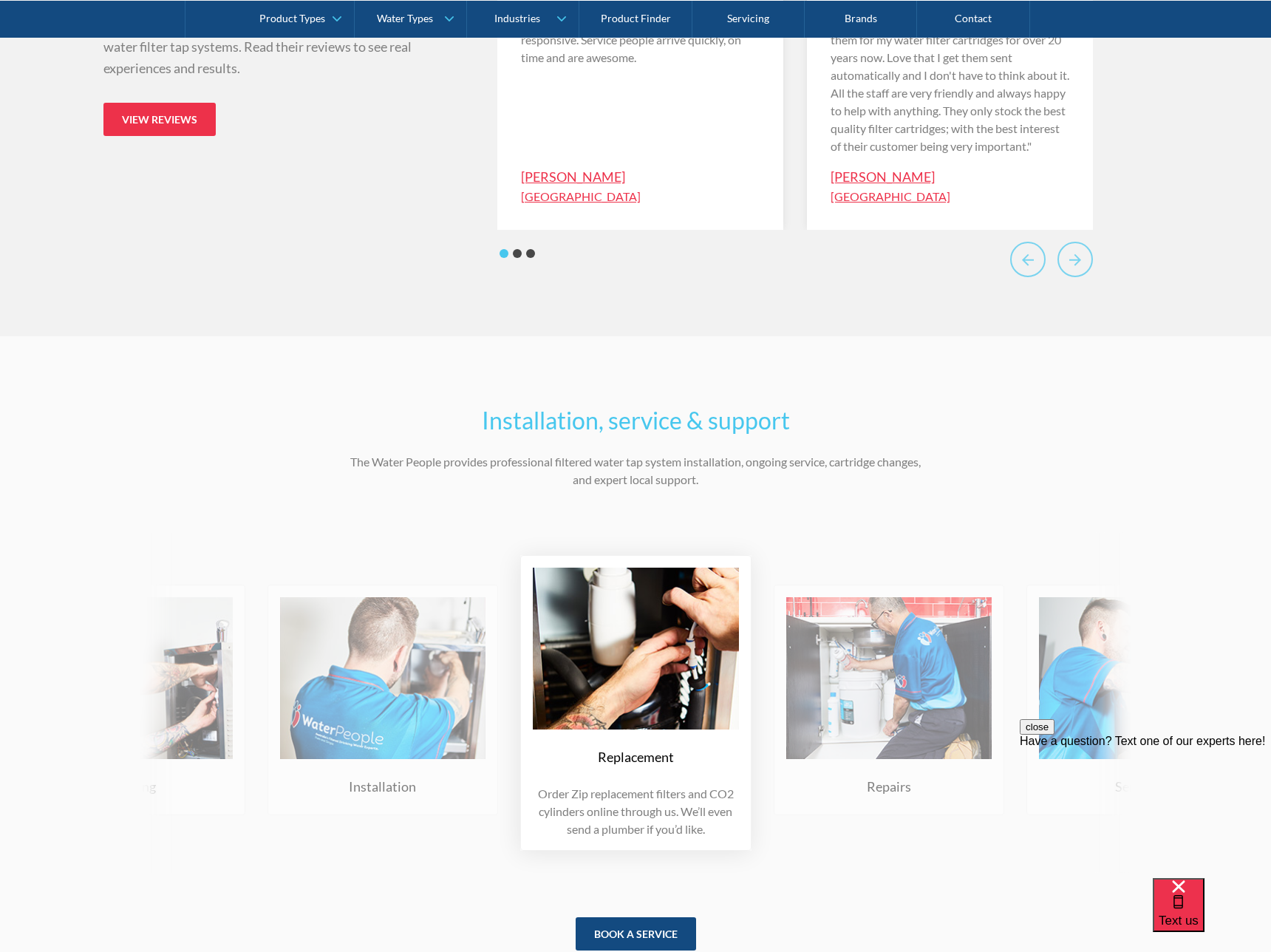
click at [1152, 460] on div "Installation, service & support The Water People provides professional filtered…" at bounding box center [635, 677] width 1271 height 681
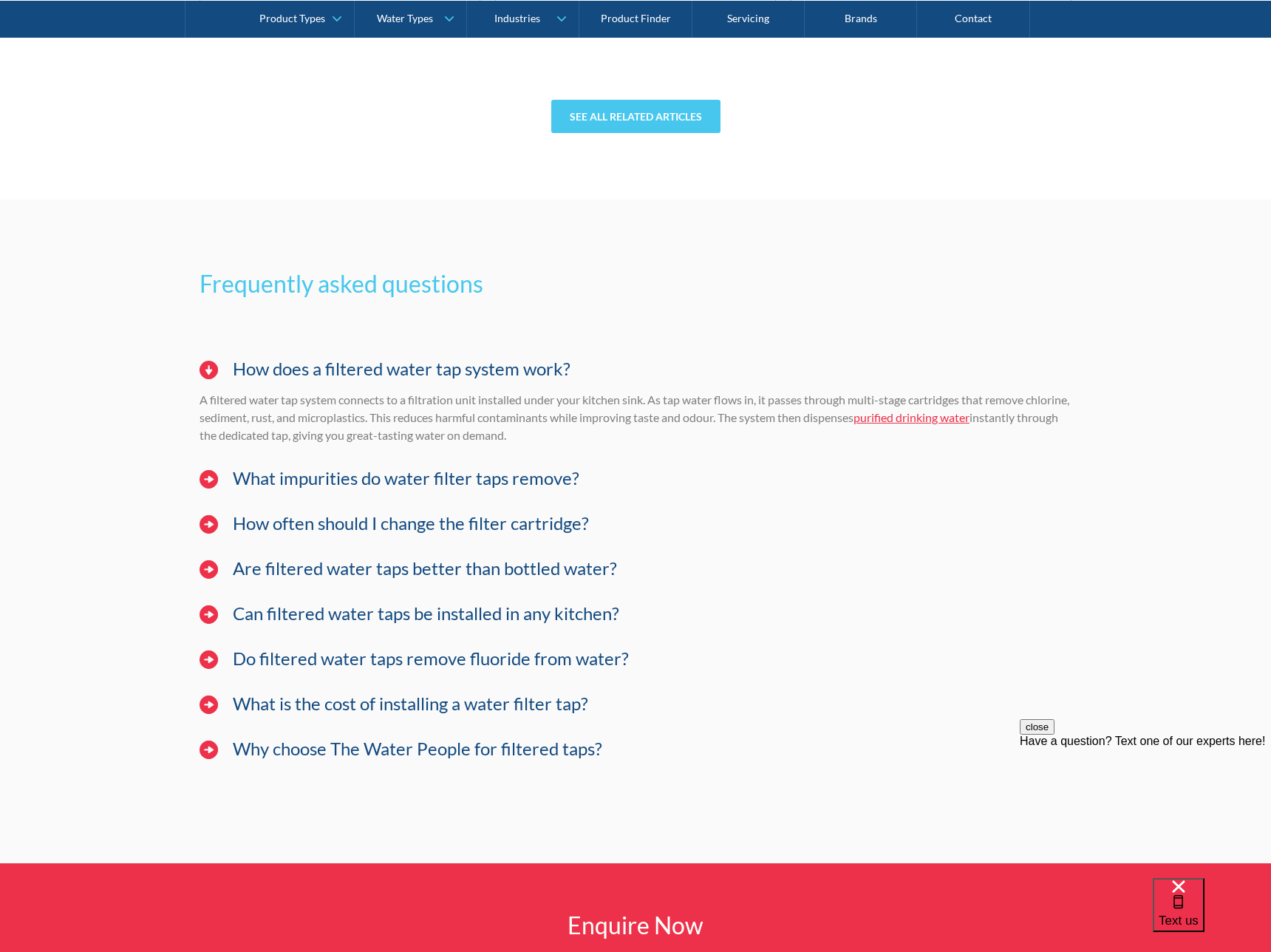
scroll to position [11245, 0]
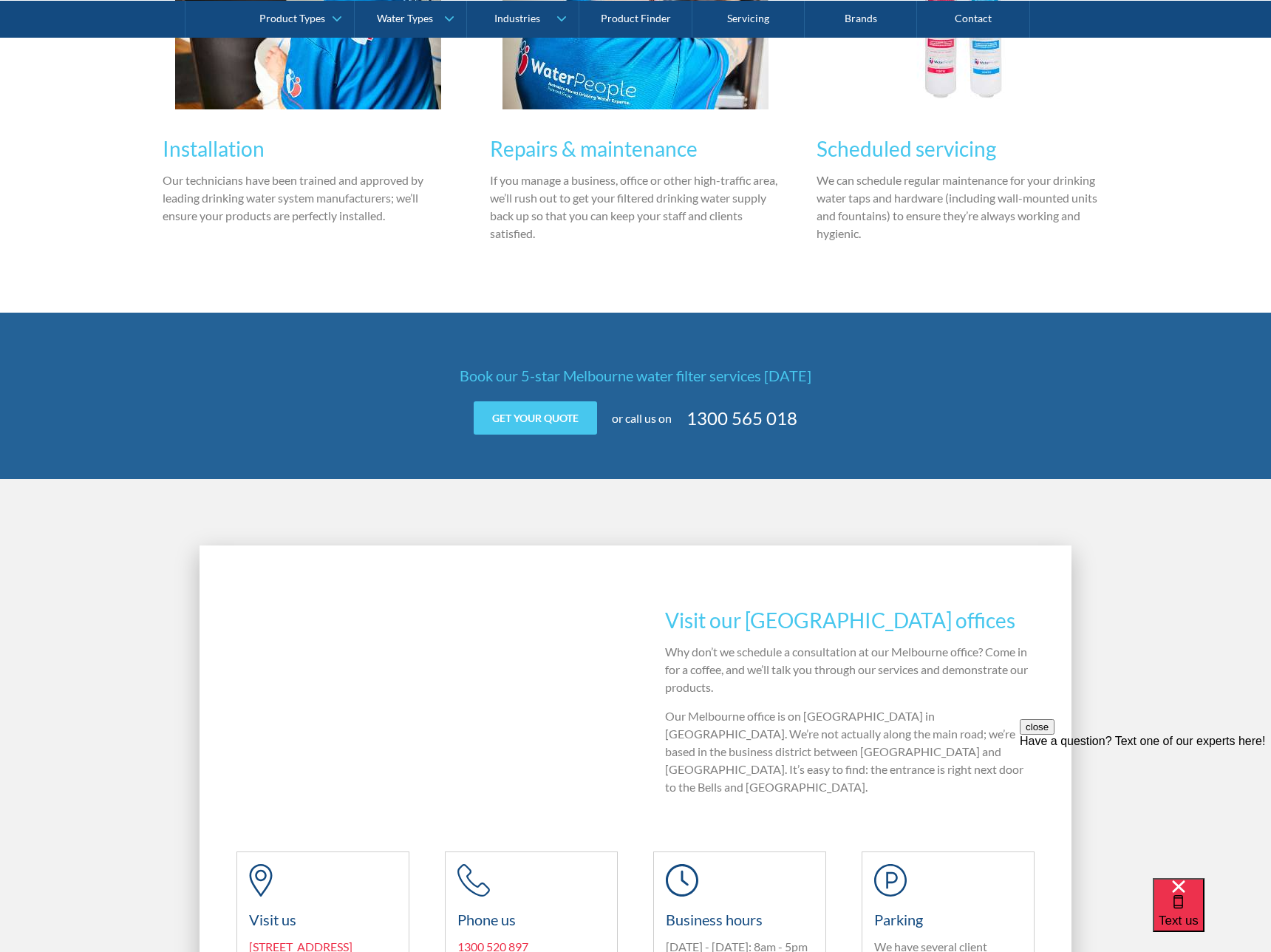
scroll to position [1581, 0]
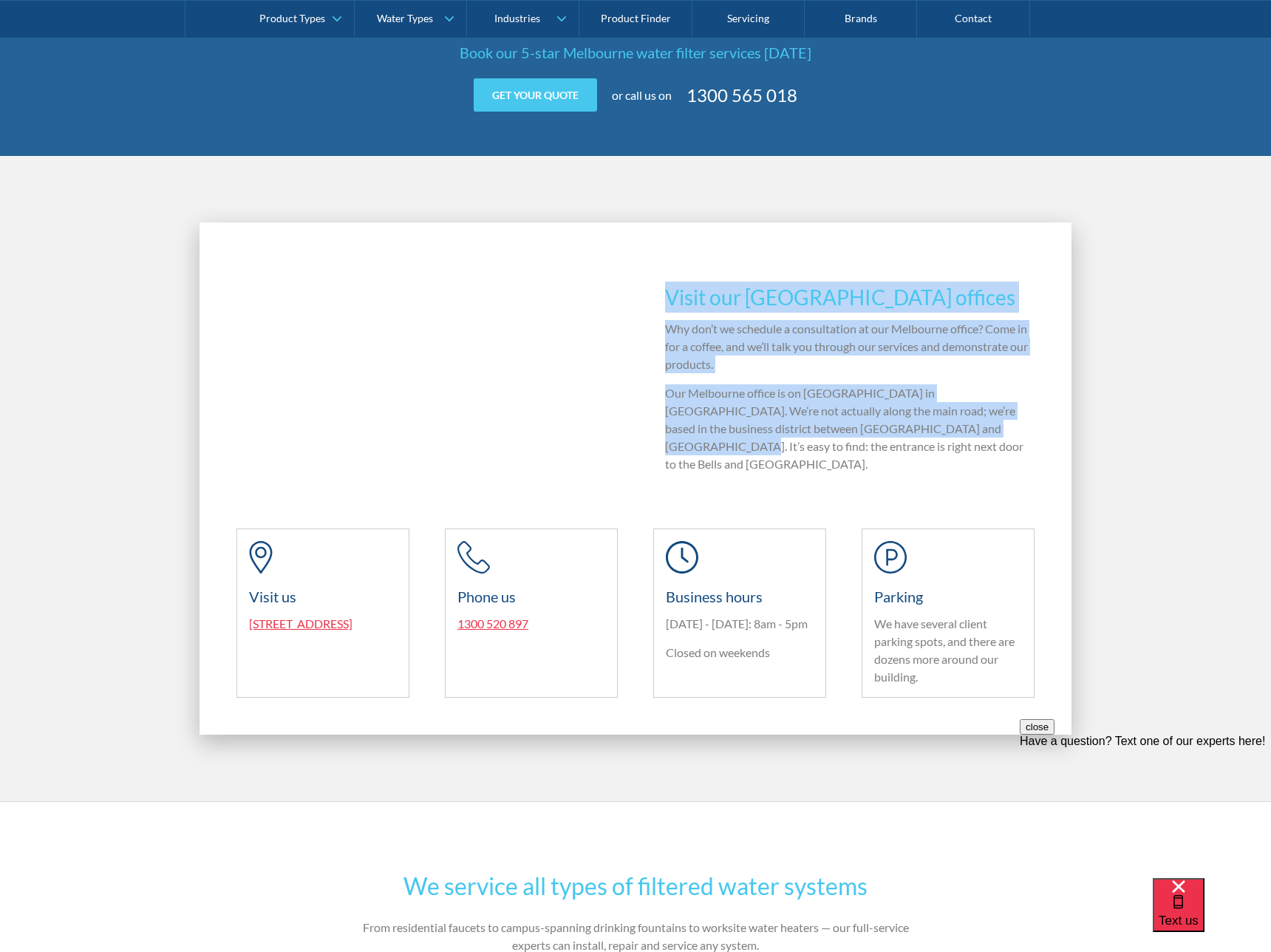
drag, startPoint x: 918, startPoint y: 448, endPoint x: 855, endPoint y: 258, distance: 200.2
click at [805, 242] on div "Visit our Melbourne offices Why don’t we schedule a consultation at our Melbour…" at bounding box center [636, 479] width 872 height 512
click at [968, 373] on p "Why don’t we schedule a consultation at our Melbourne office? Come in for a cof…" at bounding box center [850, 346] width 369 height 53
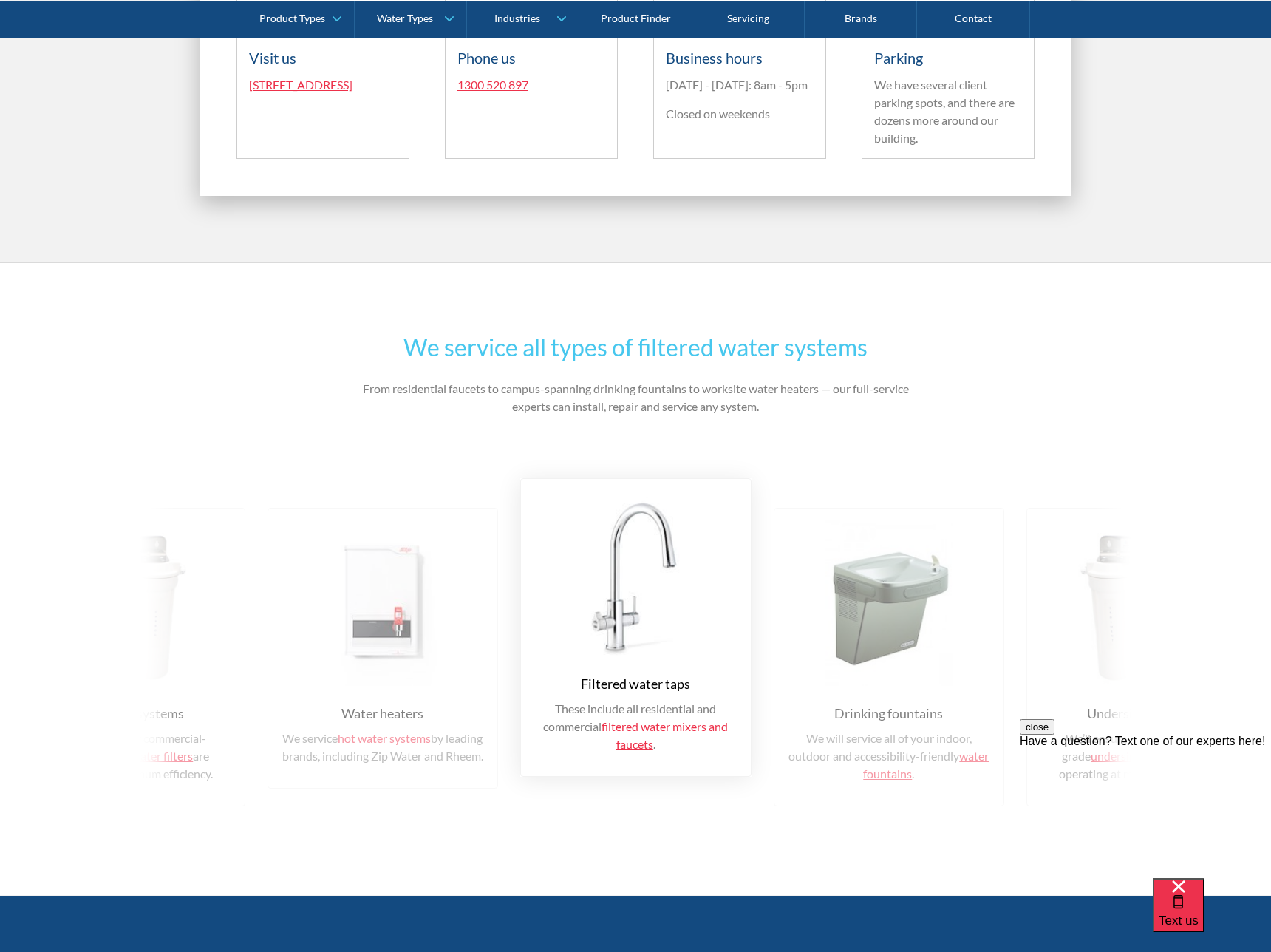
scroll to position [2367, 0]
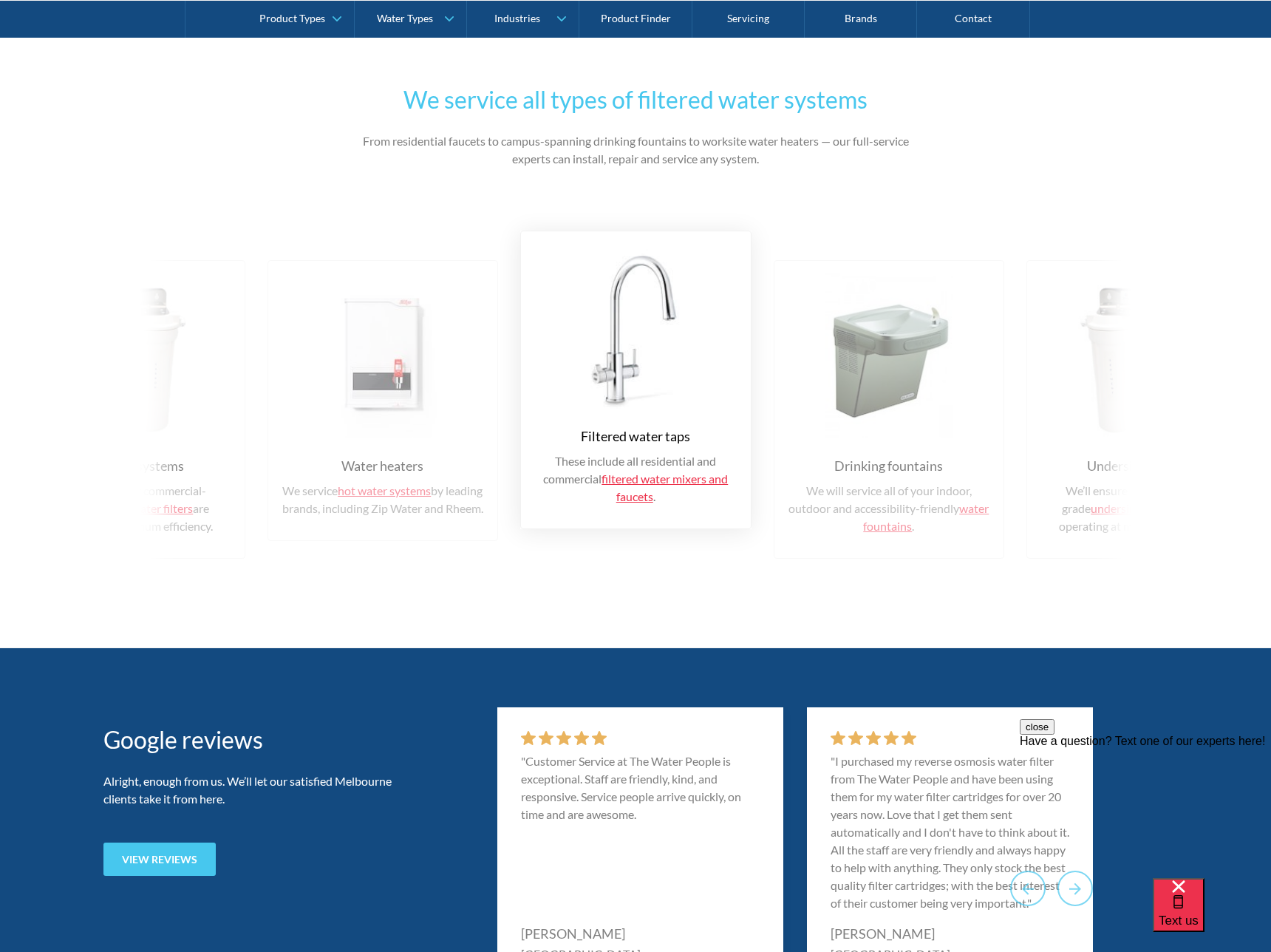
click at [394, 411] on img at bounding box center [383, 356] width 201 height 166
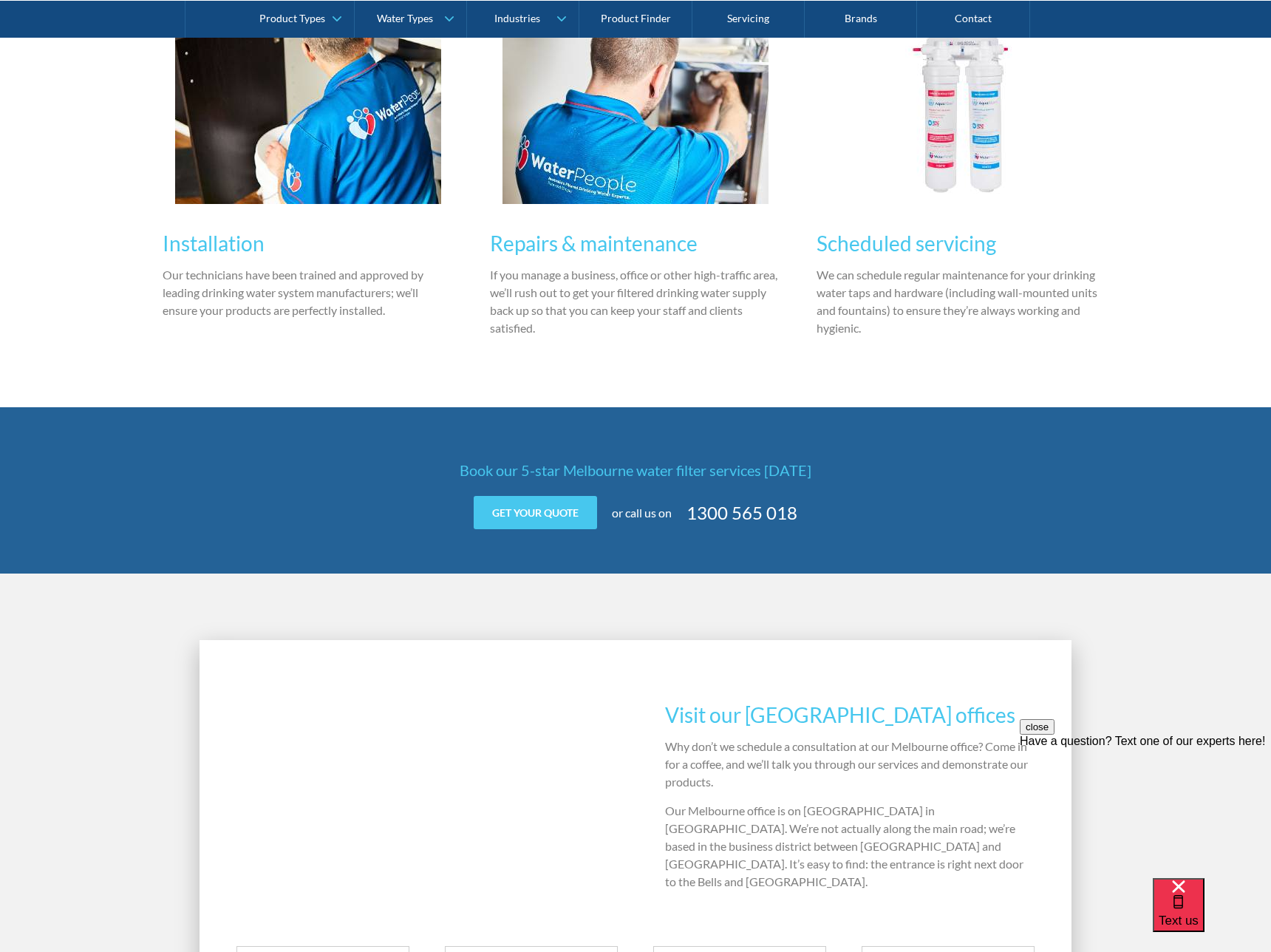
scroll to position [0, 0]
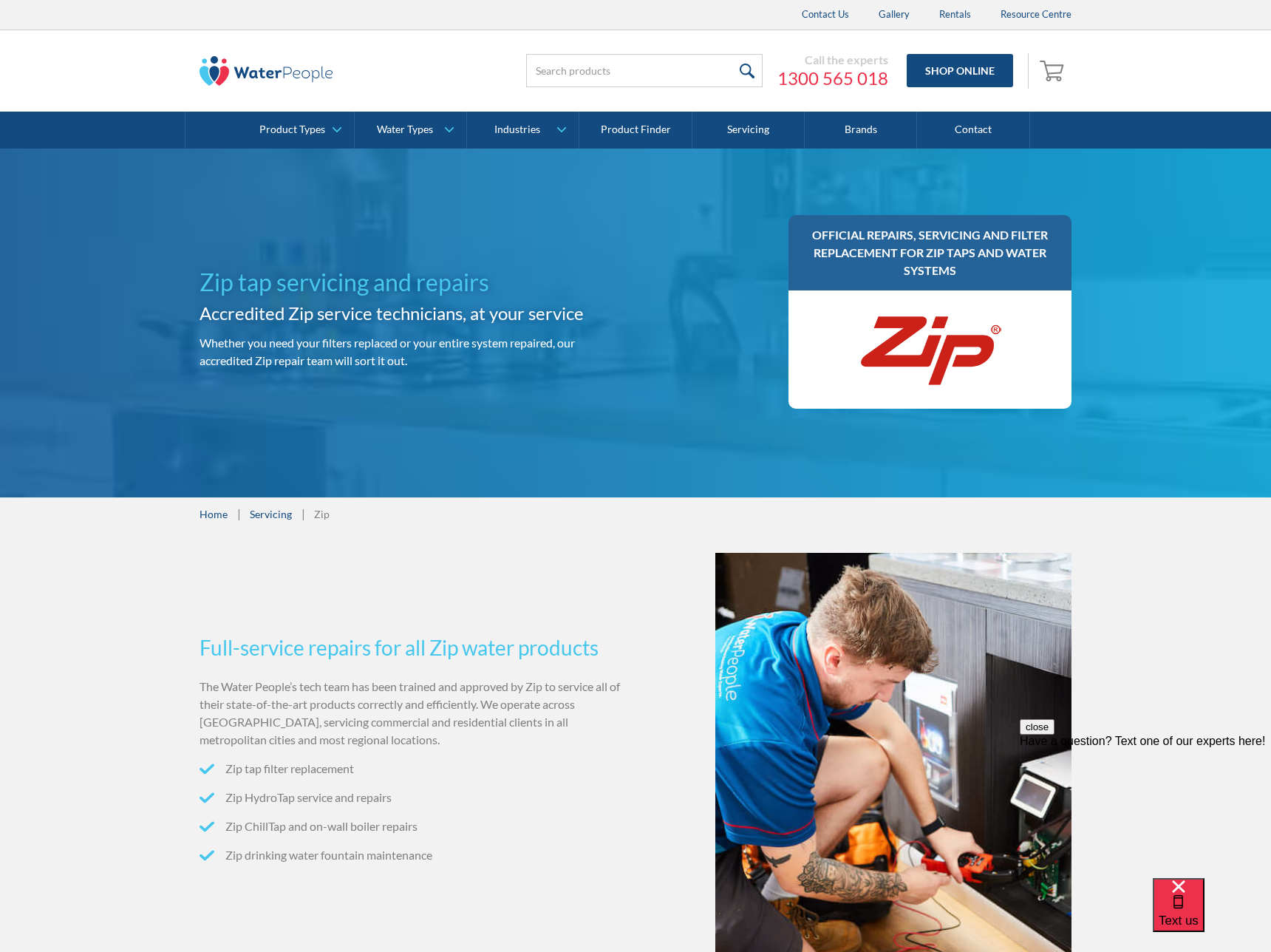
scroll to position [9, 0]
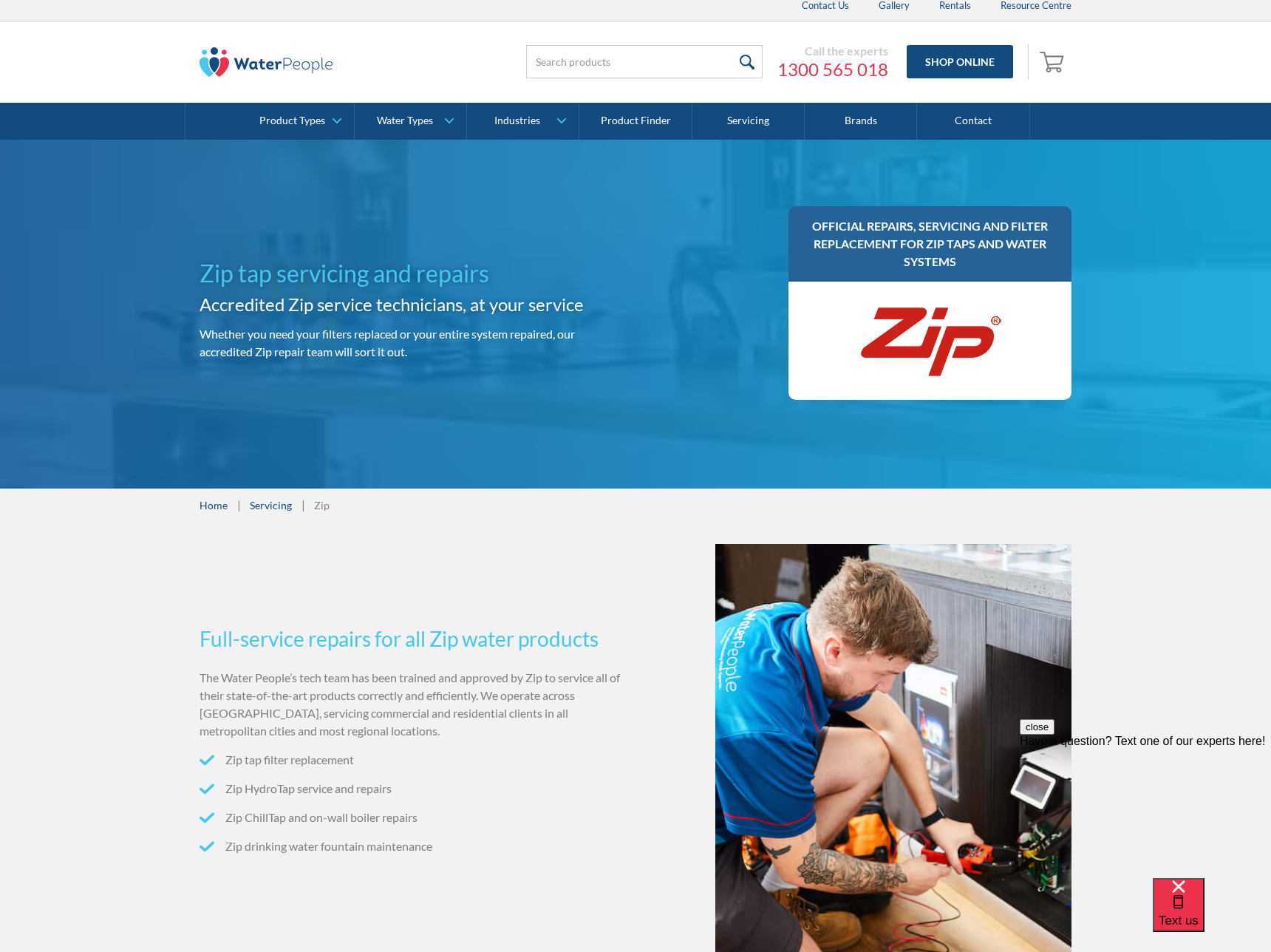
click at [517, 278] on h1 "Zip tap servicing and repairs" at bounding box center [415, 274] width 430 height 36
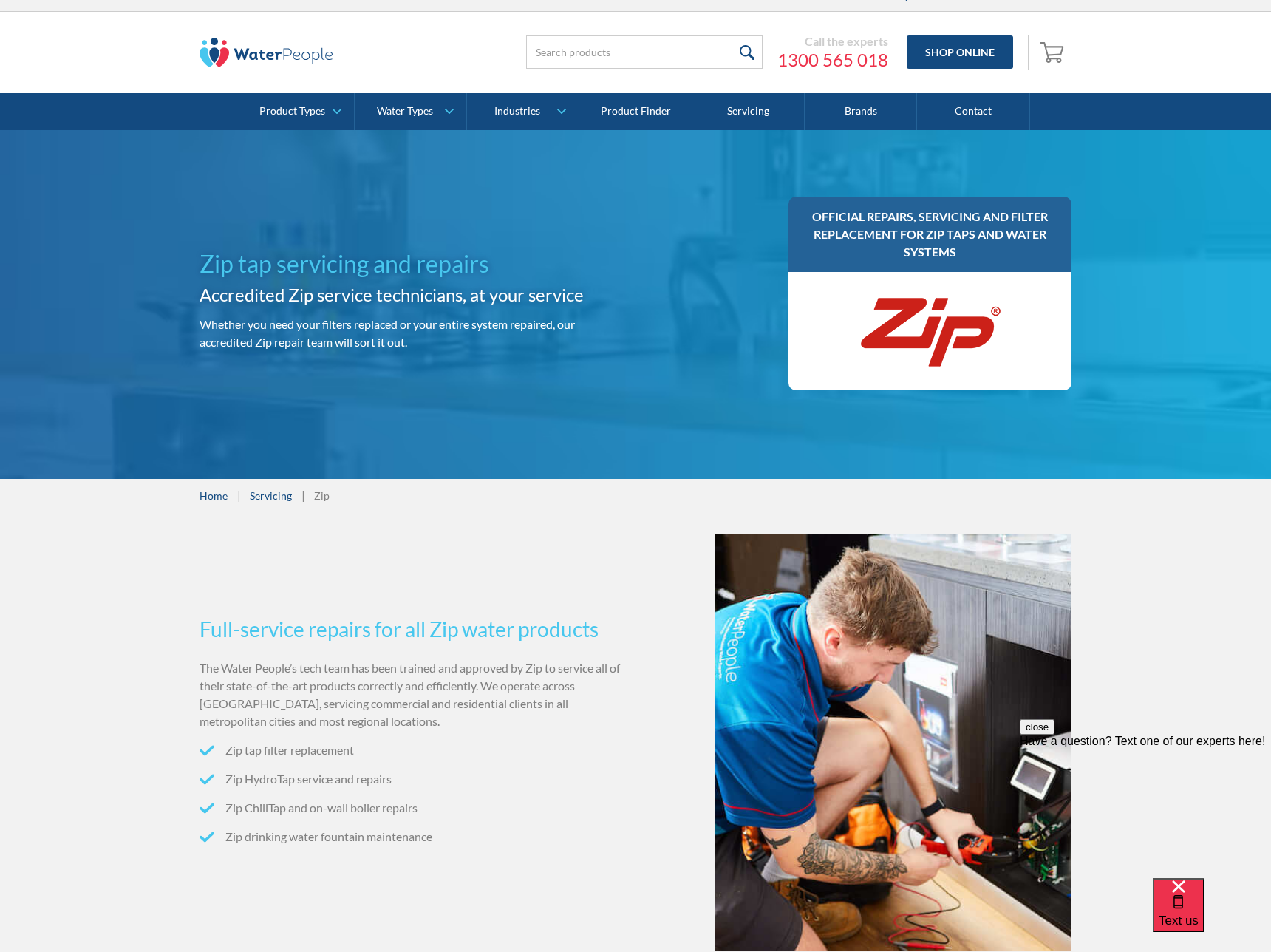
scroll to position [28, 0]
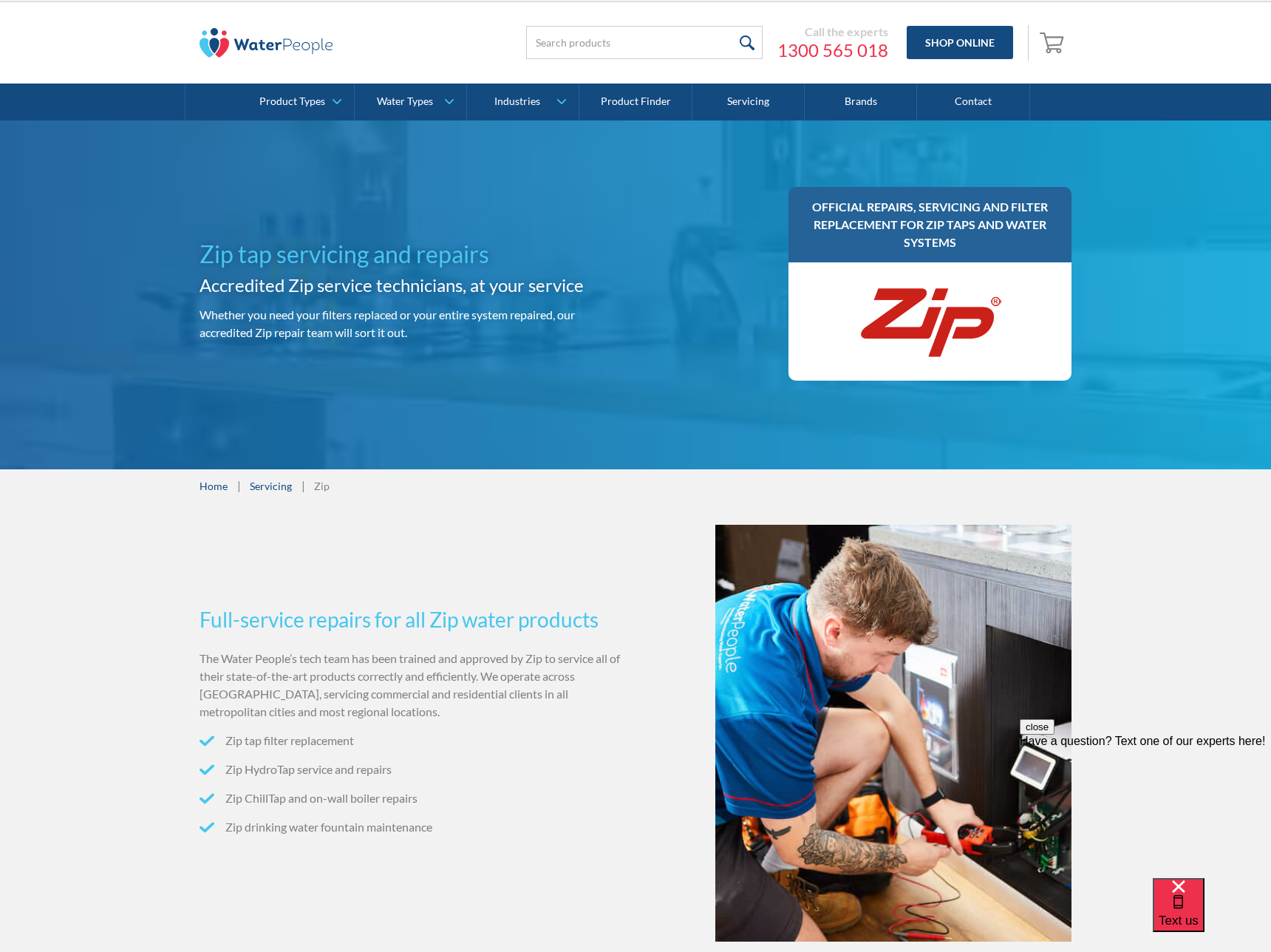
click at [703, 350] on div "Zip tap servicing and repairs Accredited Zip service technicians, at your servi…" at bounding box center [636, 295] width 872 height 216
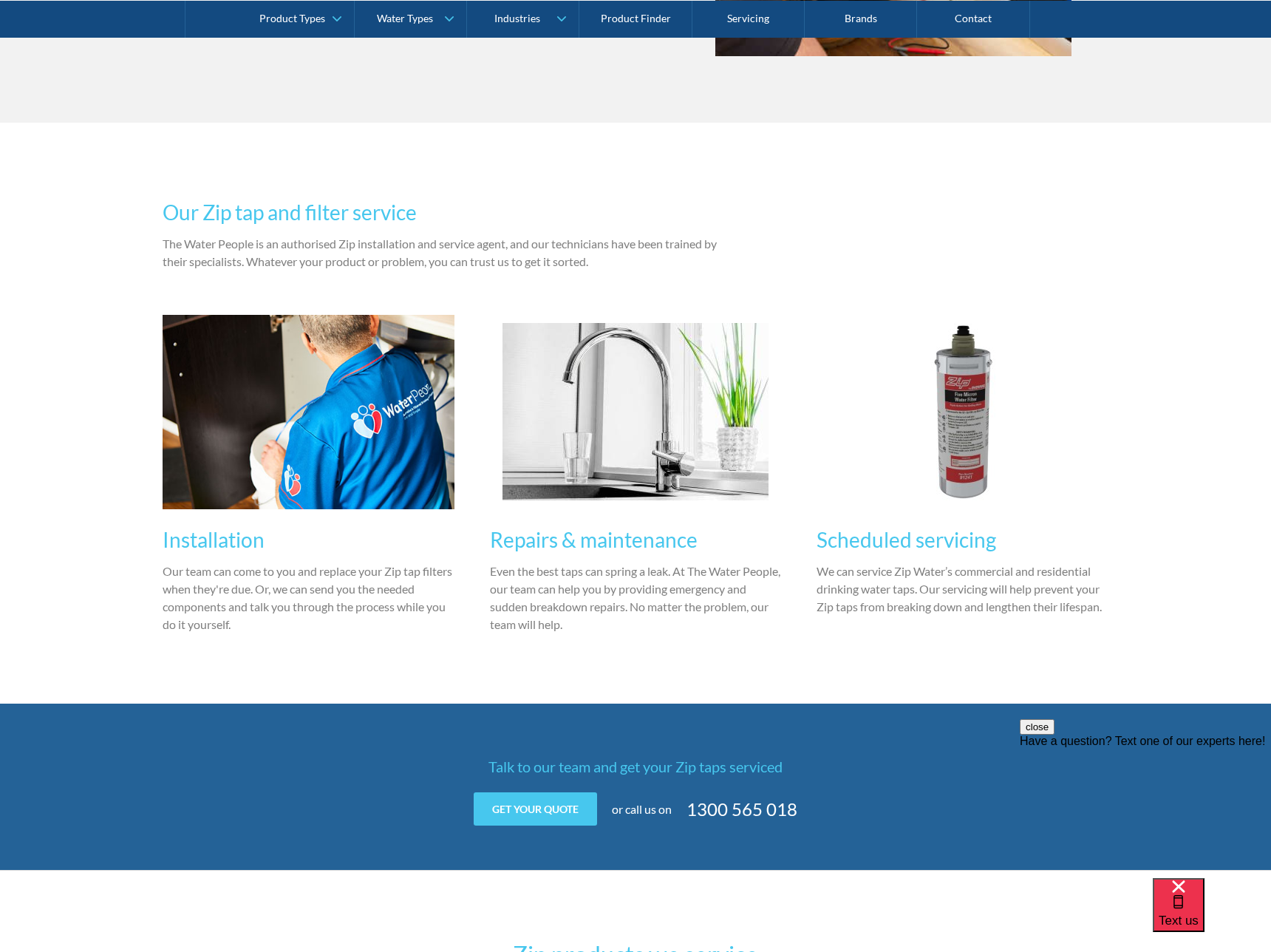
scroll to position [0, 0]
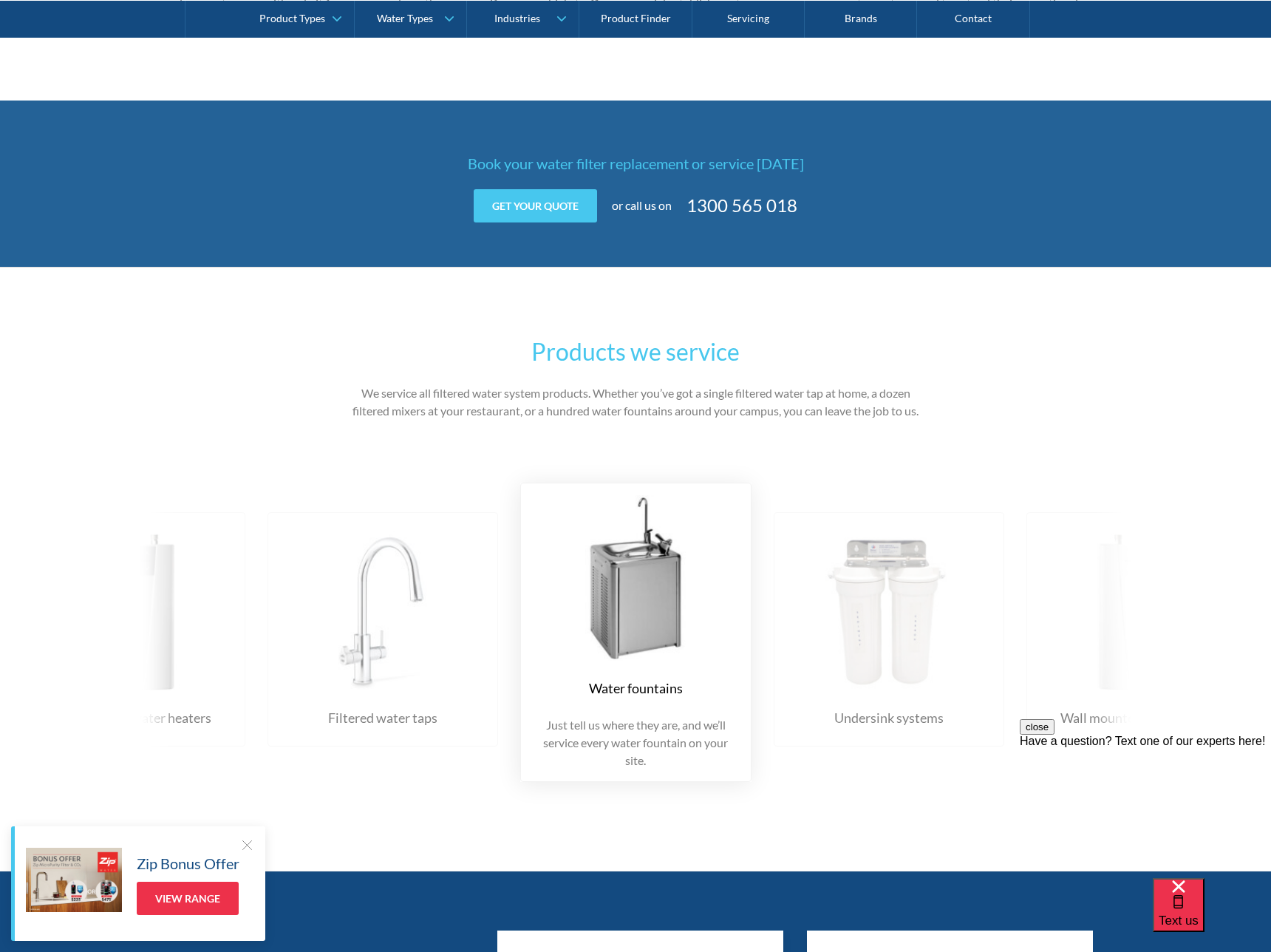
scroll to position [2211, 0]
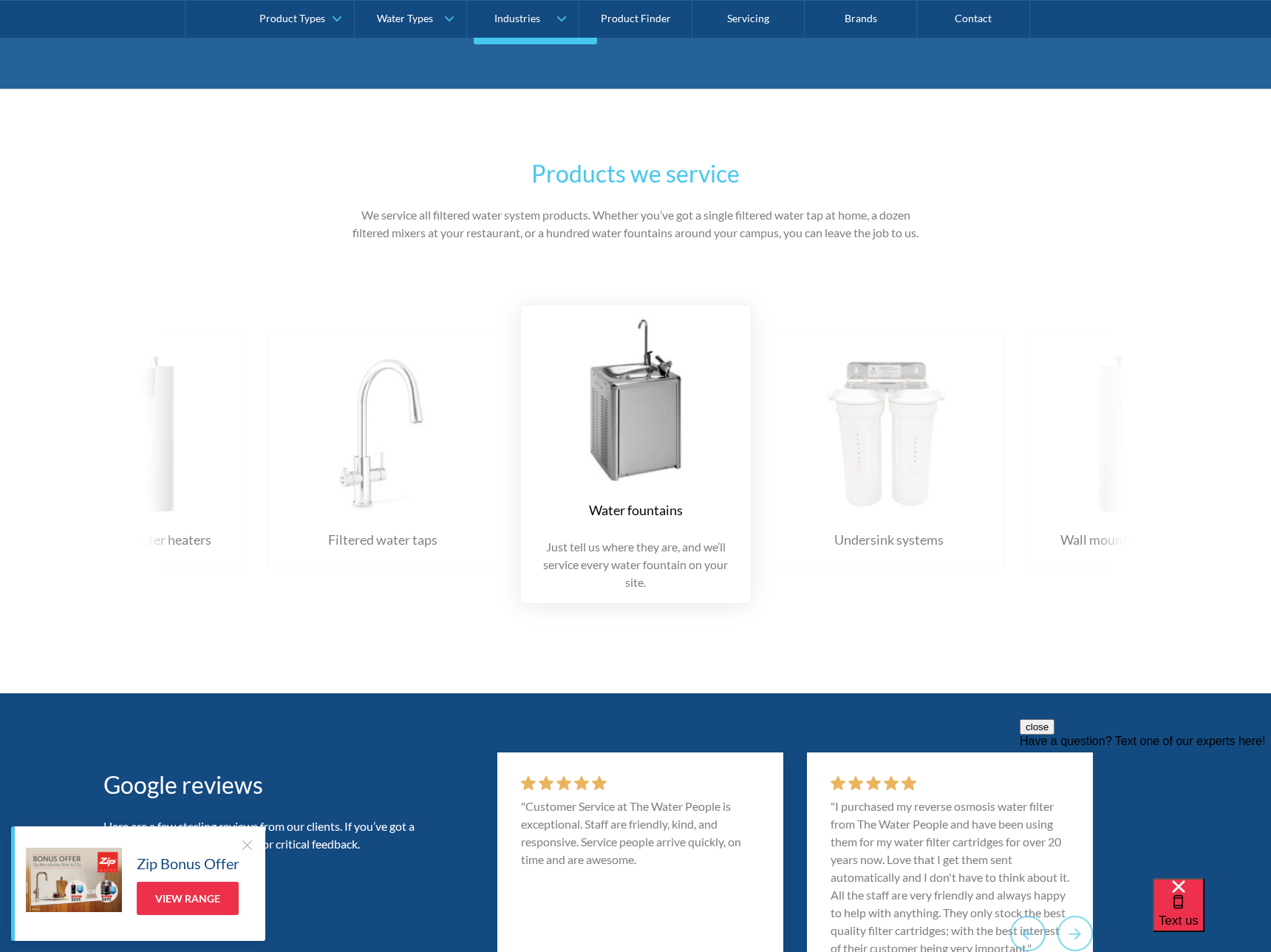
click at [603, 393] on img at bounding box center [635, 400] width 201 height 166
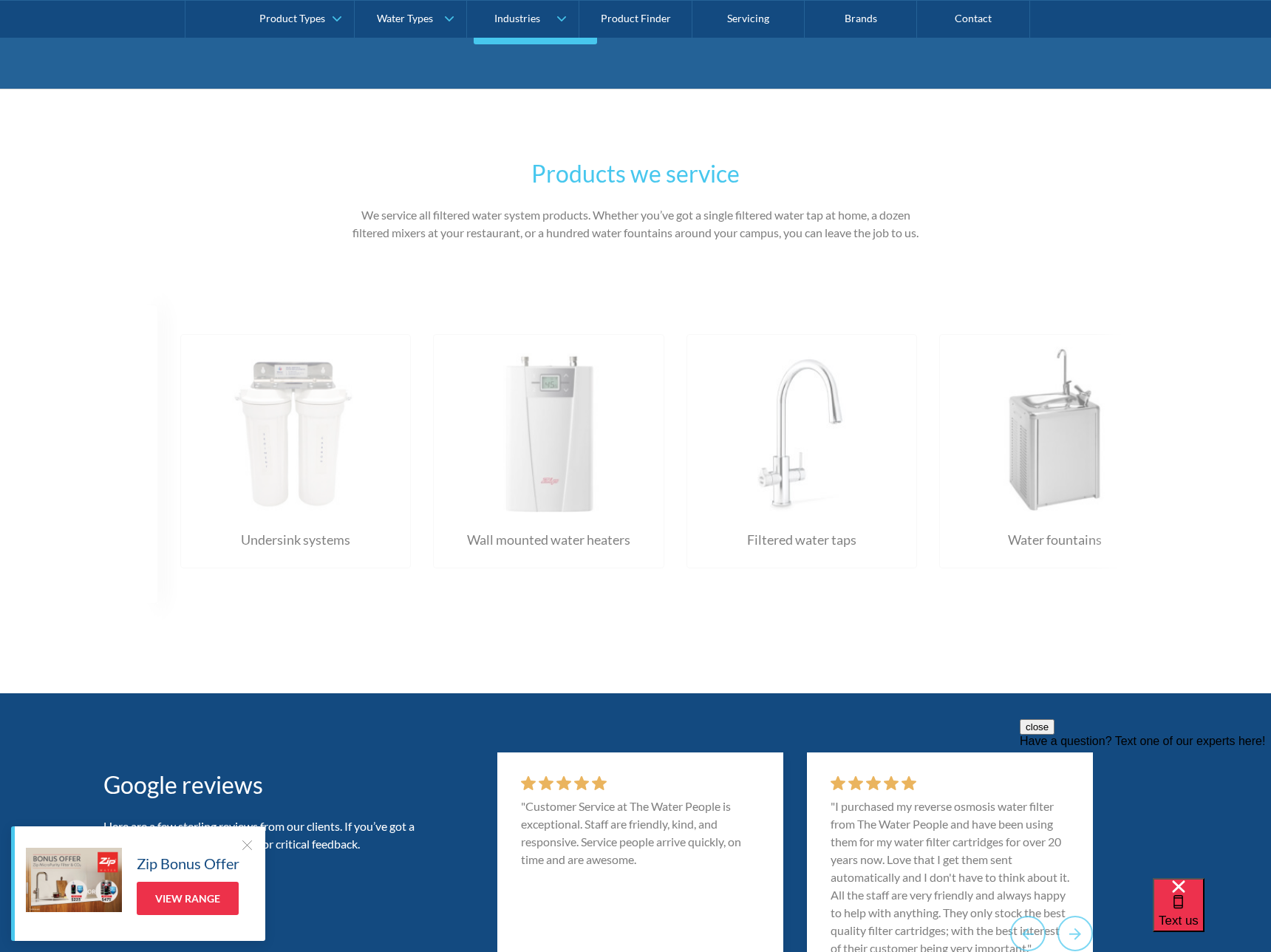
drag, startPoint x: 450, startPoint y: 438, endPoint x: 868, endPoint y: 455, distance: 418.3
click at [868, 455] on div "Water fountains Just tell us where they are, and we’ll service every water foun…" at bounding box center [433, 454] width 3038 height 343
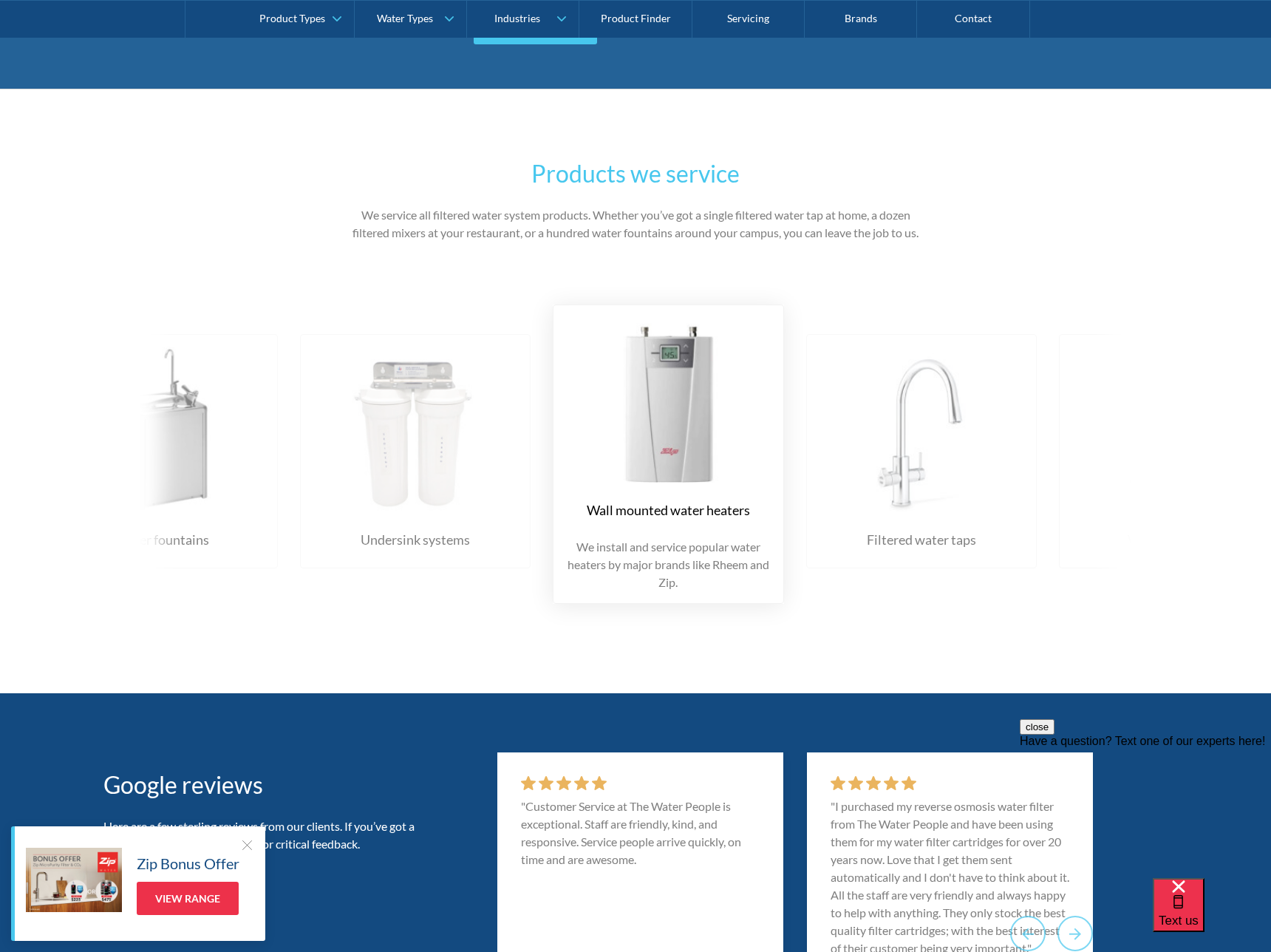
drag, startPoint x: 582, startPoint y: 446, endPoint x: 887, endPoint y: 470, distance: 305.9
click at [769, 473] on img at bounding box center [668, 400] width 201 height 166
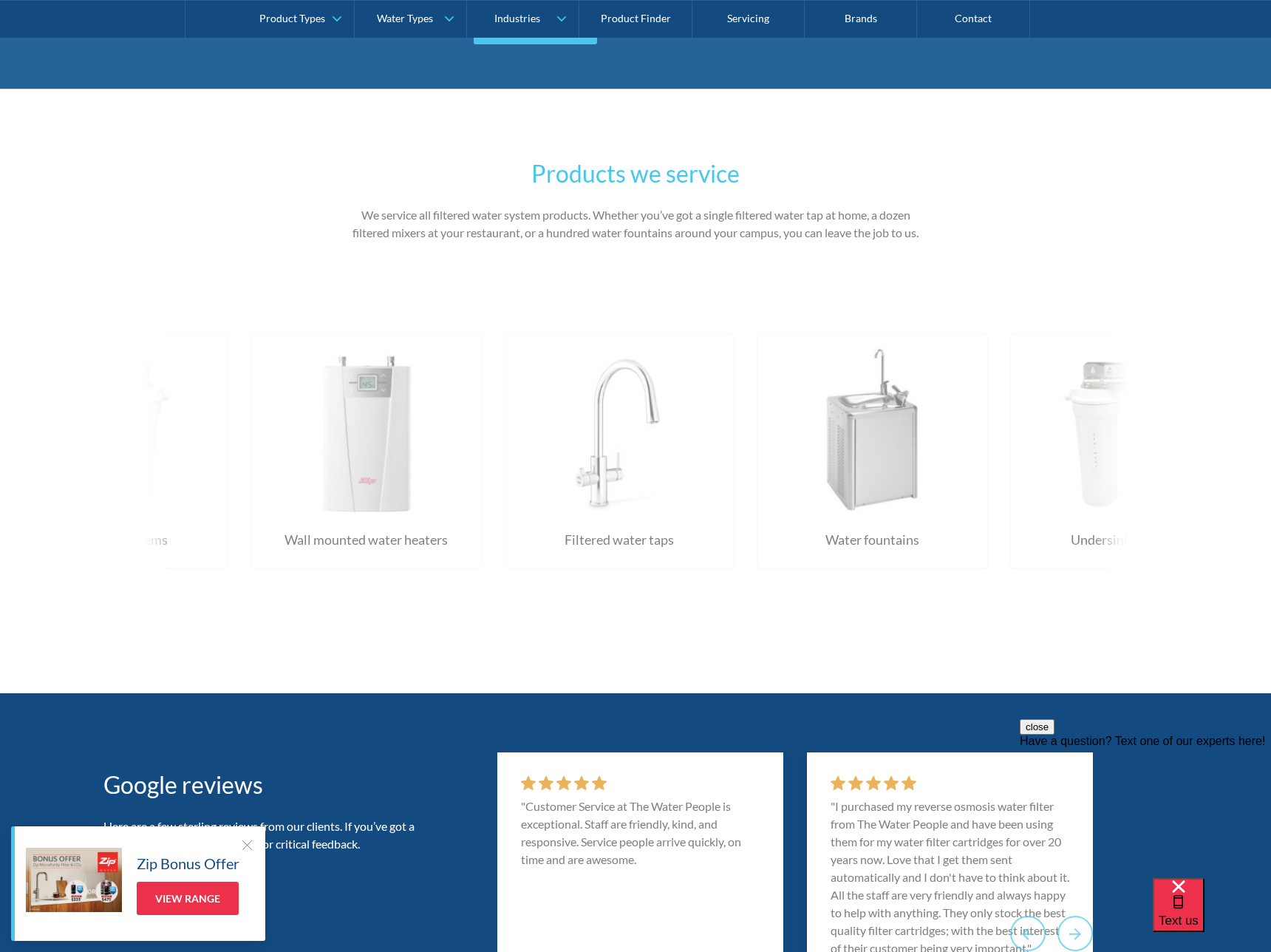
drag, startPoint x: 644, startPoint y: 463, endPoint x: 944, endPoint y: 487, distance: 301.0
click at [932, 486] on div "Water fountains Just tell us where they are, and we’ll service every water foun…" at bounding box center [250, 454] width 3038 height 343
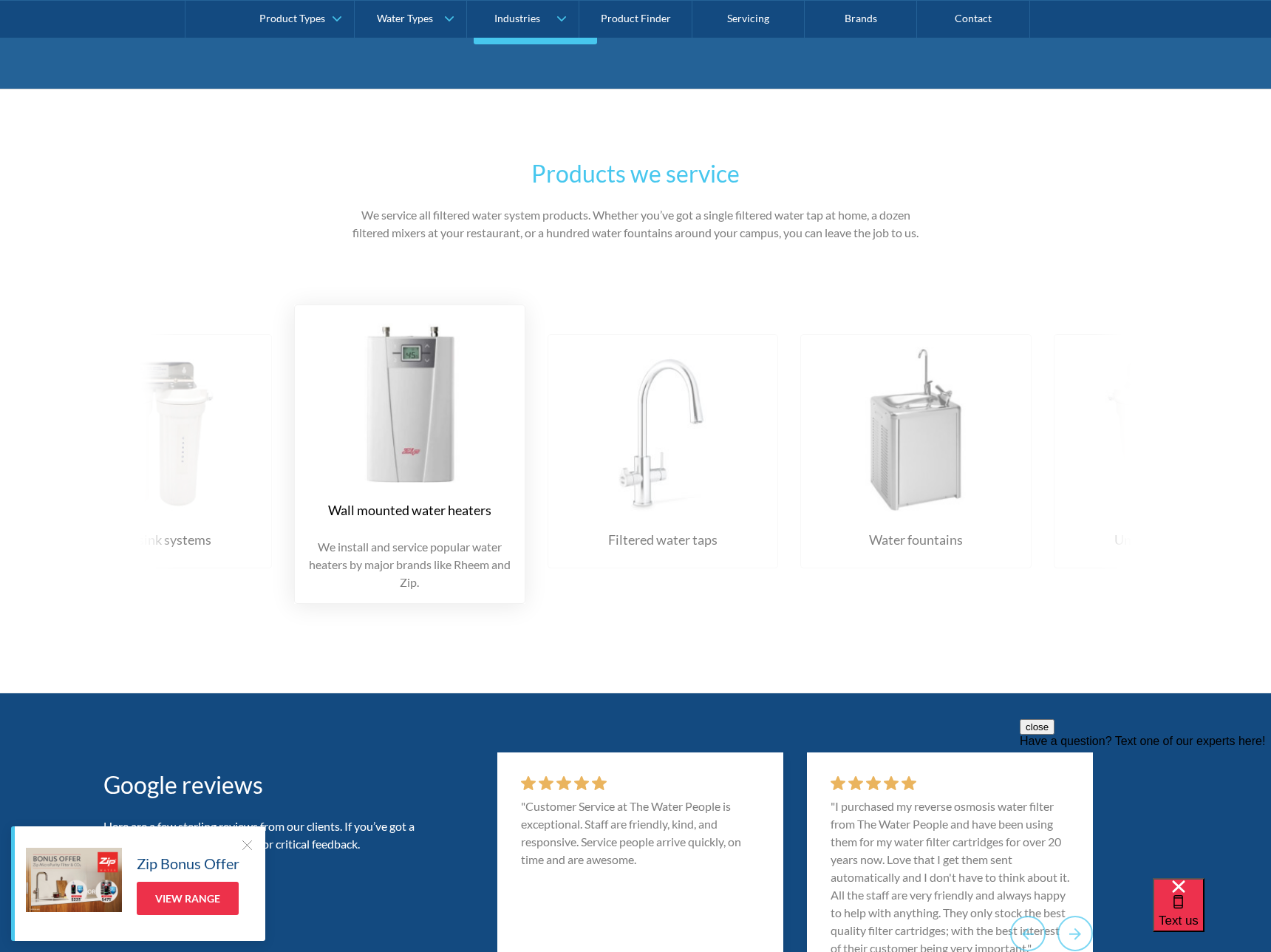
drag, startPoint x: 844, startPoint y: 485, endPoint x: 577, endPoint y: 467, distance: 267.6
click at [577, 467] on img at bounding box center [662, 429] width 201 height 166
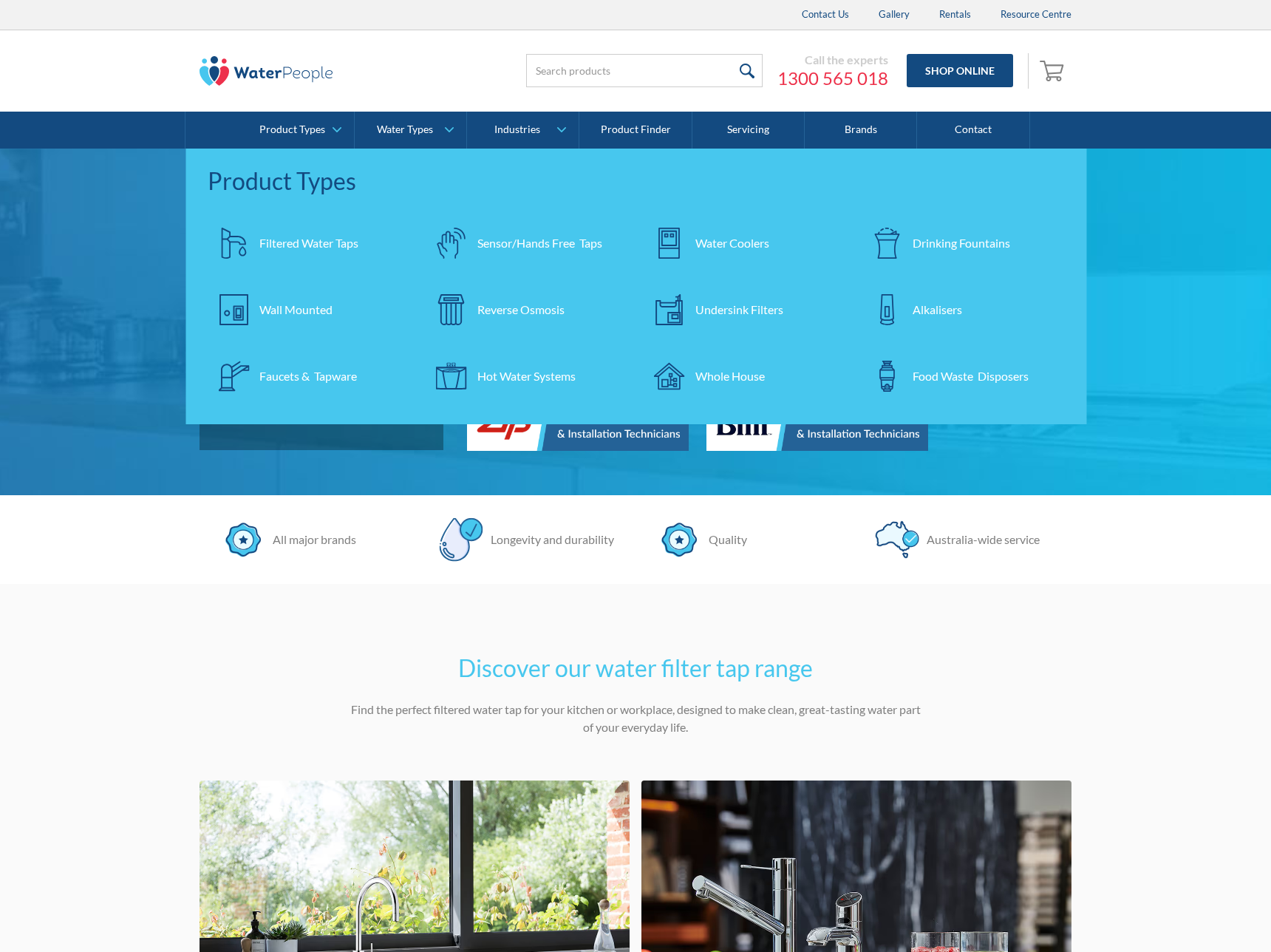
click at [274, 235] on h1 "Filtered water taps for homes, kitchens, and workplaces" at bounding box center [483, 270] width 568 height 71
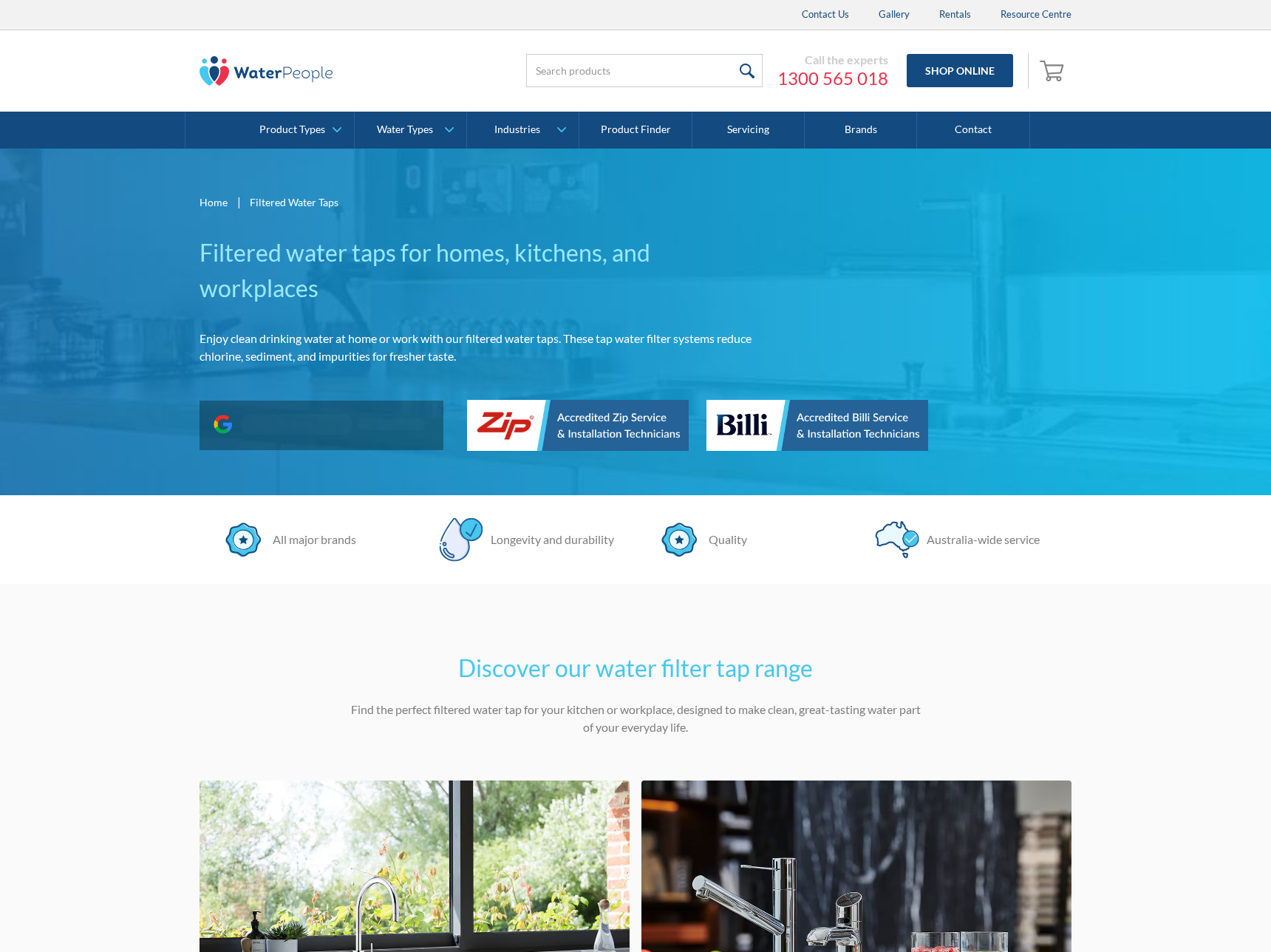
click at [274, 70] on img at bounding box center [266, 71] width 133 height 30
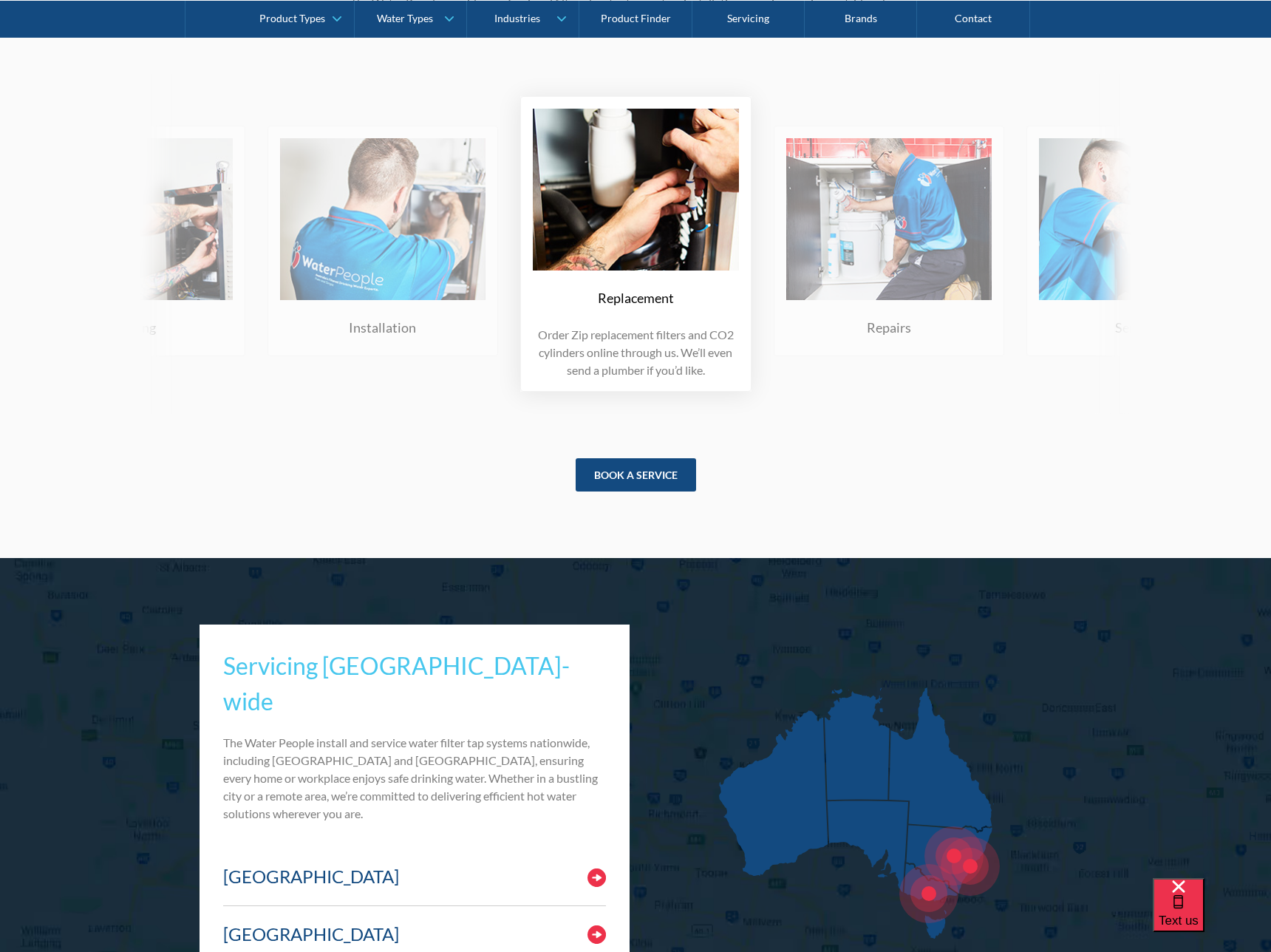
scroll to position [7017, 0]
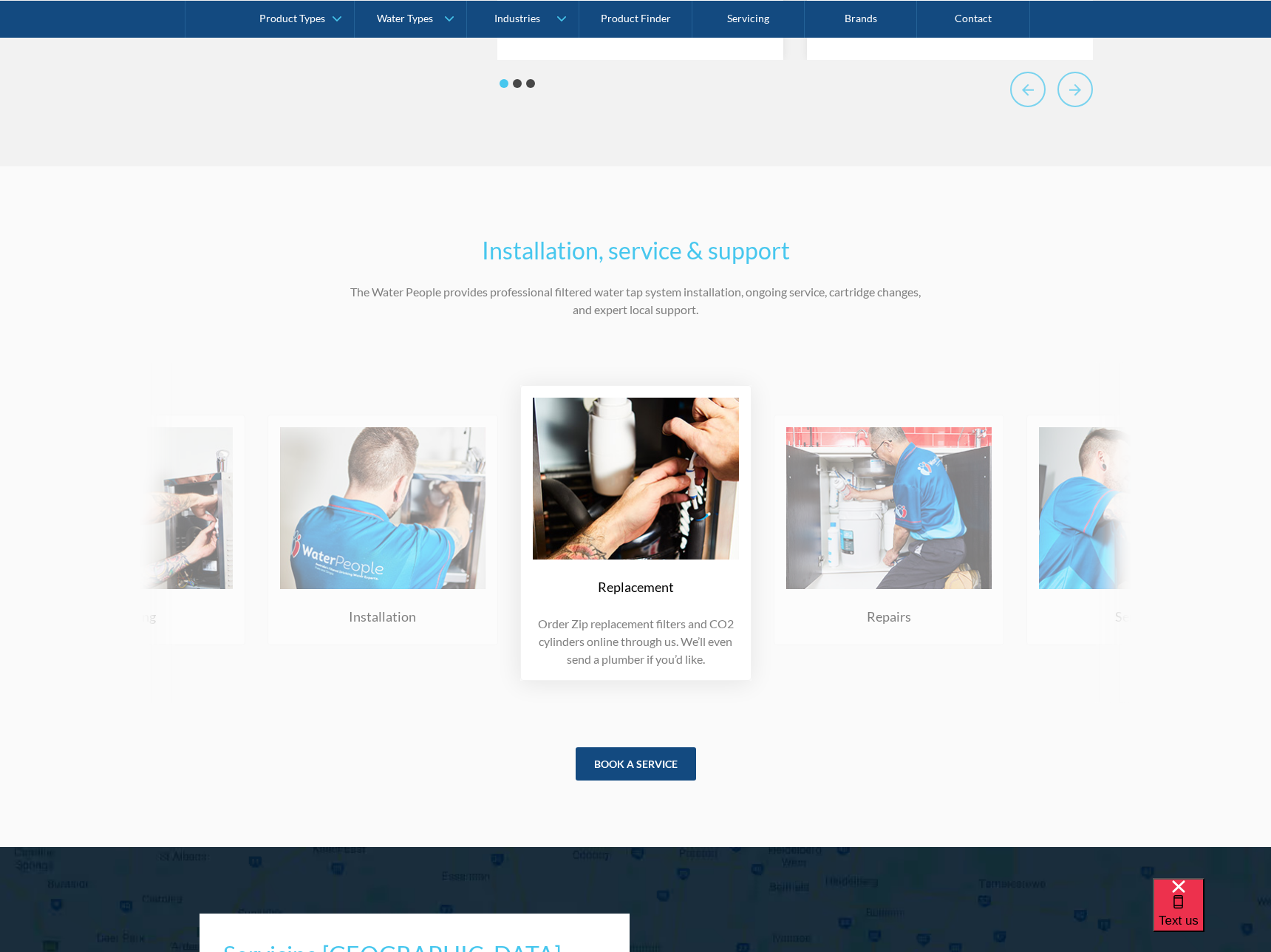
click at [819, 574] on img at bounding box center [889, 508] width 206 height 162
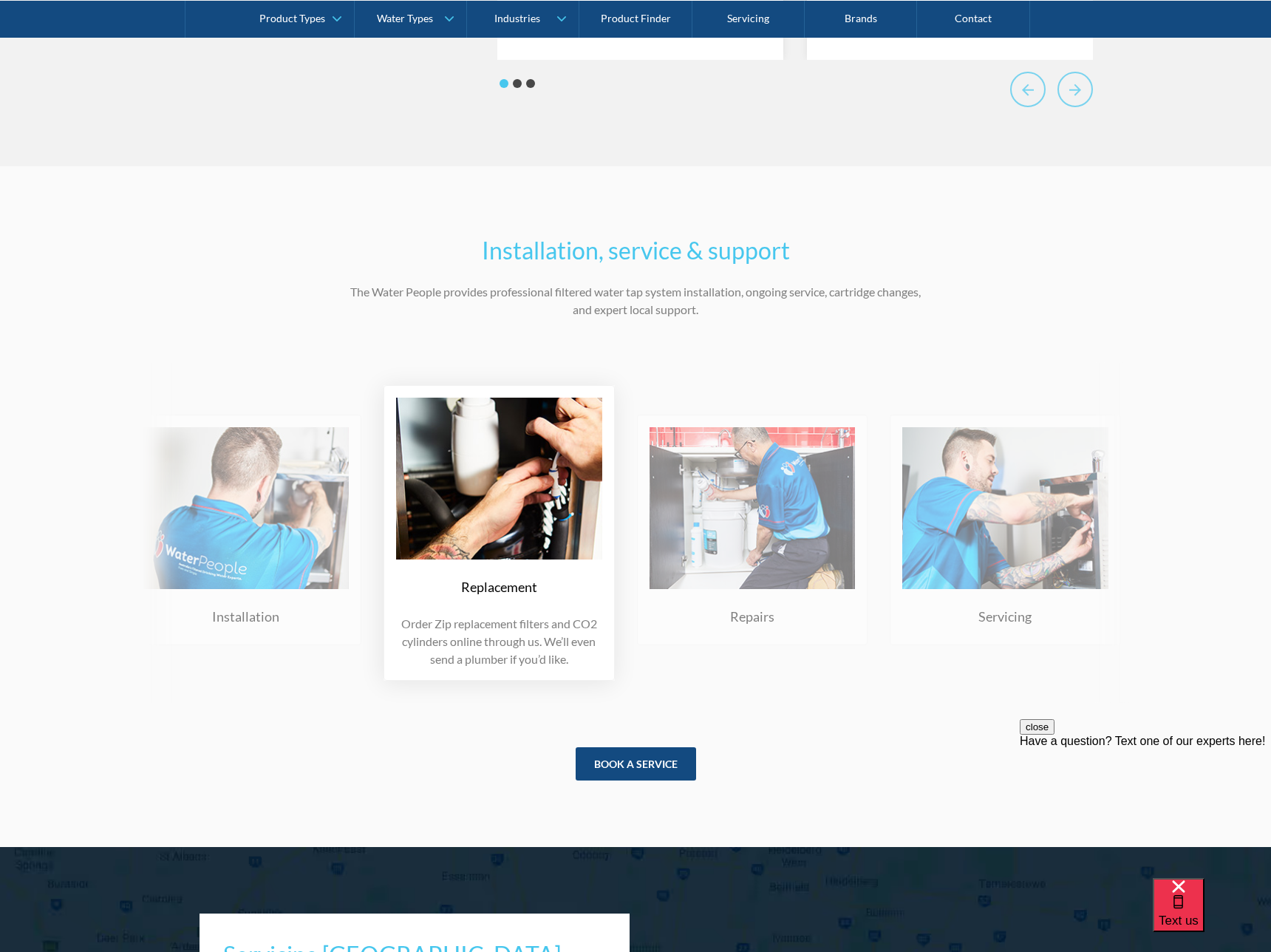
drag, startPoint x: 726, startPoint y: 527, endPoint x: 941, endPoint y: 550, distance: 216.2
click at [941, 550] on div "Replacement Order Zip replacement filters and CO2 cylinders online through us. …" at bounding box center [890, 533] width 3038 height 340
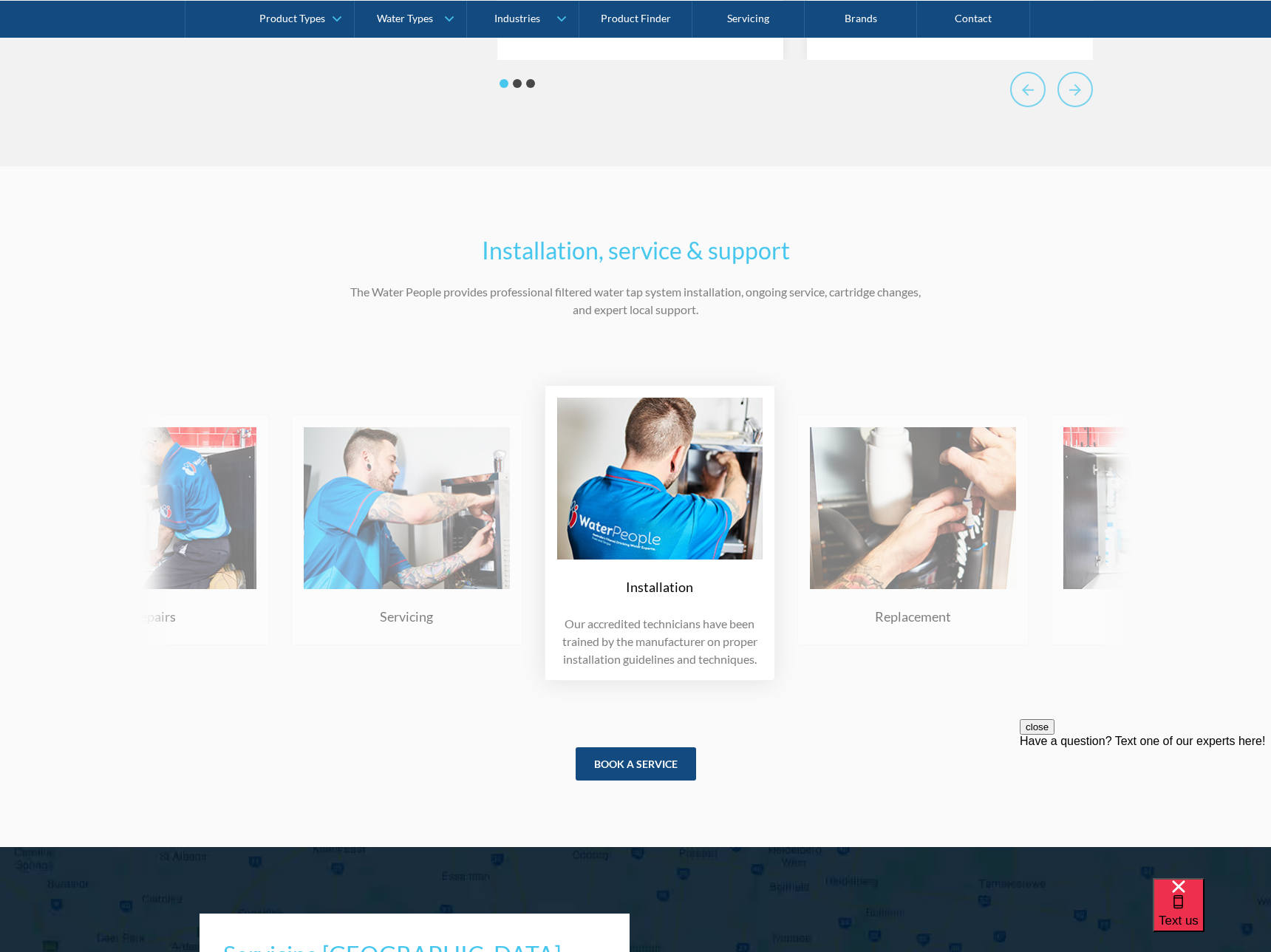
drag, startPoint x: 583, startPoint y: 548, endPoint x: 938, endPoint y: 568, distance: 355.6
click at [764, 560] on img at bounding box center [660, 478] width 206 height 162
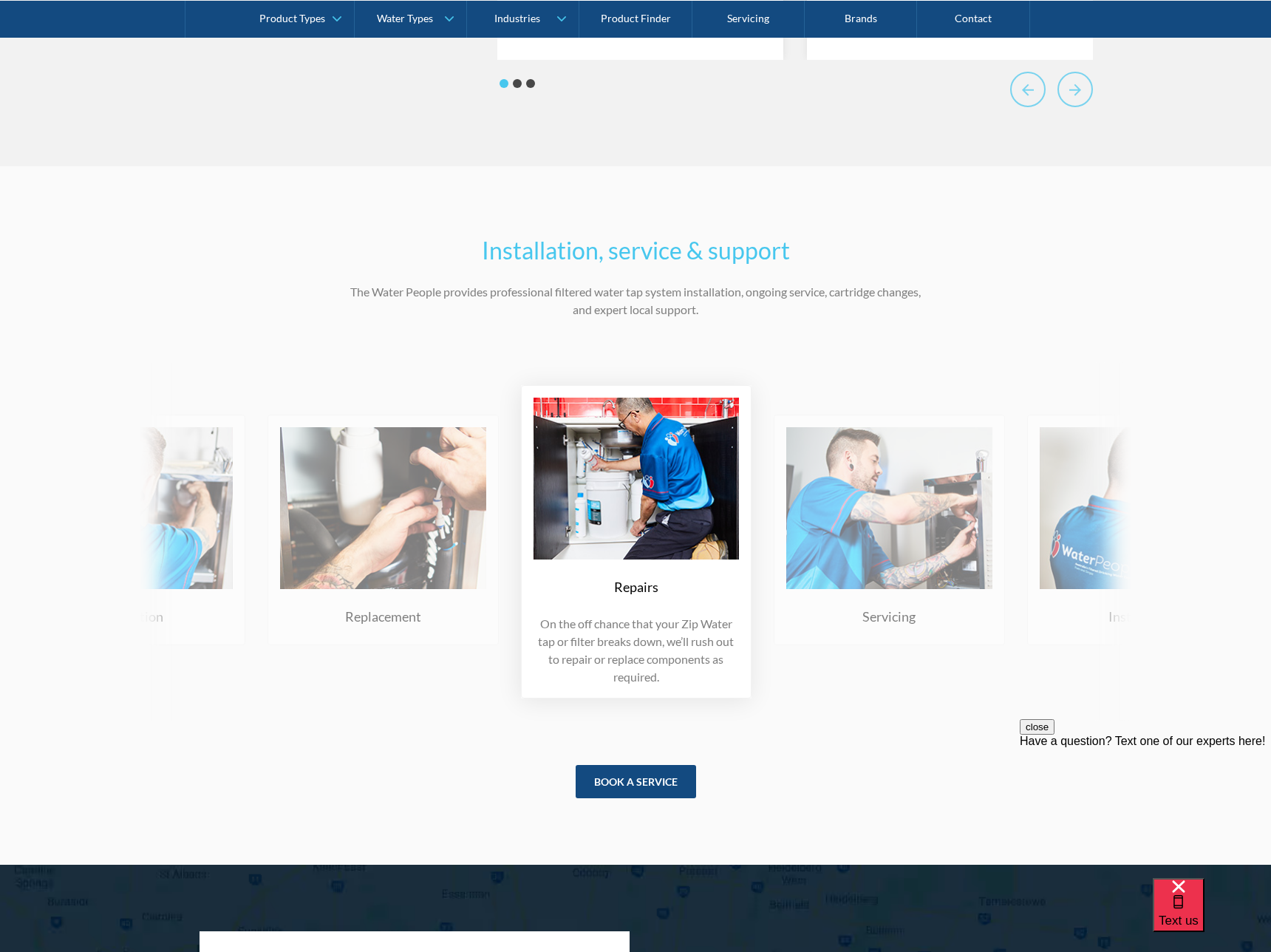
click at [662, 267] on h2 "Installation, service & support" at bounding box center [635, 250] width 577 height 36
copy h2 "Installation, service & support"
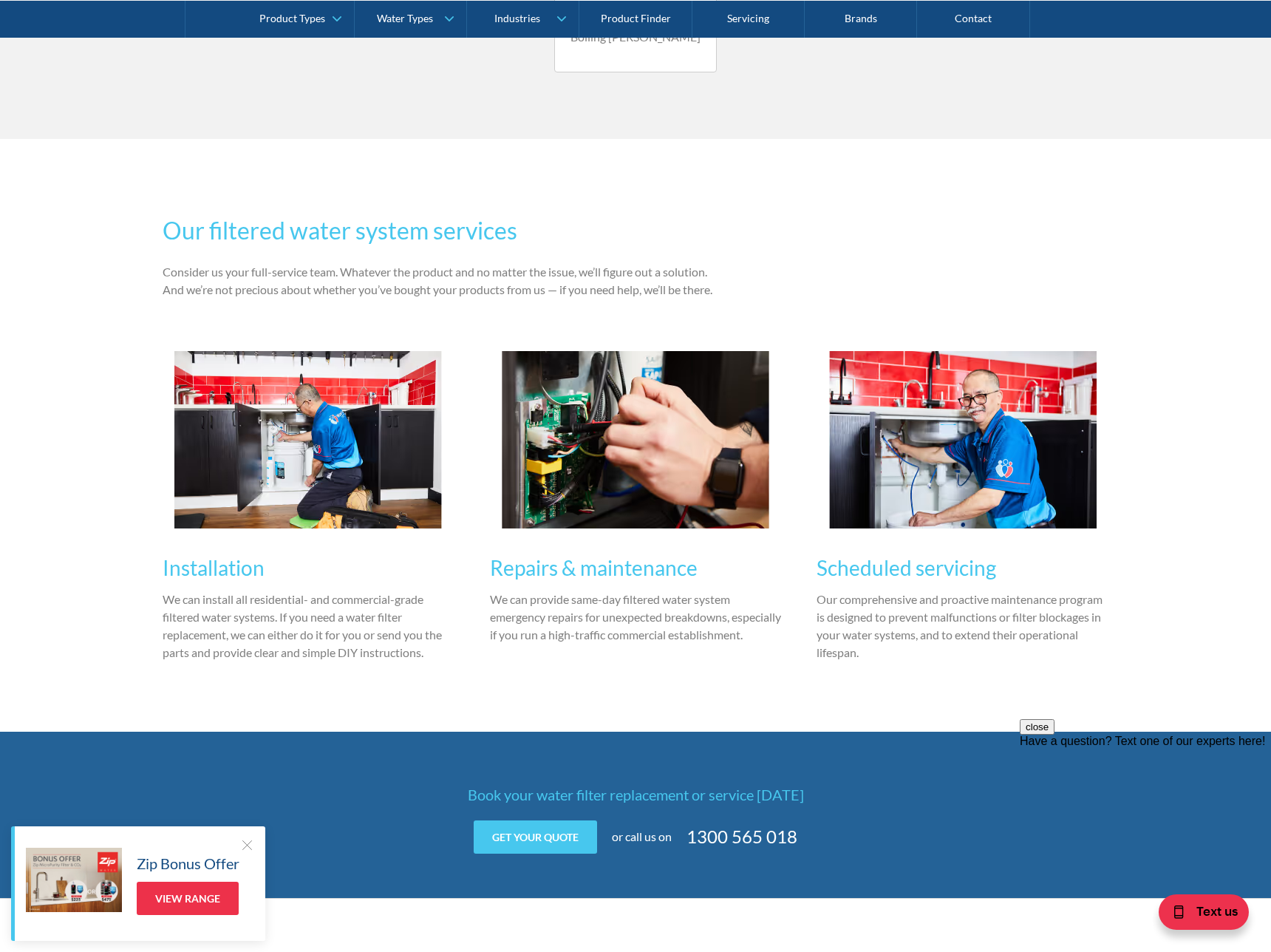
click at [319, 623] on p "We can install all residential- and commercial-grade filtered water systems. If…" at bounding box center [308, 625] width 292 height 71
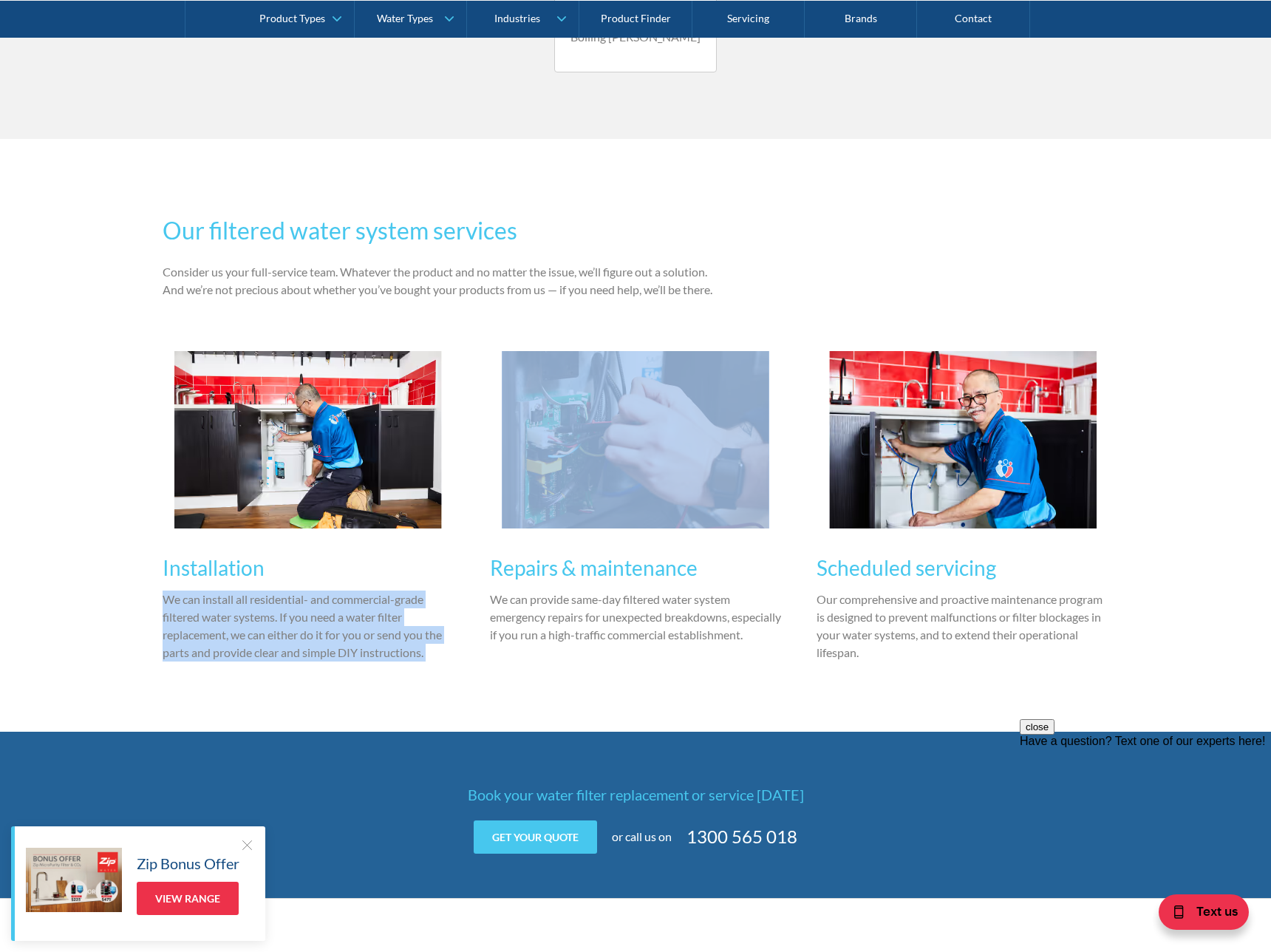
click at [349, 406] on img at bounding box center [308, 440] width 267 height 178
click at [675, 384] on img at bounding box center [636, 440] width 267 height 178
click at [1022, 427] on img at bounding box center [963, 440] width 267 height 178
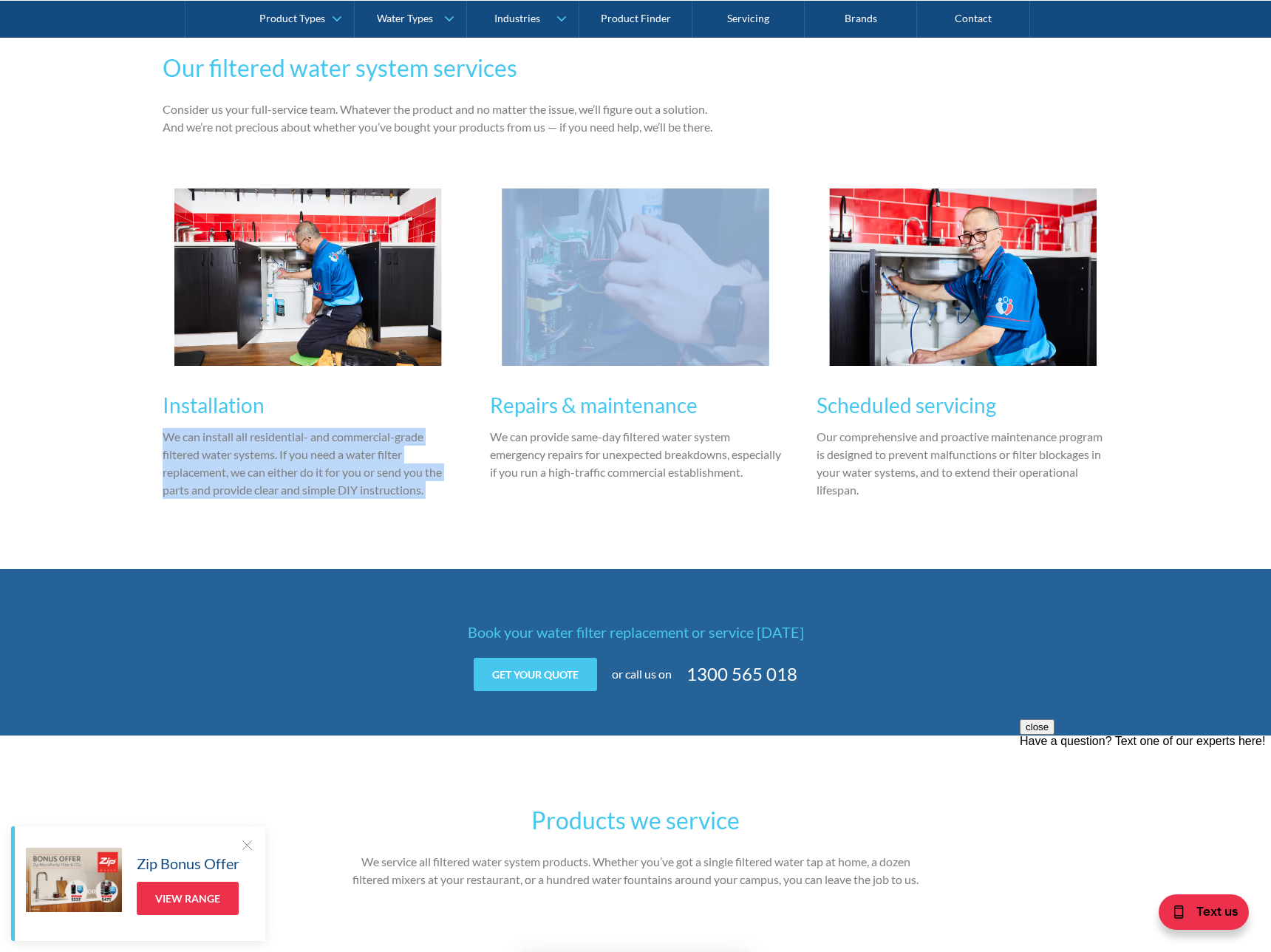
scroll to position [1336, 0]
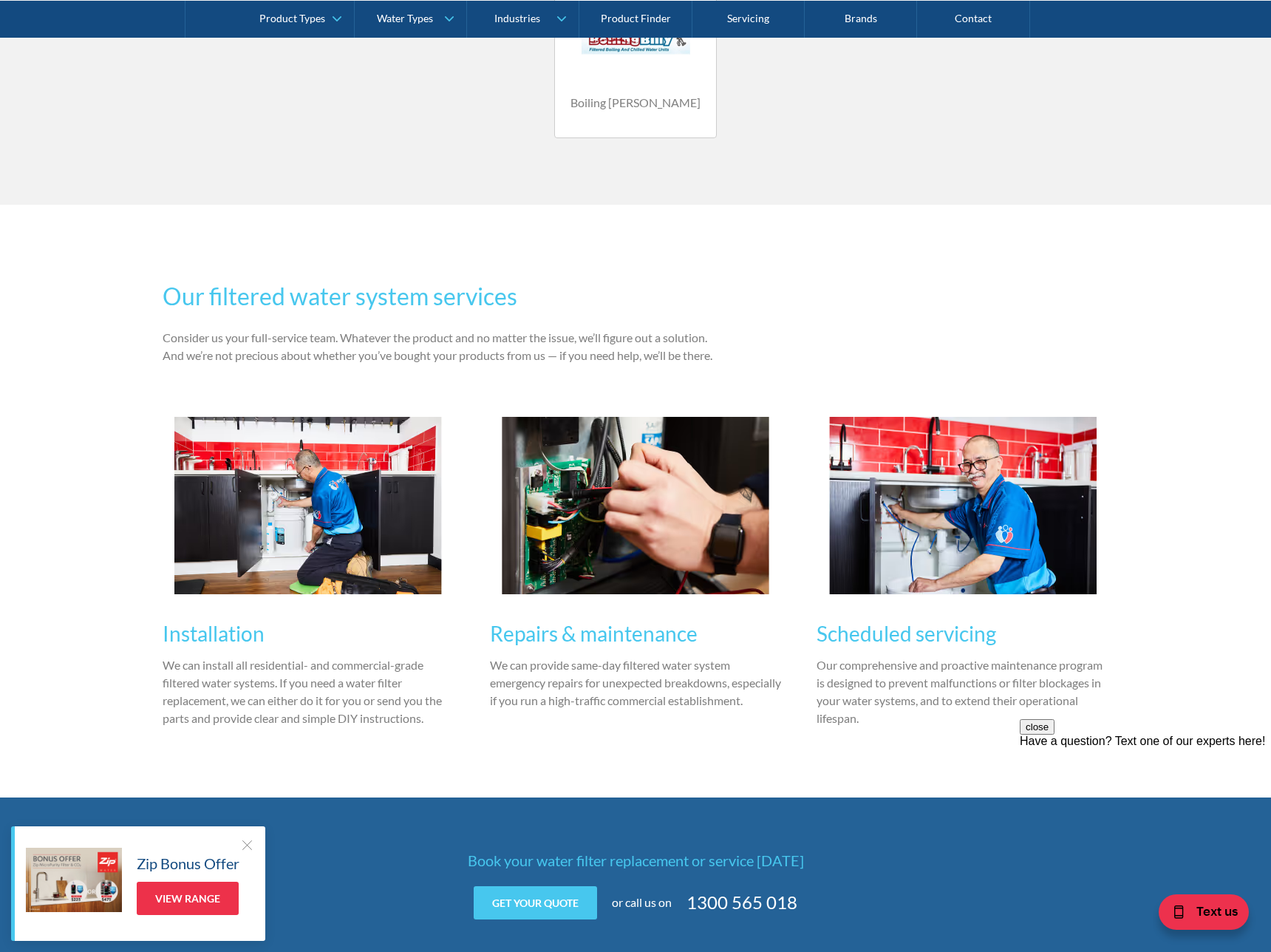
click at [368, 294] on h2 "Our filtered water system services" at bounding box center [446, 296] width 568 height 36
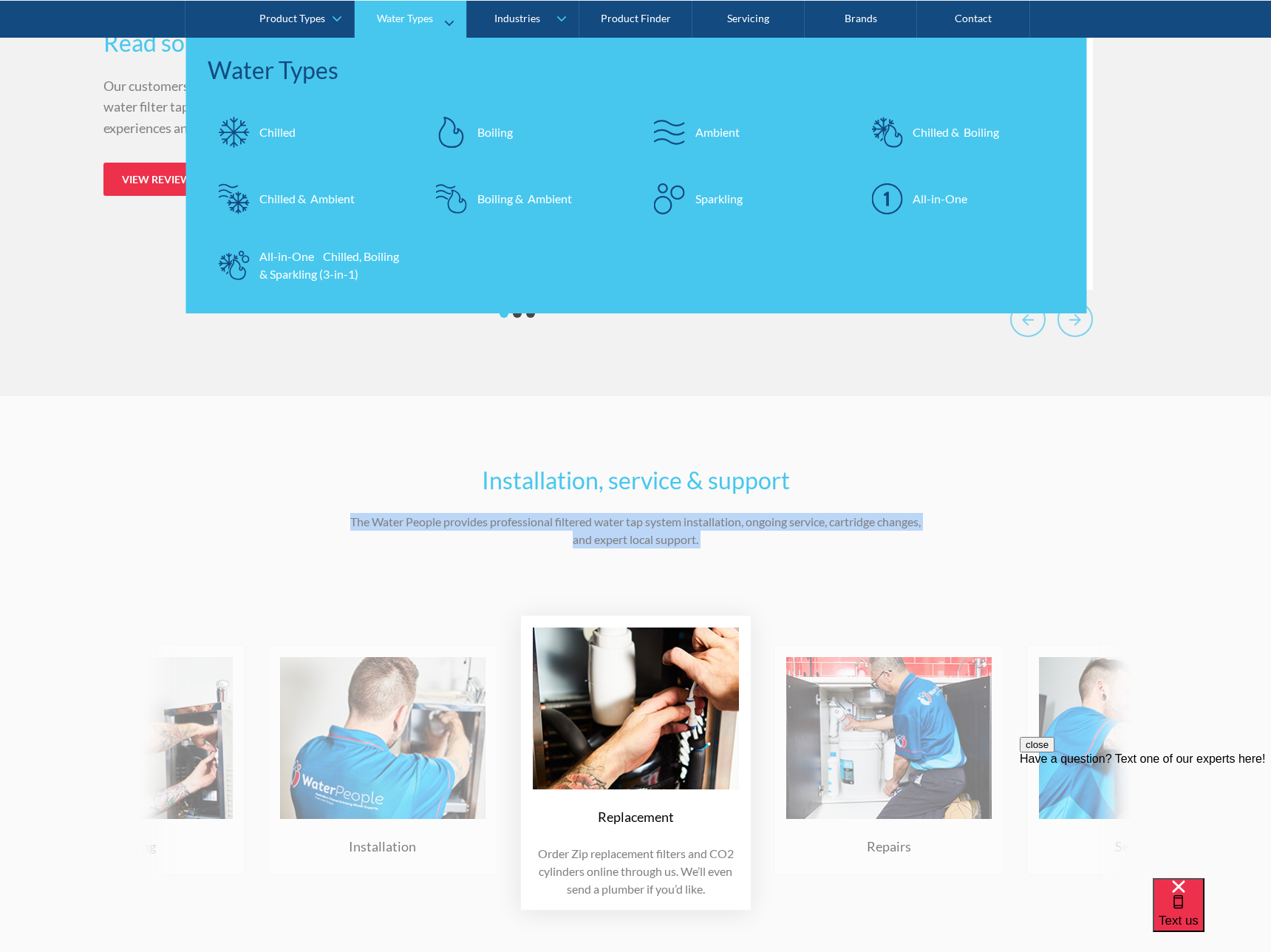
scroll to position [6839, 0]
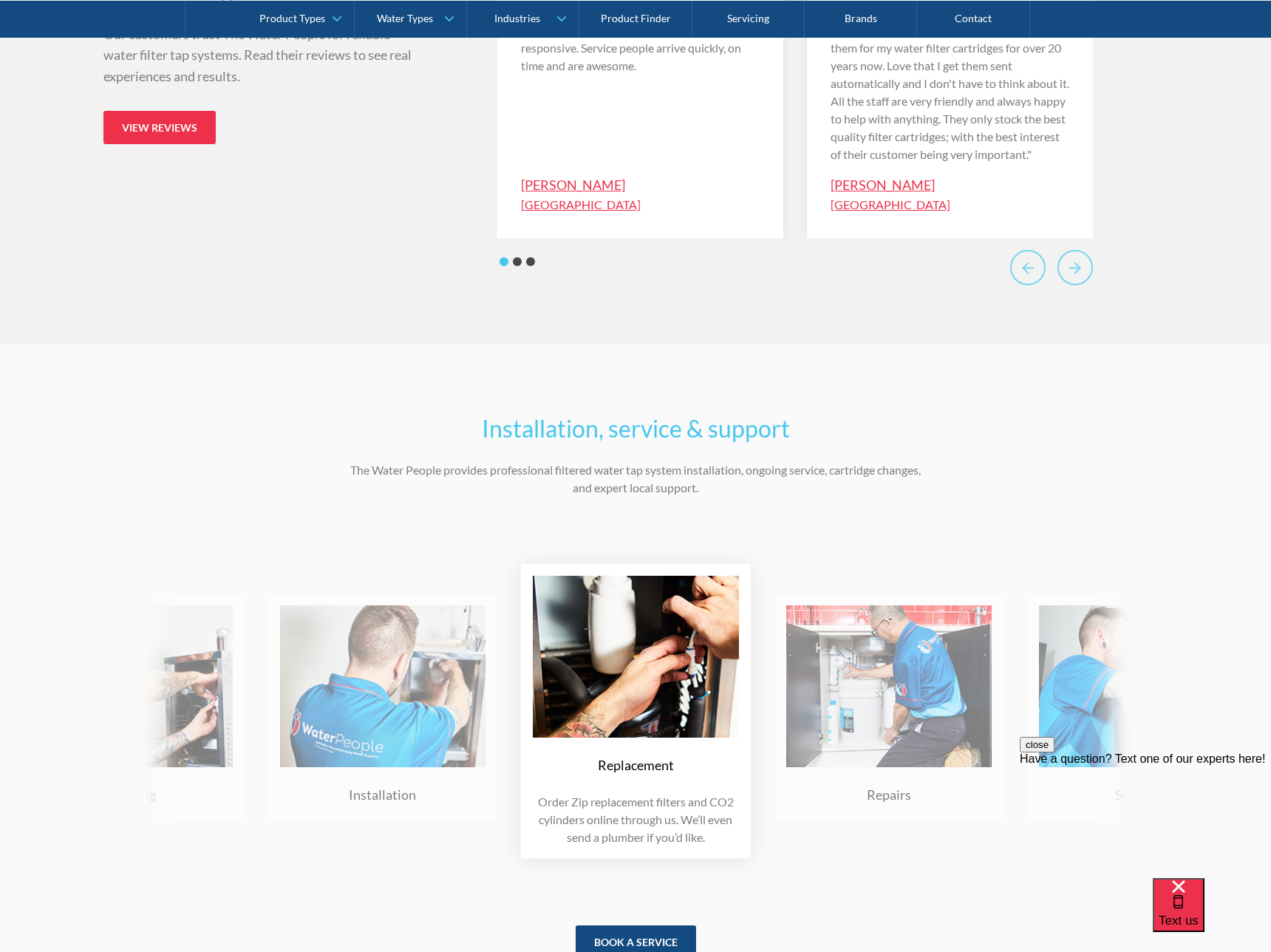
click at [610, 447] on h2 "Installation, service & support" at bounding box center [635, 429] width 577 height 36
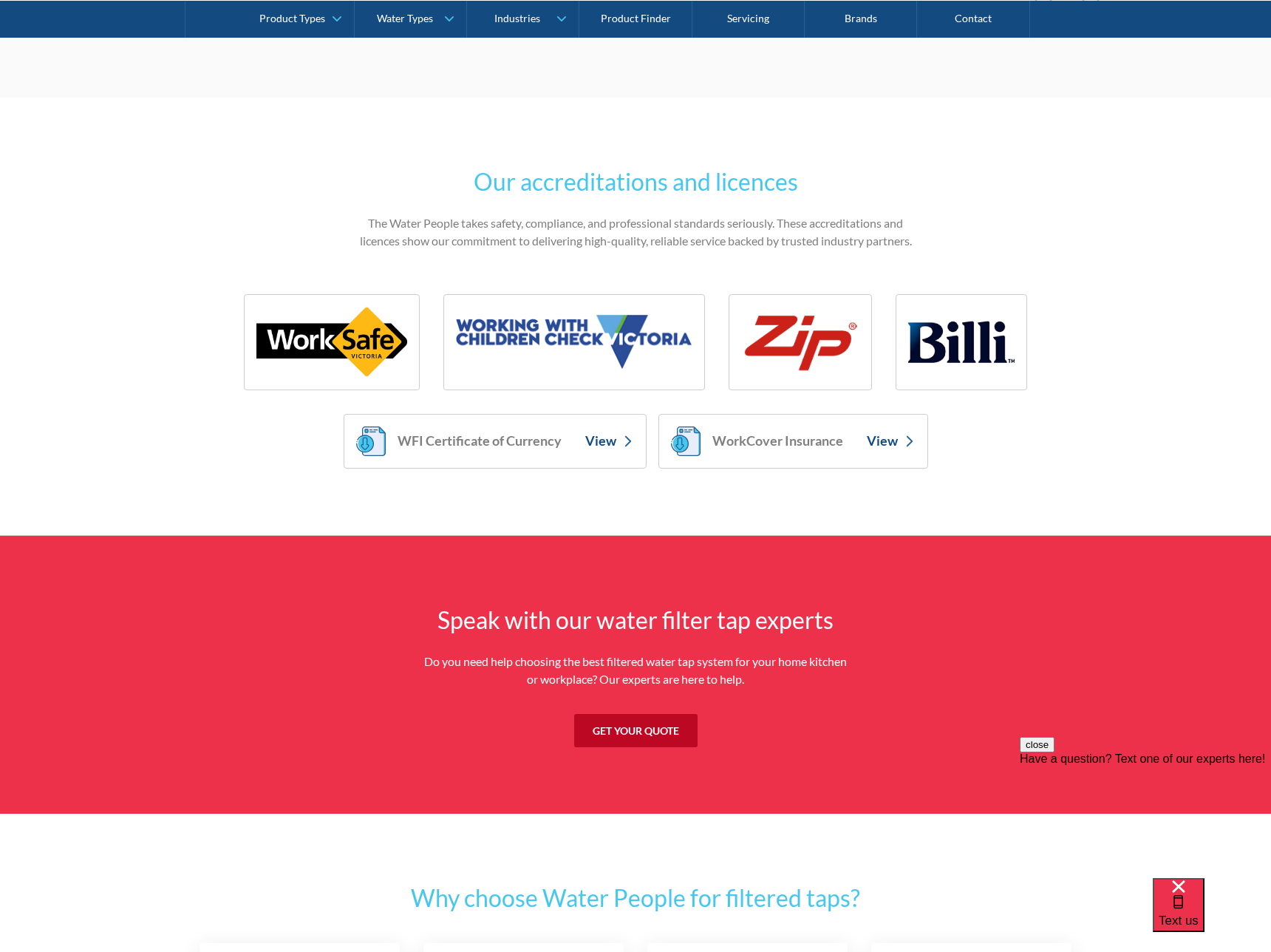
scroll to position [5009, 0]
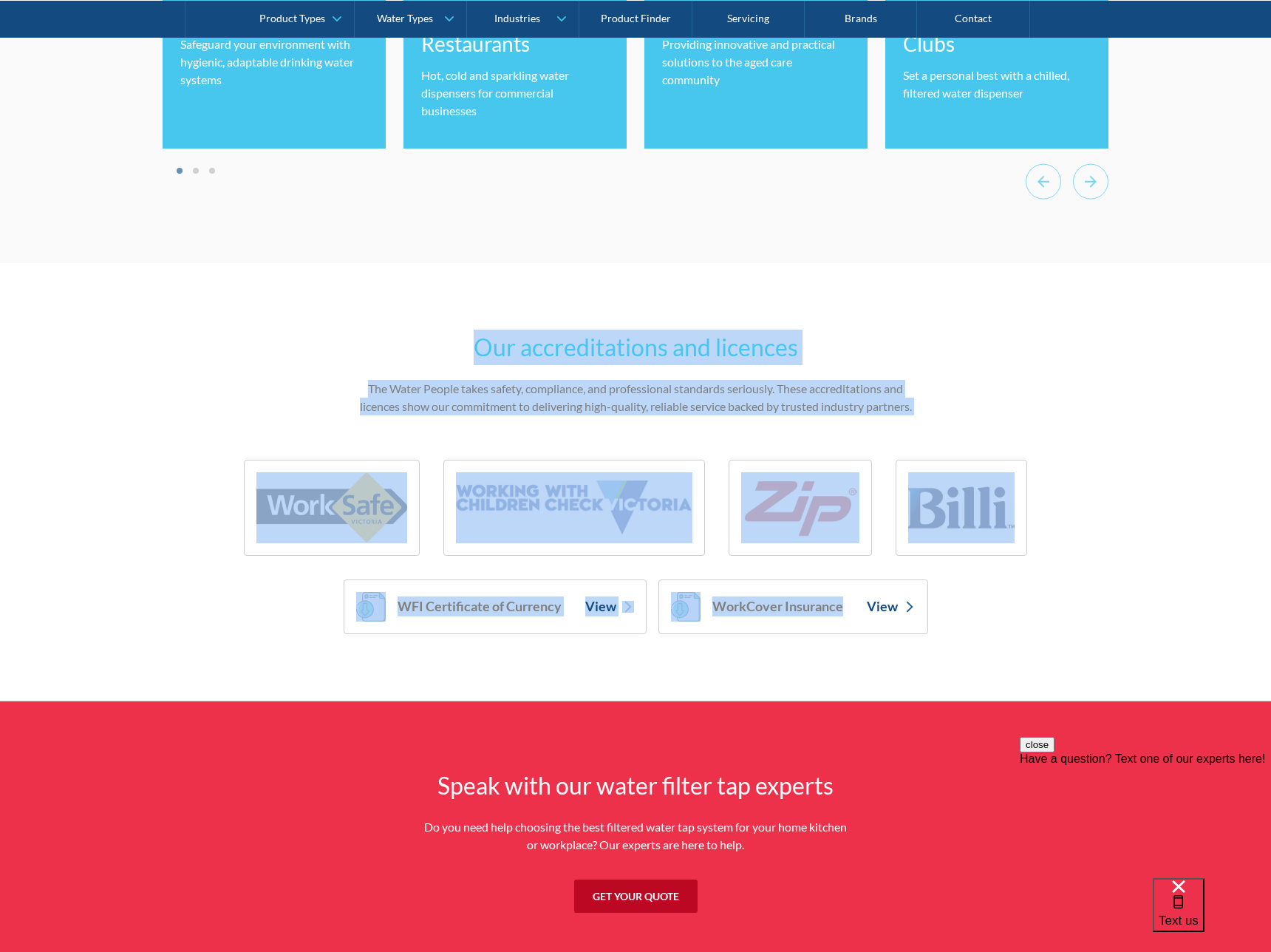
drag, startPoint x: 291, startPoint y: 312, endPoint x: 1053, endPoint y: 660, distance: 837.7
click at [1053, 660] on section "Our accreditations and licences The Water People takes safety, compliance, and …" at bounding box center [635, 482] width 1271 height 438
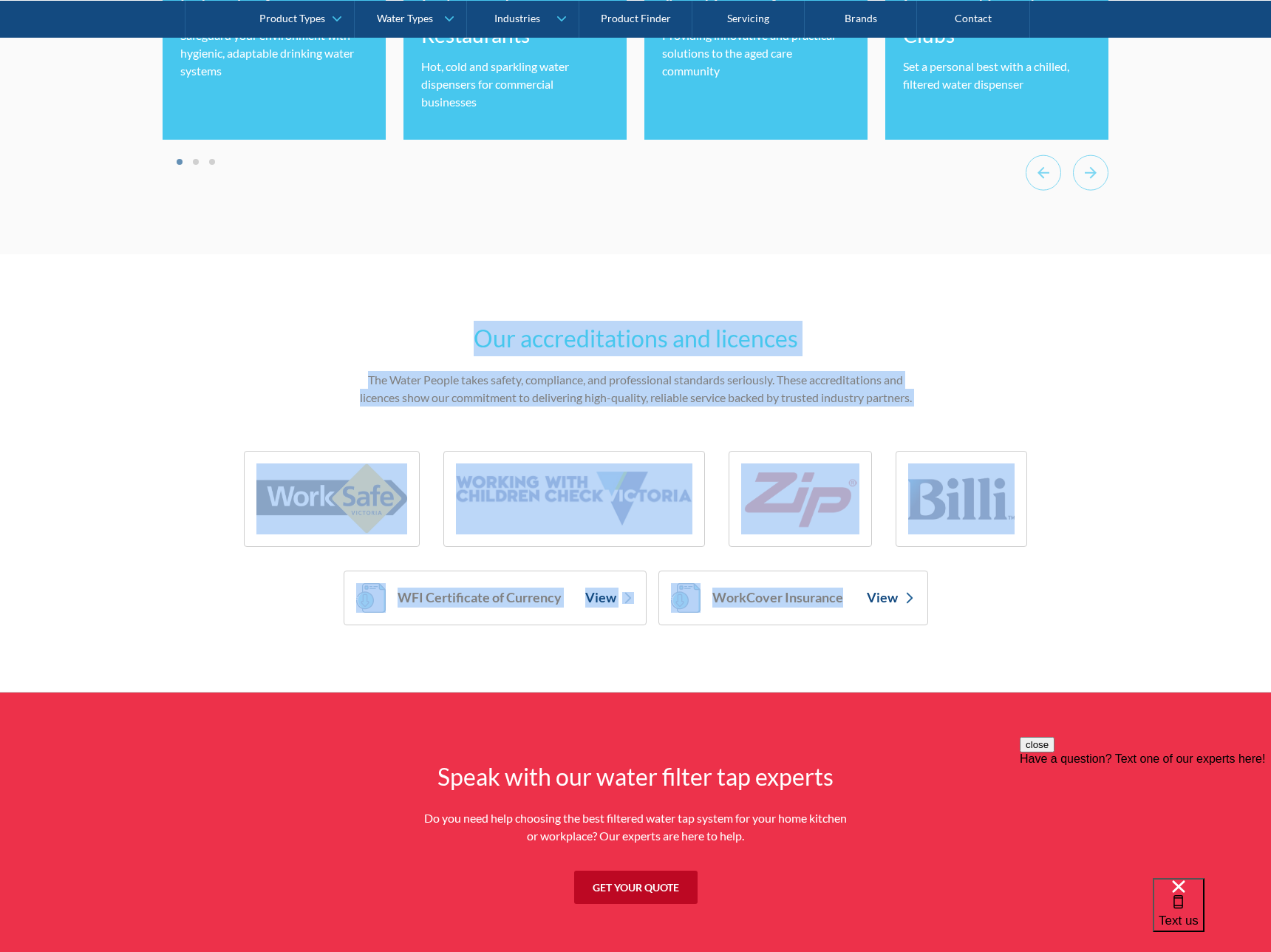
click at [1044, 604] on div "WFI Certificate of Currency View WorkCover Insurance View" at bounding box center [636, 598] width 872 height 55
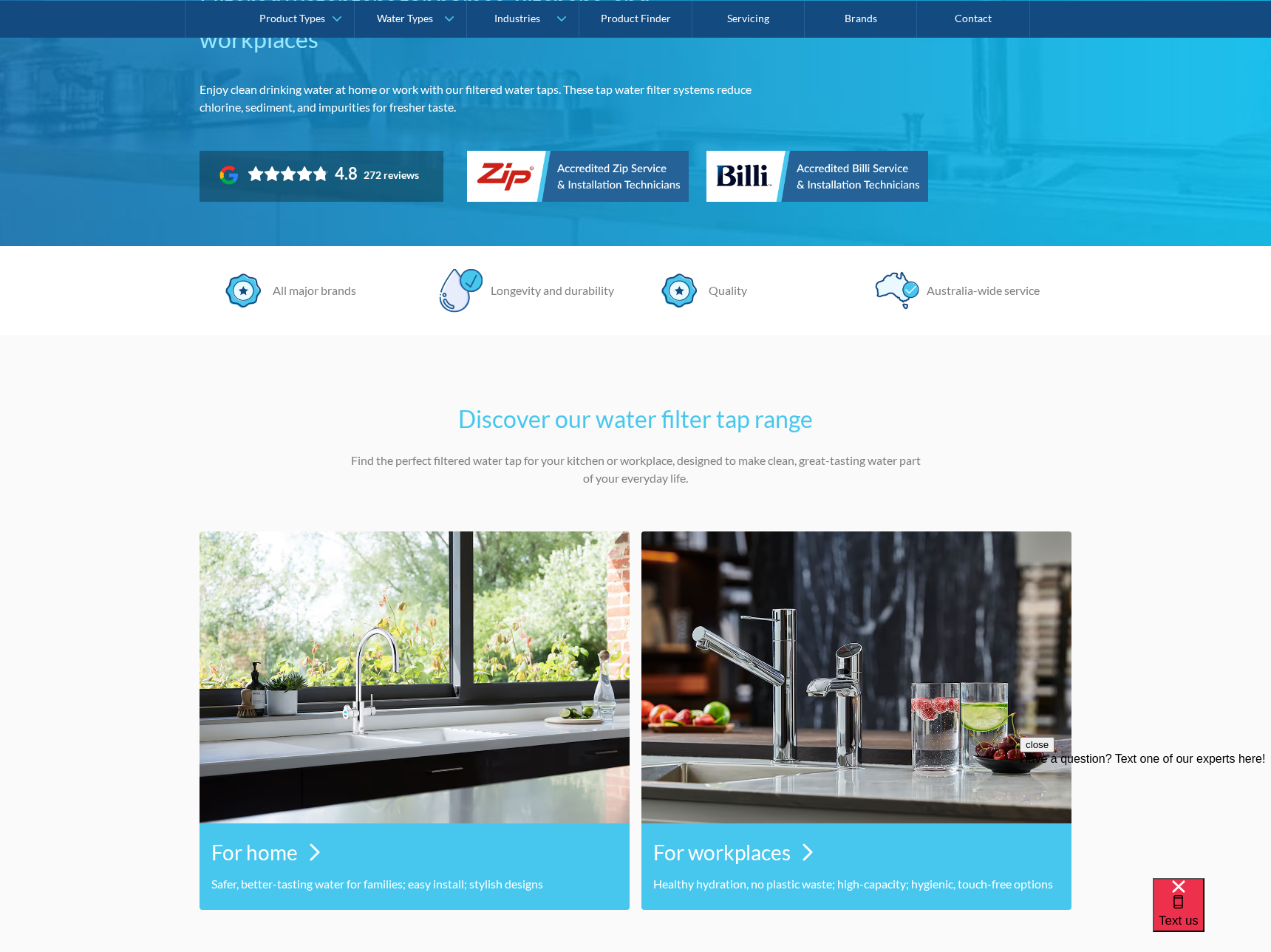
scroll to position [230, 0]
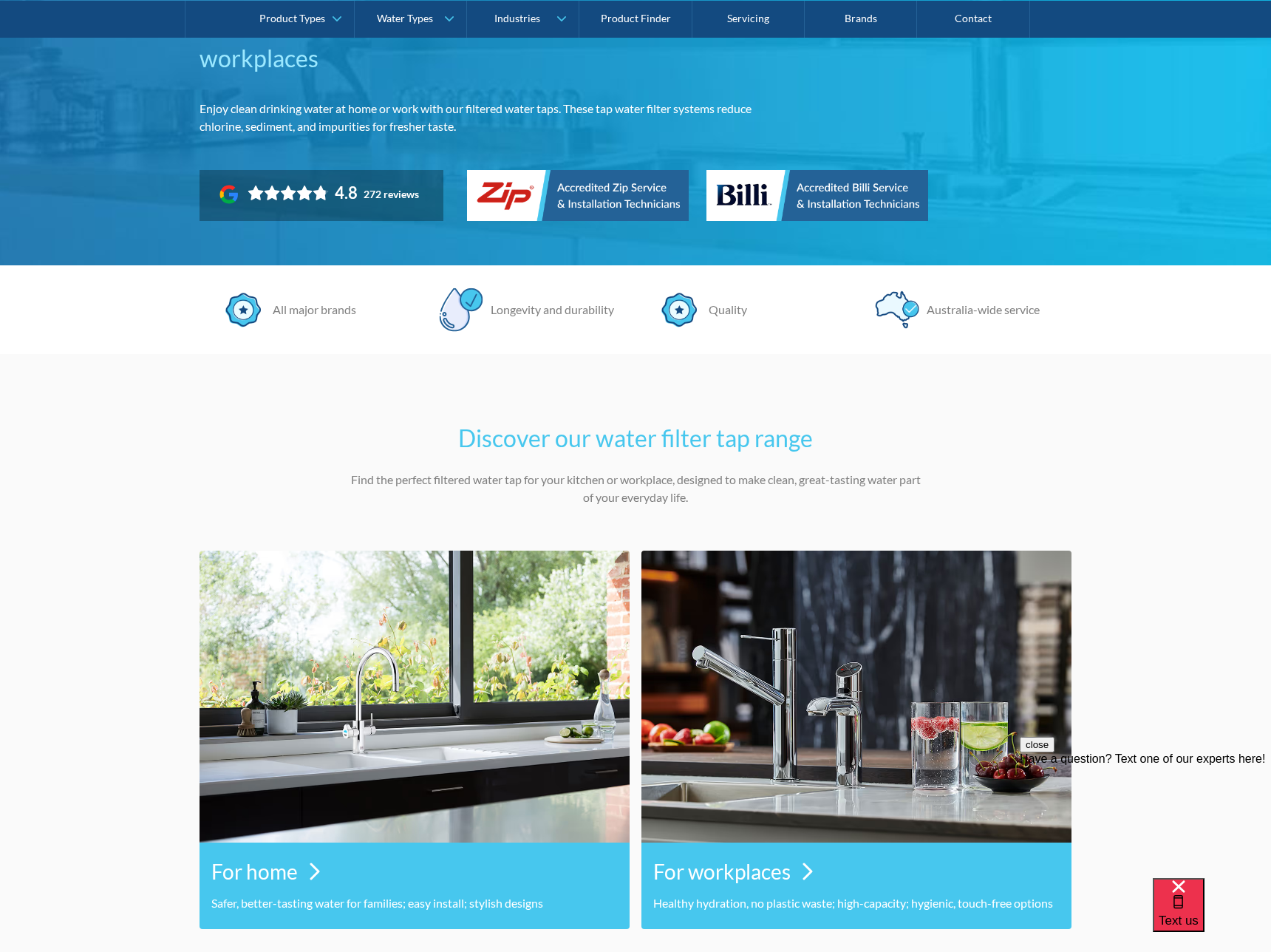
click at [917, 489] on p "Find the perfect filtered water tap for your kitchen or workplace, designed to …" at bounding box center [635, 489] width 577 height 36
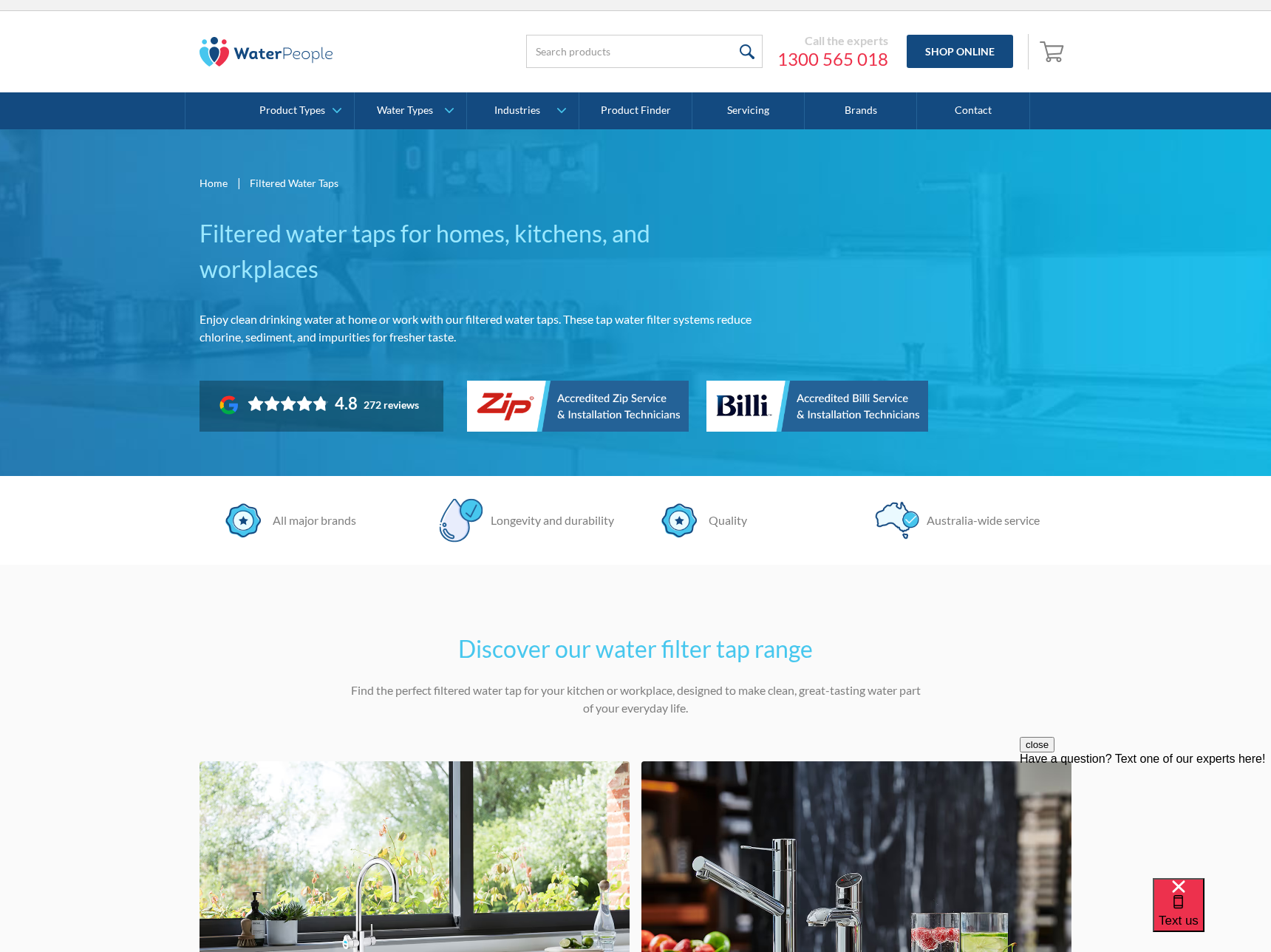
click at [562, 520] on div "Longevity and durability" at bounding box center [549, 520] width 131 height 17
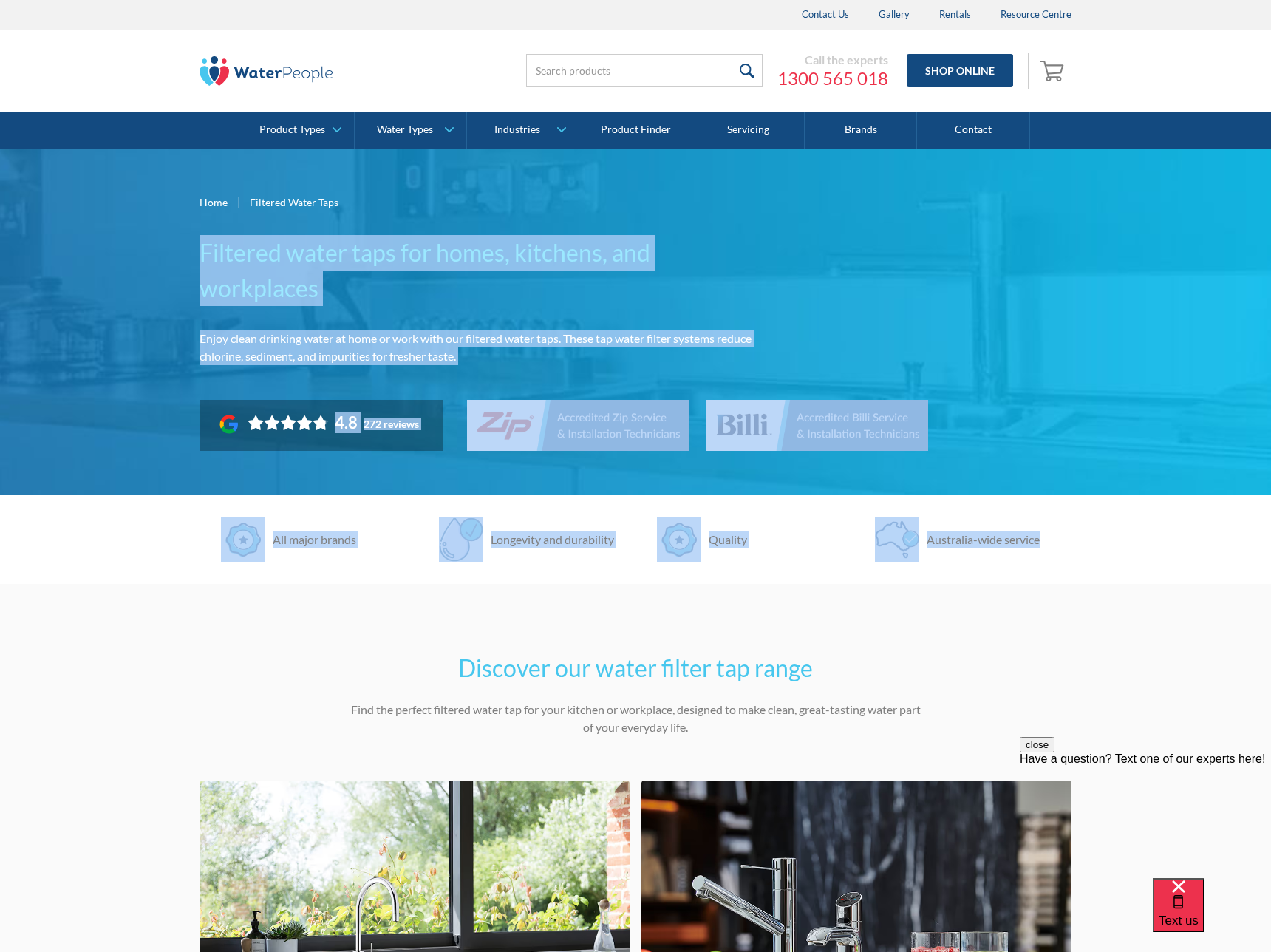
drag, startPoint x: 181, startPoint y: 242, endPoint x: 1126, endPoint y: 558, distance: 996.4
click at [734, 330] on p "Enjoy clean drinking water at home or work with our filtered water taps. These …" at bounding box center [483, 347] width 568 height 36
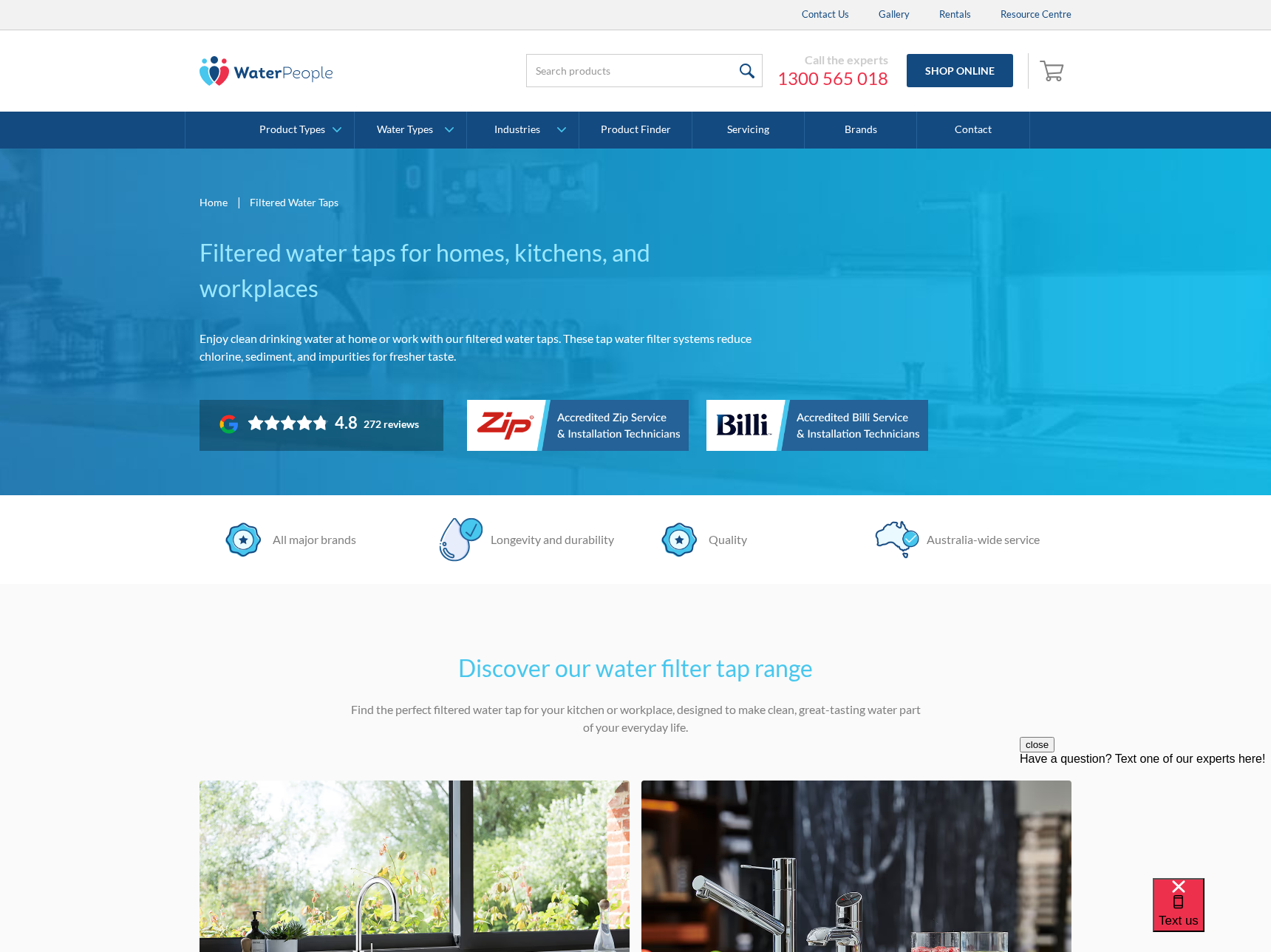
click at [732, 536] on div "Quality" at bounding box center [724, 539] width 46 height 17
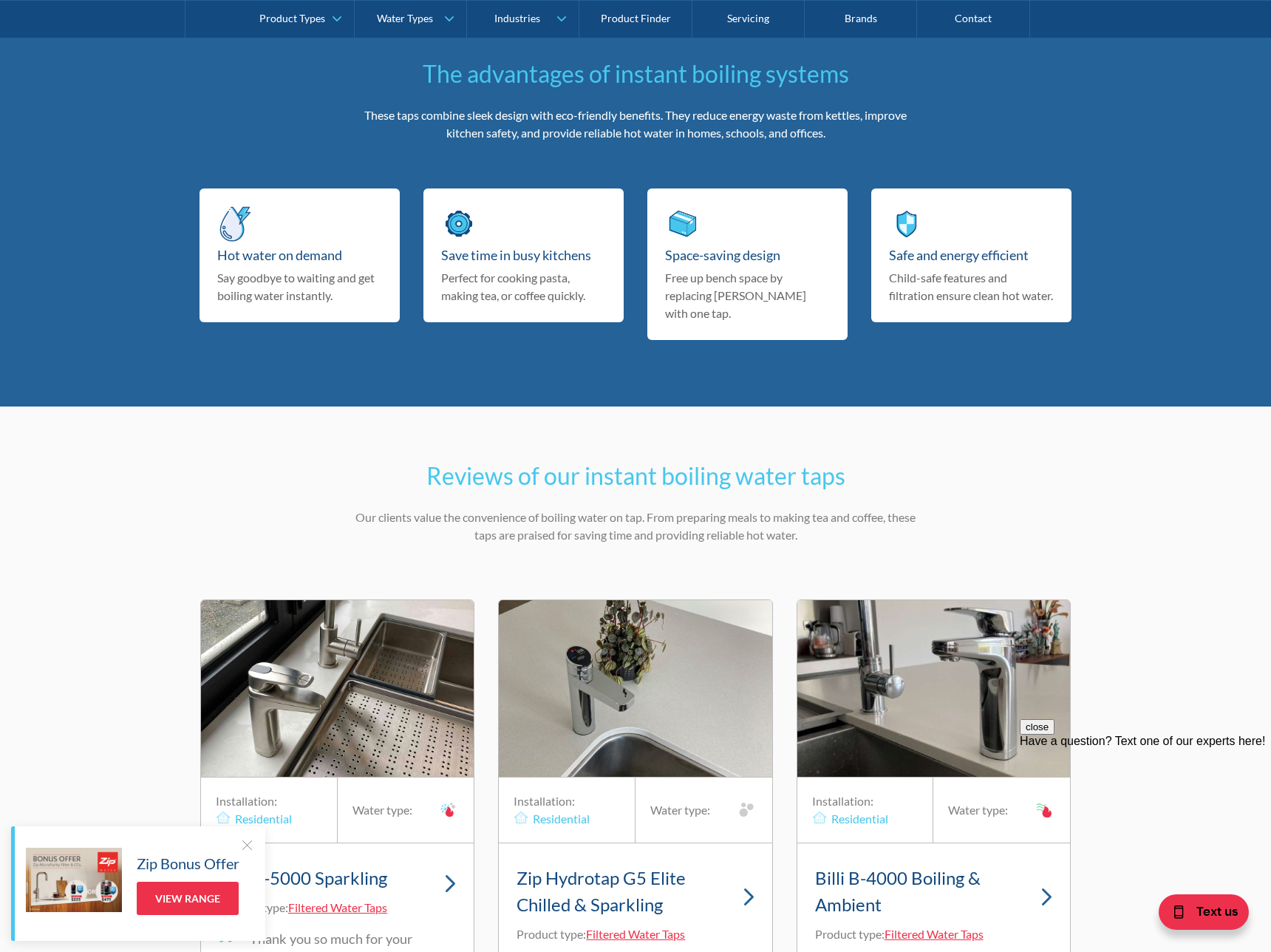
scroll to position [3718, 0]
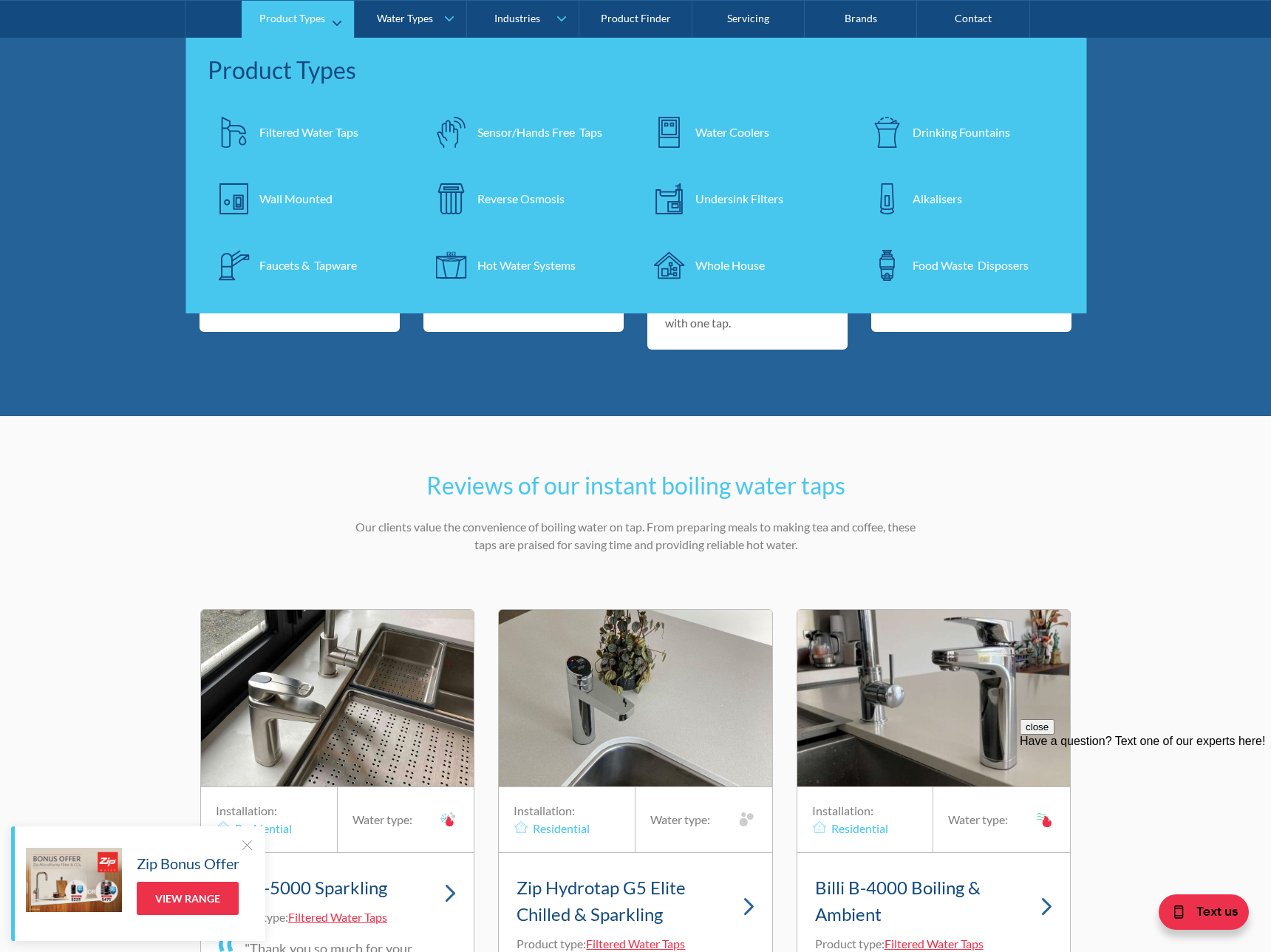
click at [285, 24] on link "Product Types" at bounding box center [297, 18] width 112 height 37
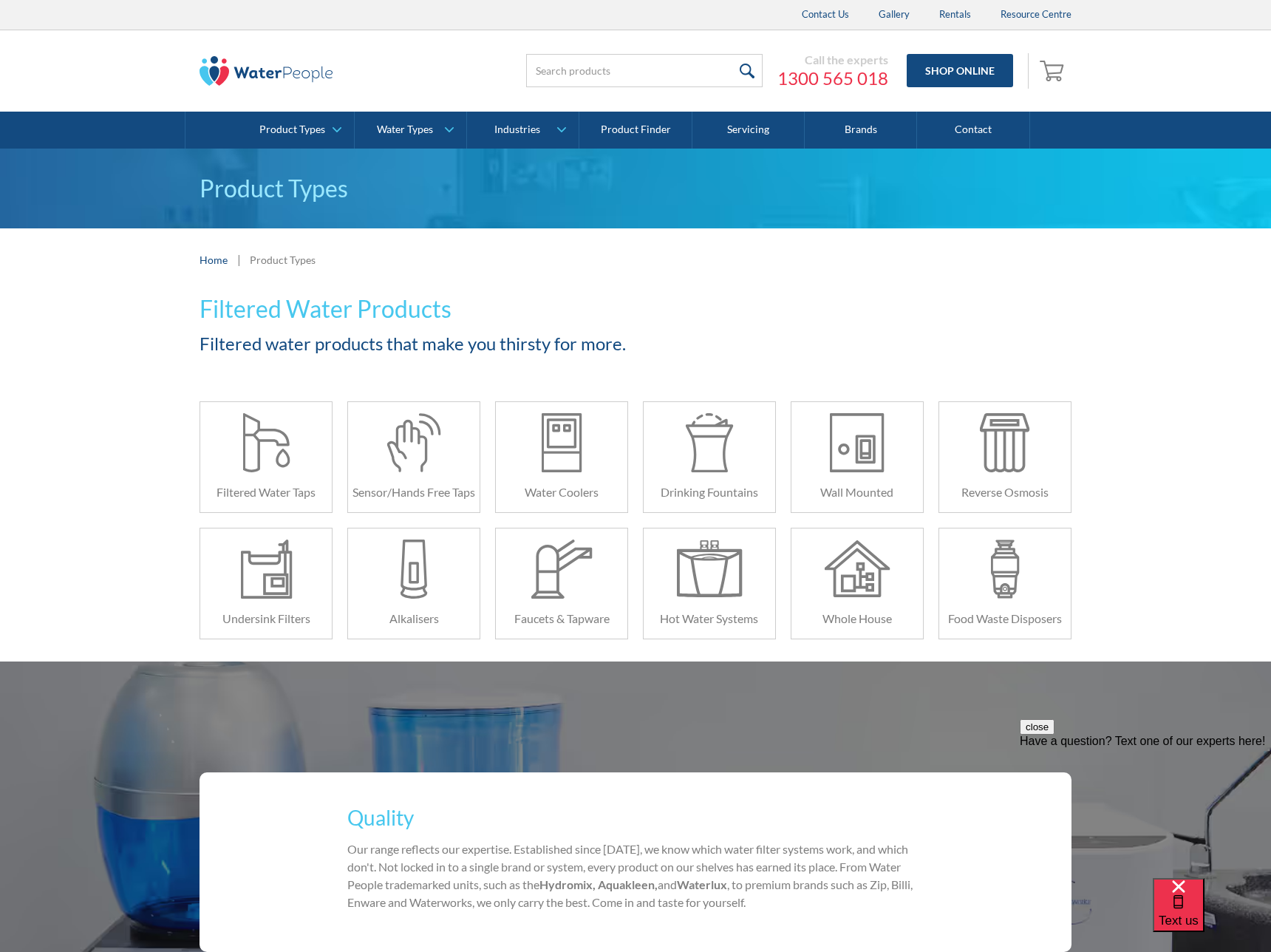
click at [260, 62] on img at bounding box center [266, 71] width 133 height 30
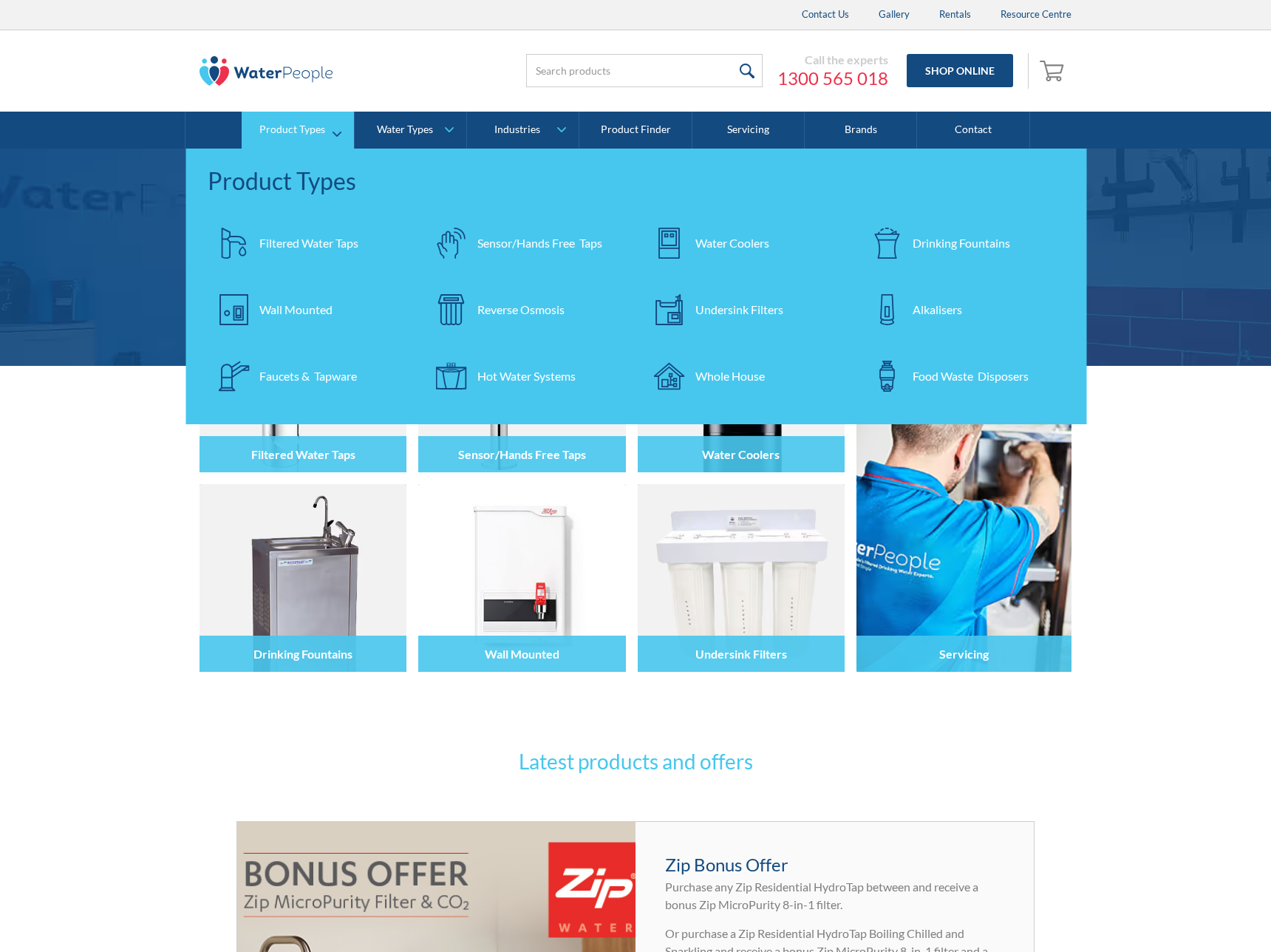
click at [287, 236] on div "Filtered Water Taps" at bounding box center [308, 242] width 99 height 17
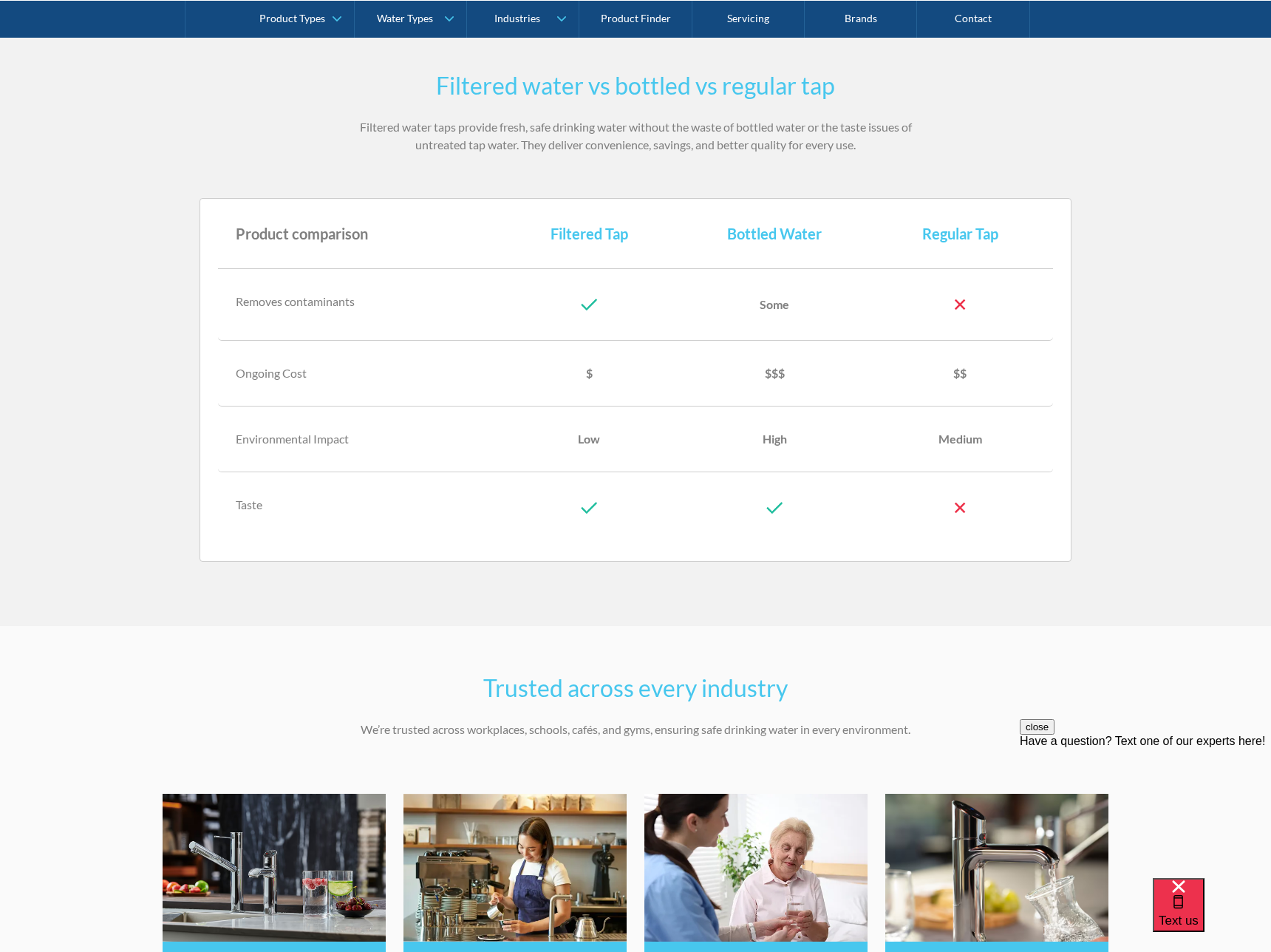
drag, startPoint x: 595, startPoint y: 521, endPoint x: 558, endPoint y: 506, distance: 39.9
click at [560, 507] on div at bounding box center [590, 508] width 185 height 47
drag, startPoint x: 558, startPoint y: 506, endPoint x: 639, endPoint y: 509, distance: 81.1
click at [639, 509] on div at bounding box center [590, 508] width 185 height 47
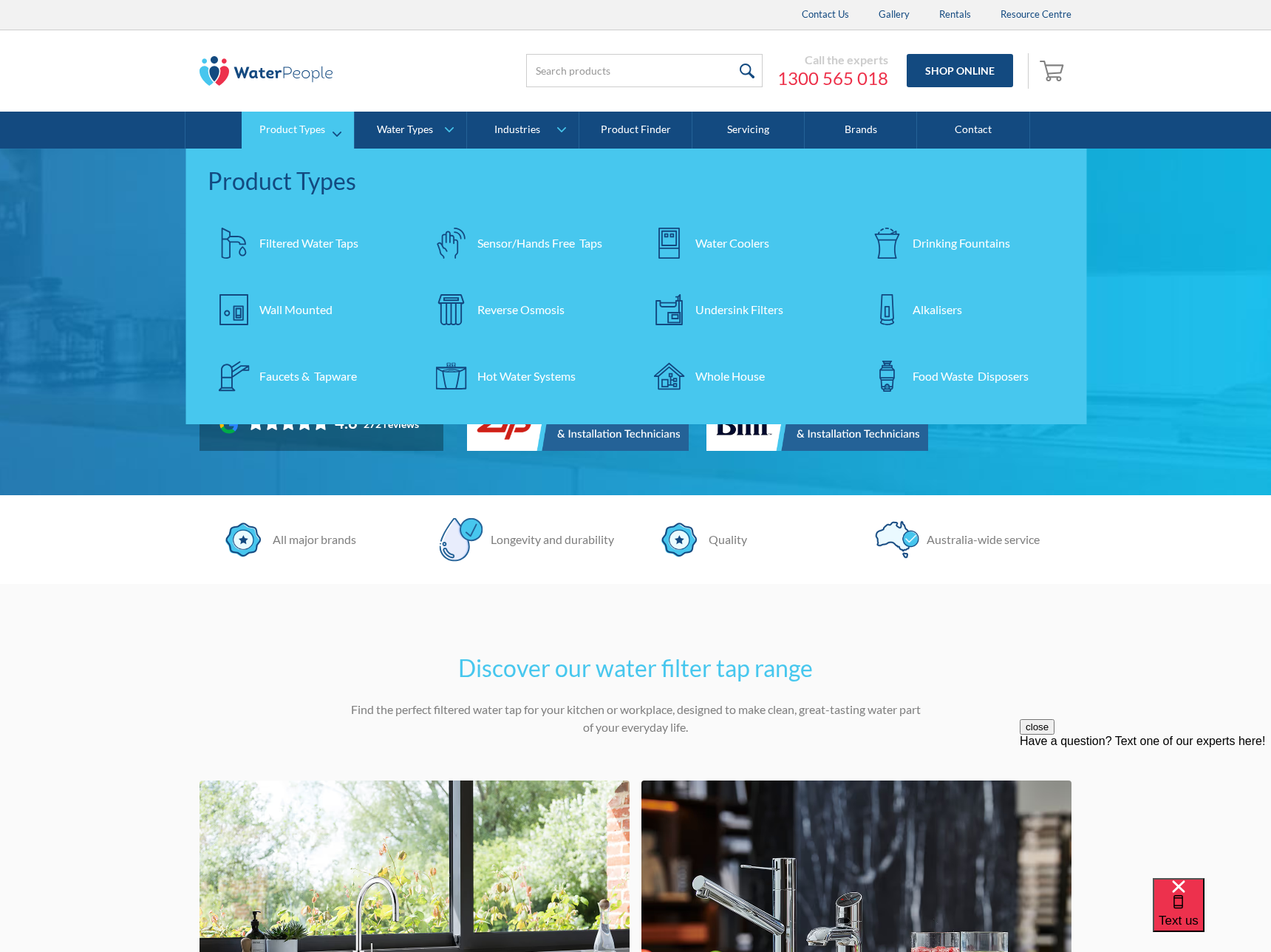
click at [534, 242] on div "Sensor/Hands Free Taps" at bounding box center [540, 242] width 125 height 17
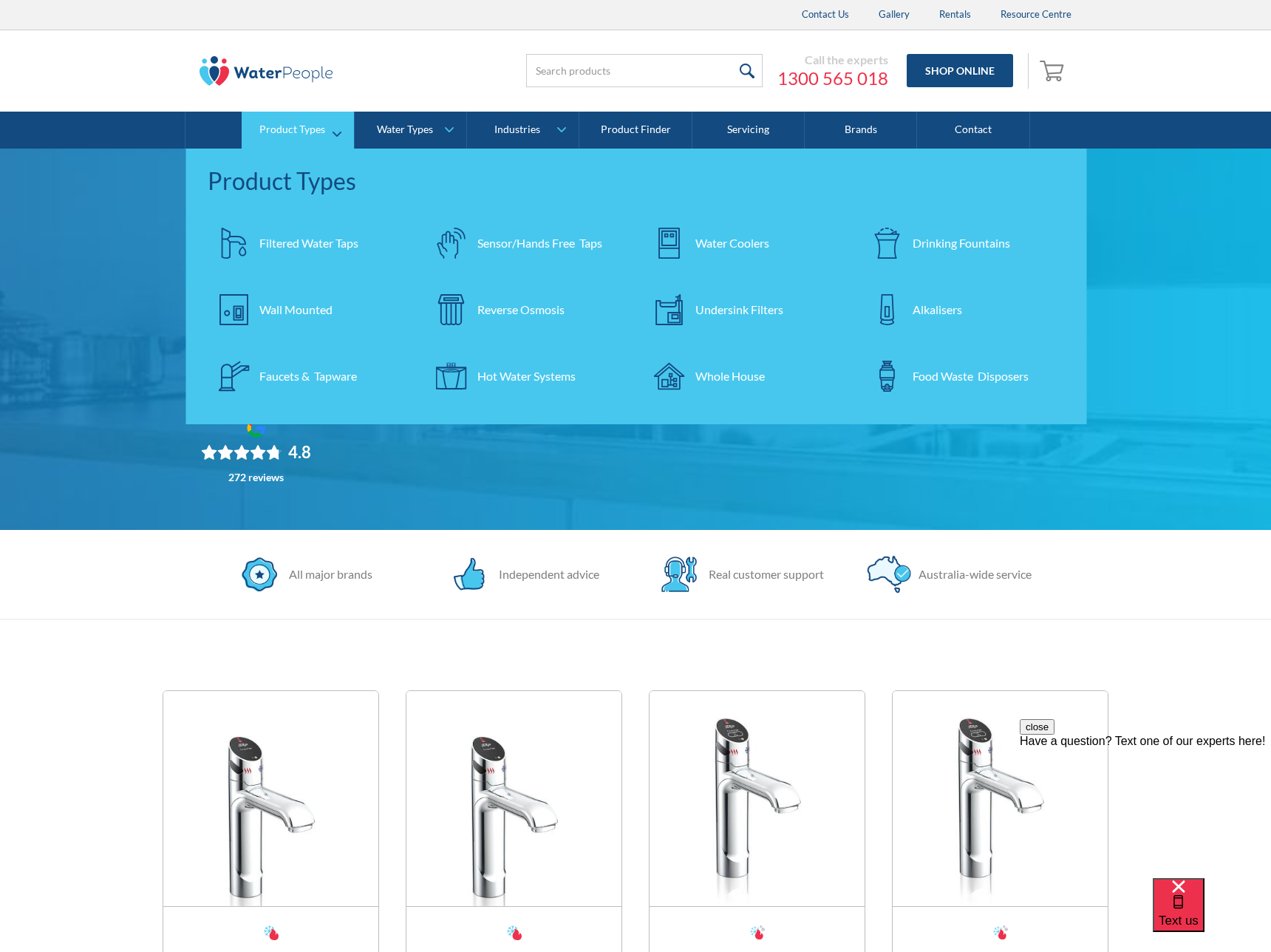
click at [294, 239] on div "Filtered Water Taps" at bounding box center [308, 242] width 99 height 17
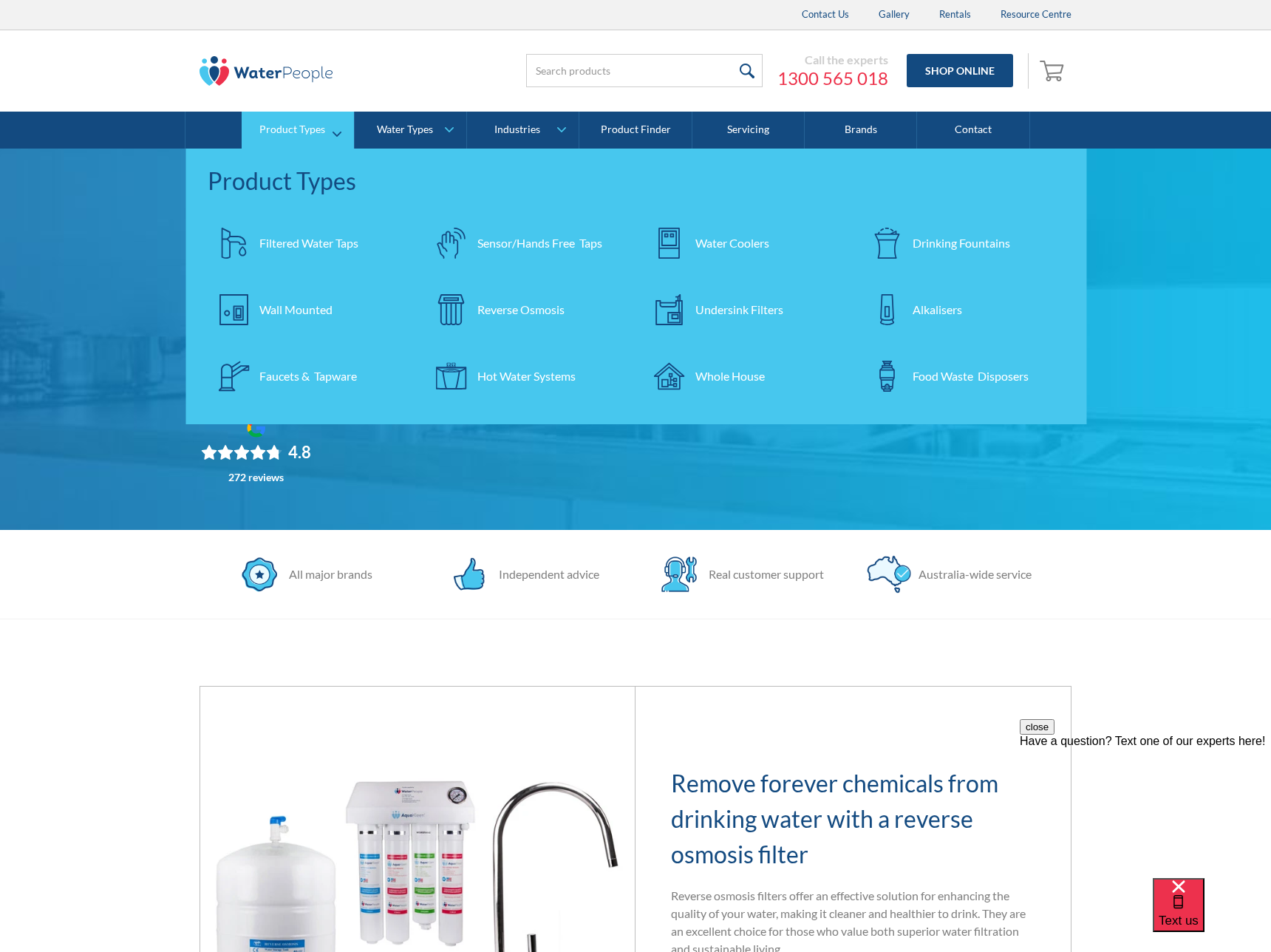
click at [305, 244] on div "Filtered Water Taps" at bounding box center [308, 242] width 99 height 17
